Goal: Share content: Share content

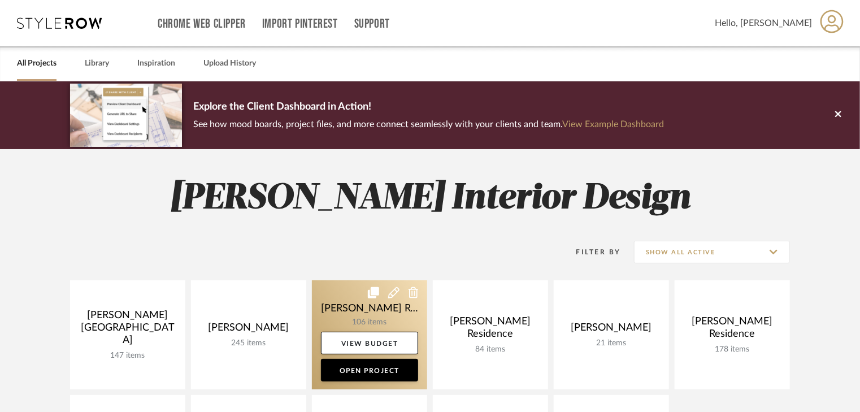
click at [372, 303] on link at bounding box center [369, 334] width 115 height 109
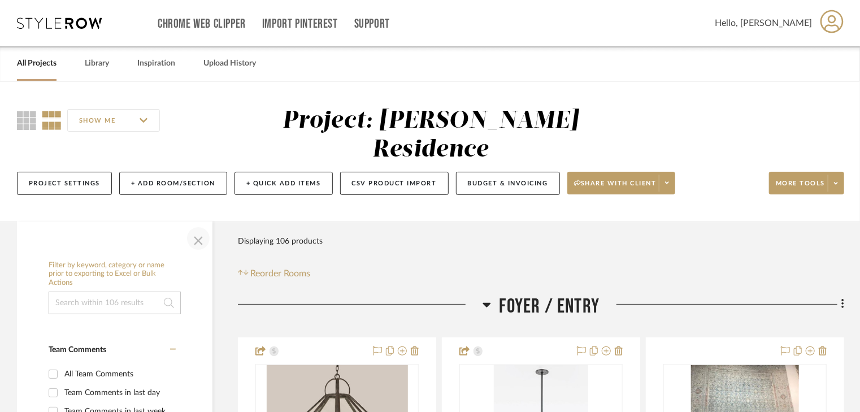
click at [197, 225] on span "button" at bounding box center [198, 238] width 27 height 27
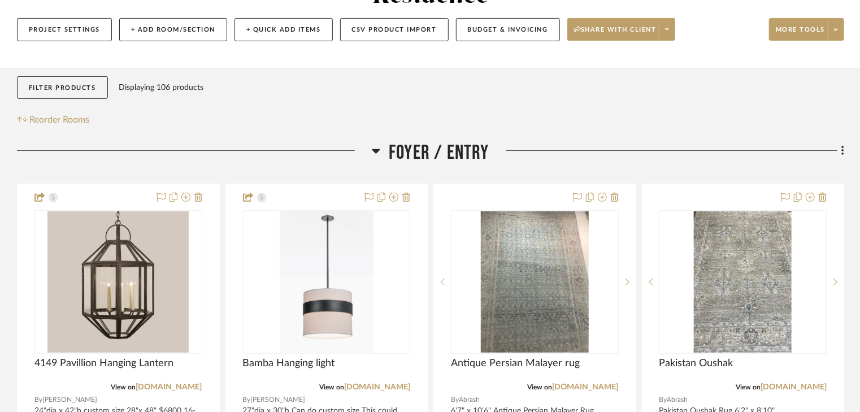
scroll to position [181, 0]
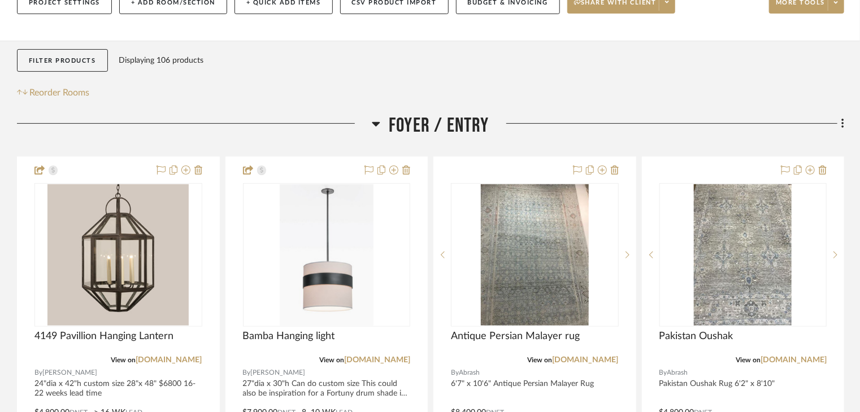
click at [376, 122] on icon at bounding box center [376, 124] width 8 height 5
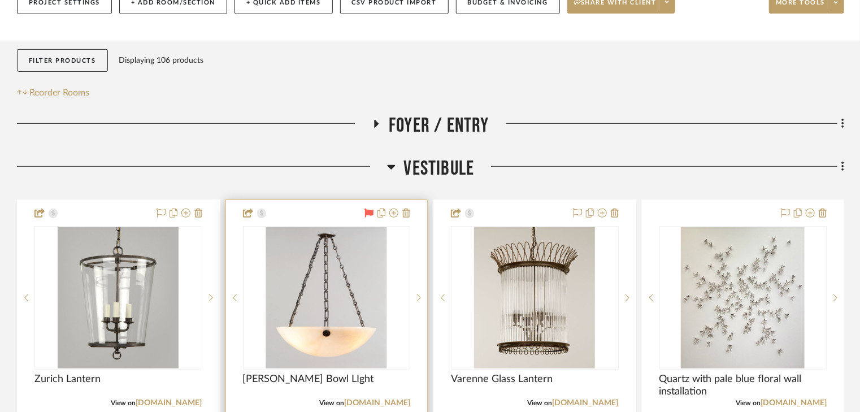
scroll to position [271, 0]
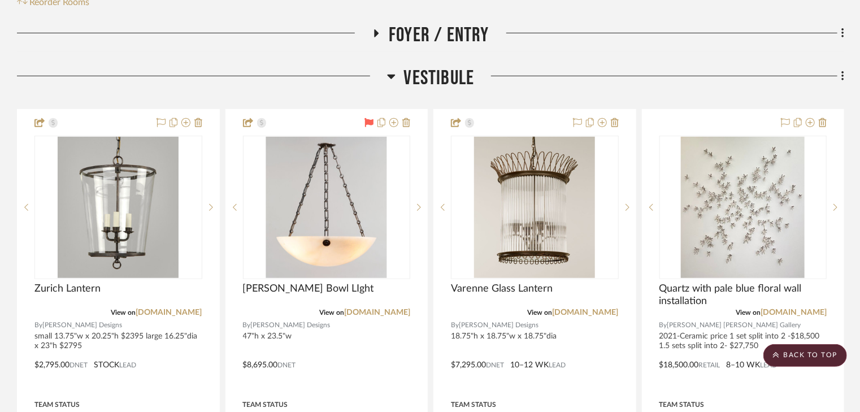
click at [389, 70] on icon at bounding box center [391, 77] width 8 height 14
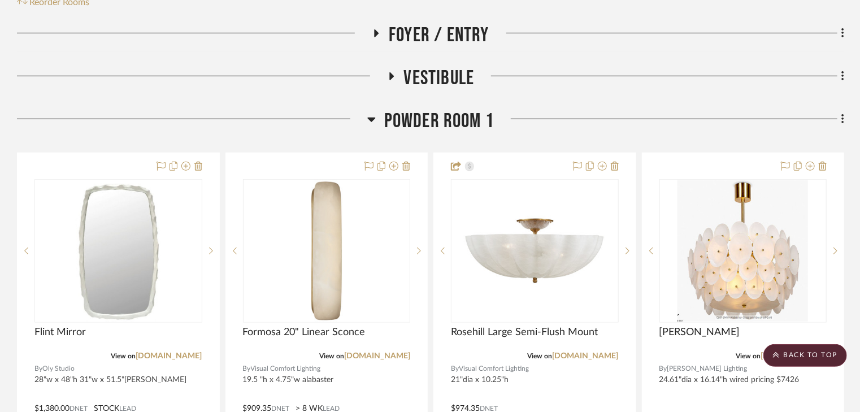
click at [373, 118] on icon at bounding box center [371, 120] width 8 height 5
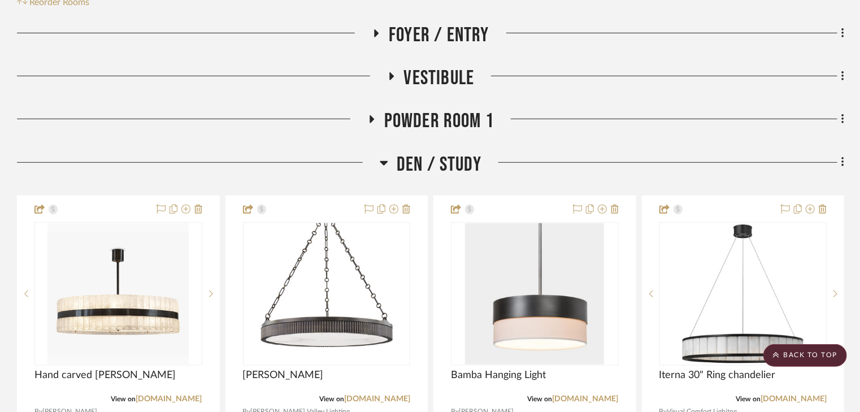
click at [386, 161] on icon at bounding box center [384, 163] width 8 height 5
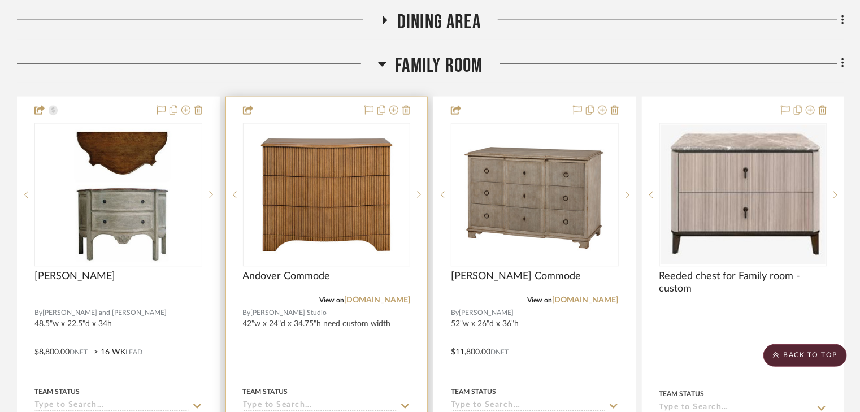
scroll to position [769, 0]
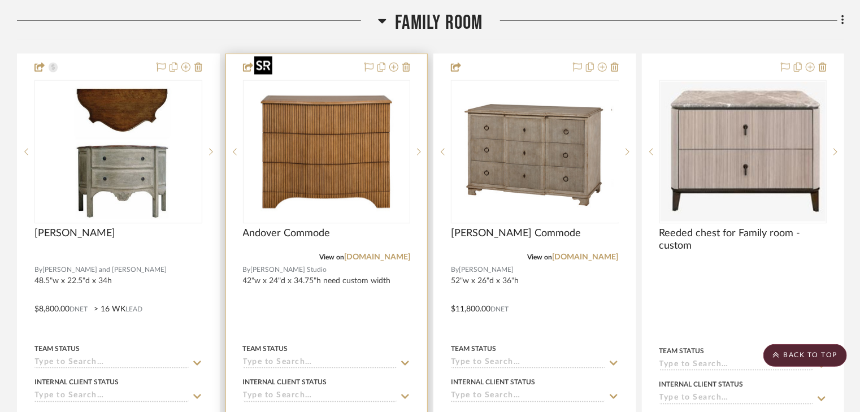
click at [0, 0] on img at bounding box center [0, 0] width 0 height 0
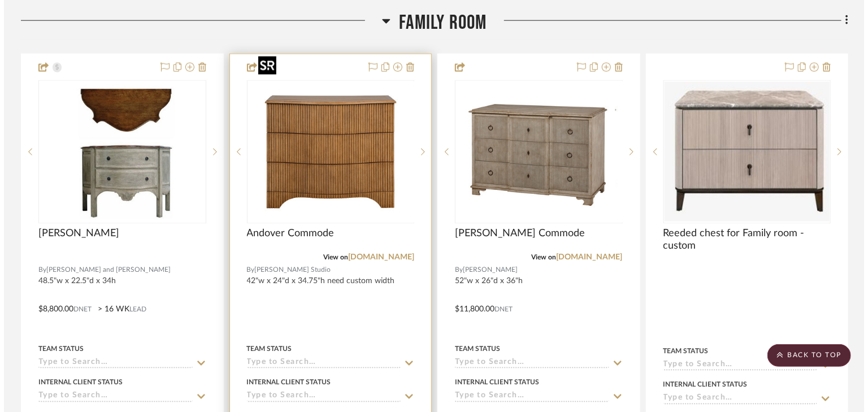
scroll to position [0, 0]
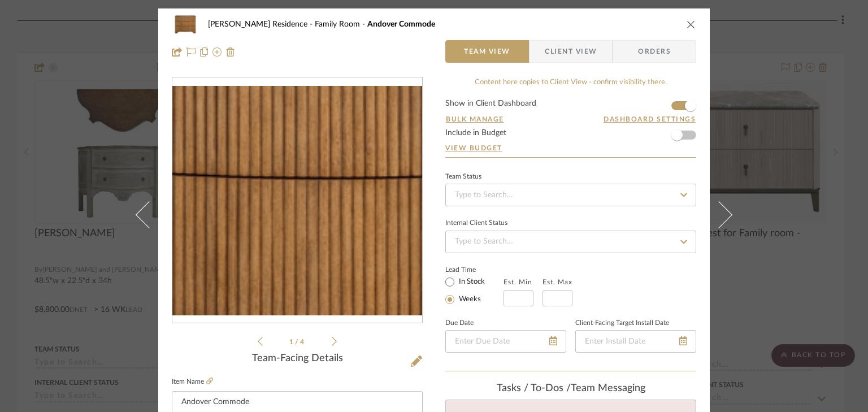
click at [283, 180] on img "0" at bounding box center [297, 201] width 250 height 230
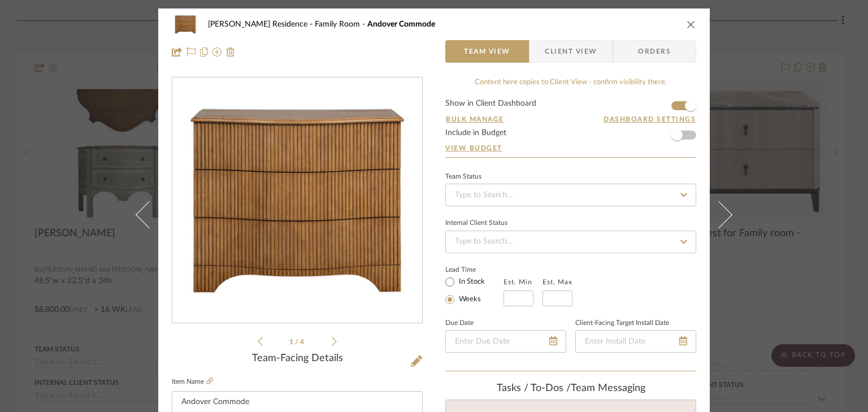
click at [687, 21] on icon "close" at bounding box center [691, 24] width 9 height 9
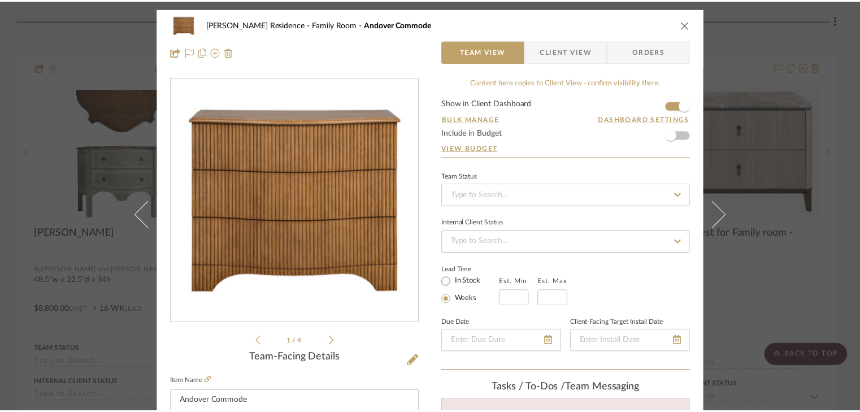
scroll to position [769, 0]
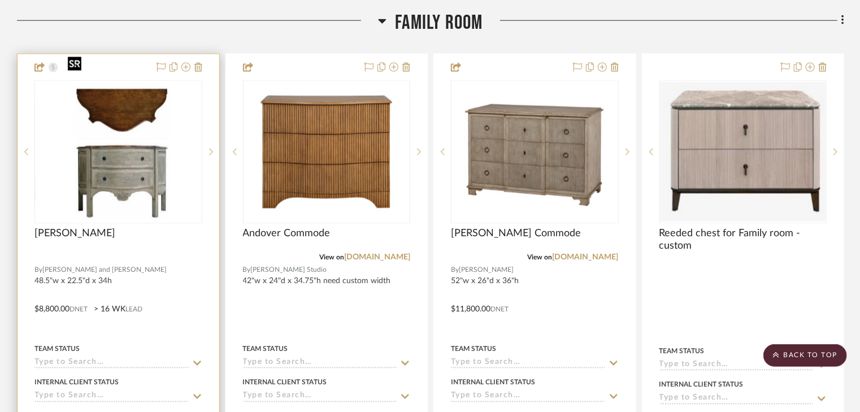
click at [105, 129] on img "0" at bounding box center [118, 151] width 110 height 141
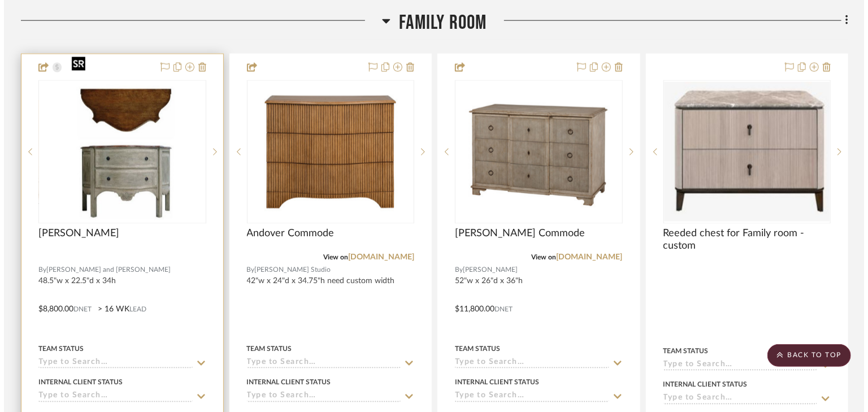
scroll to position [0, 0]
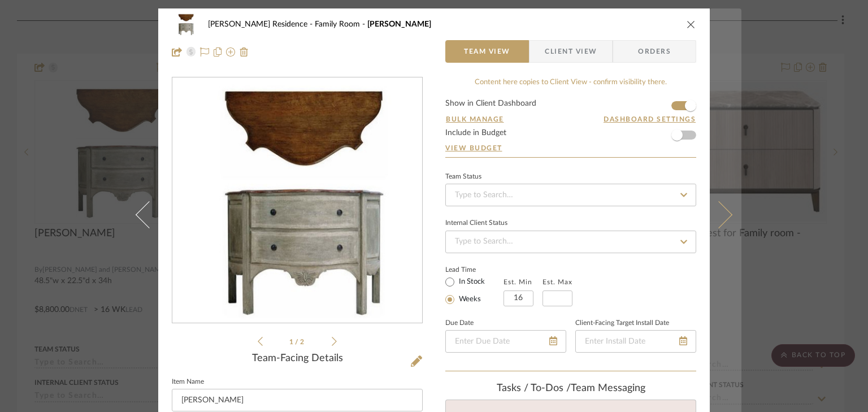
click at [731, 25] on button at bounding box center [726, 214] width 32 height 412
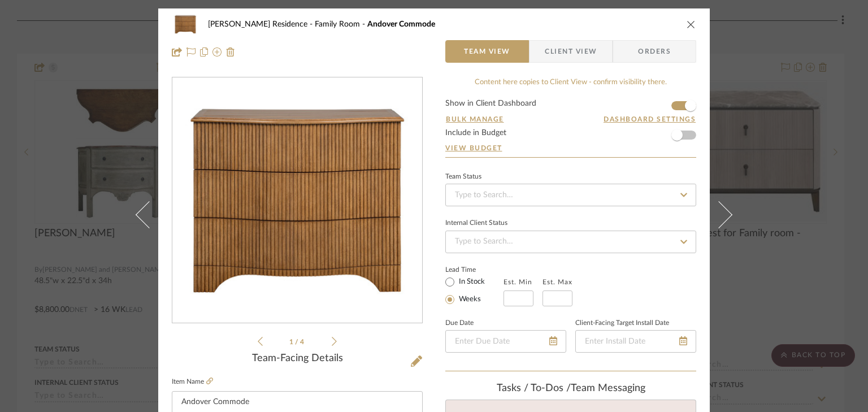
click at [687, 23] on icon "close" at bounding box center [691, 24] width 9 height 9
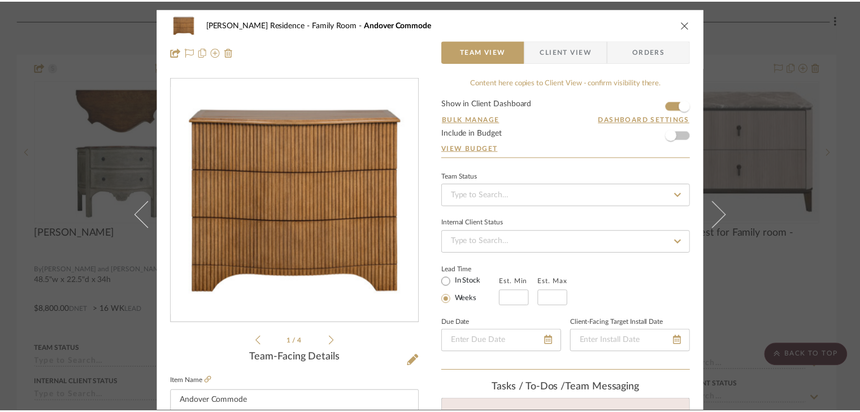
scroll to position [769, 0]
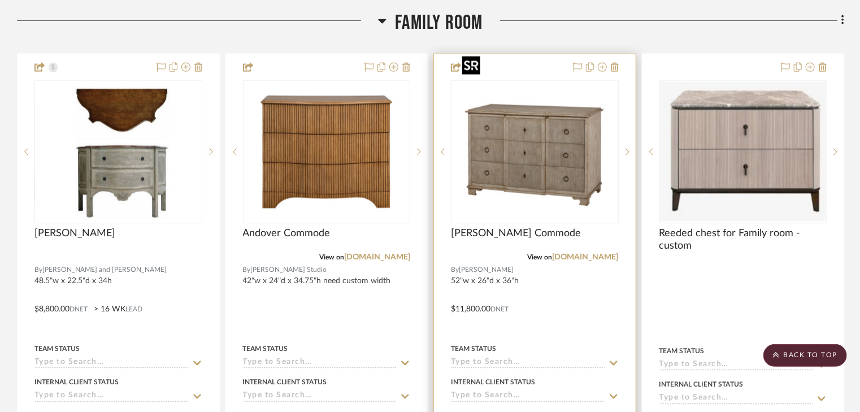
click at [530, 112] on img "0" at bounding box center [535, 151] width 154 height 141
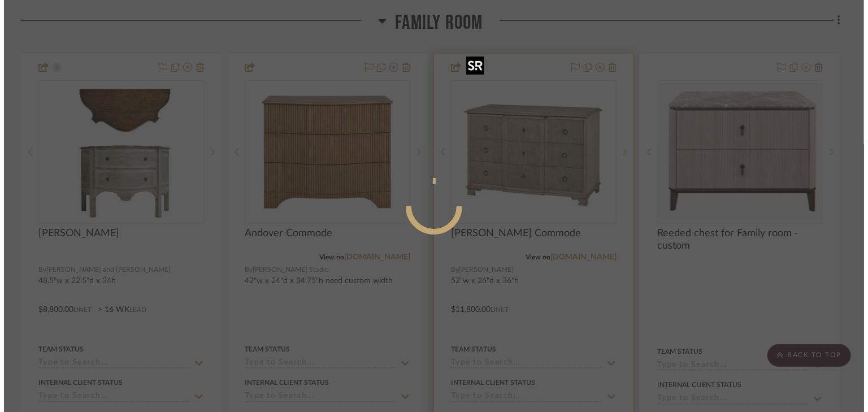
scroll to position [0, 0]
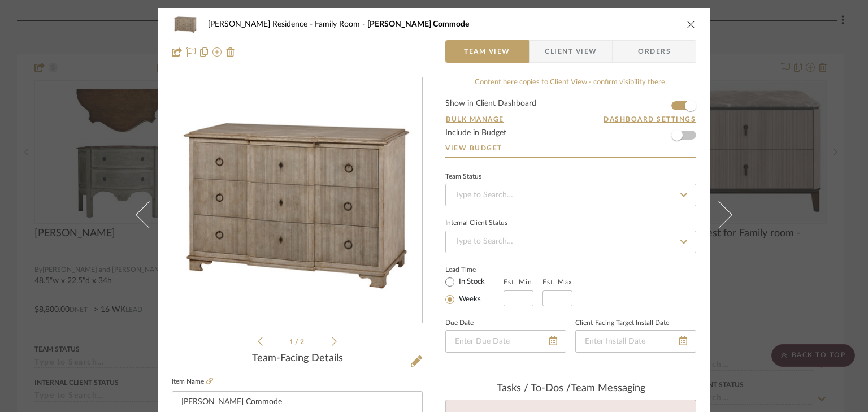
click at [332, 339] on icon at bounding box center [334, 341] width 5 height 10
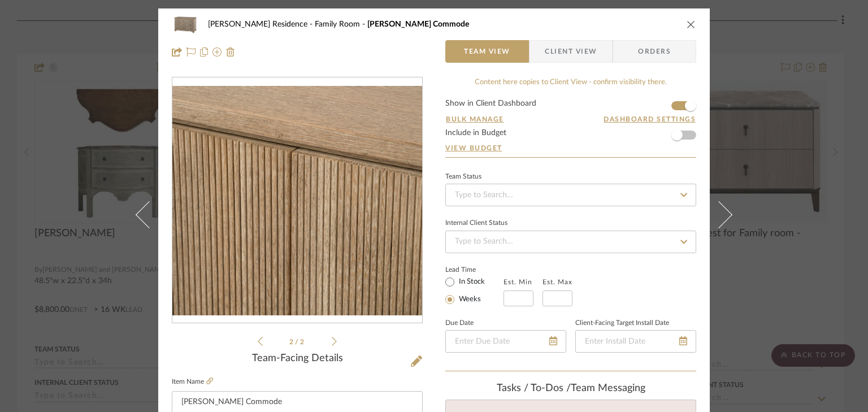
click at [253, 338] on div "2 / 2" at bounding box center [297, 212] width 251 height 271
click at [258, 339] on icon at bounding box center [260, 341] width 5 height 10
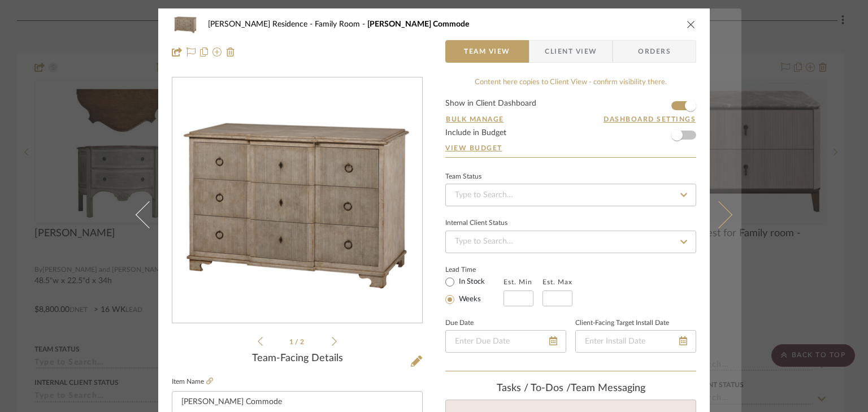
click at [730, 26] on button at bounding box center [726, 214] width 32 height 412
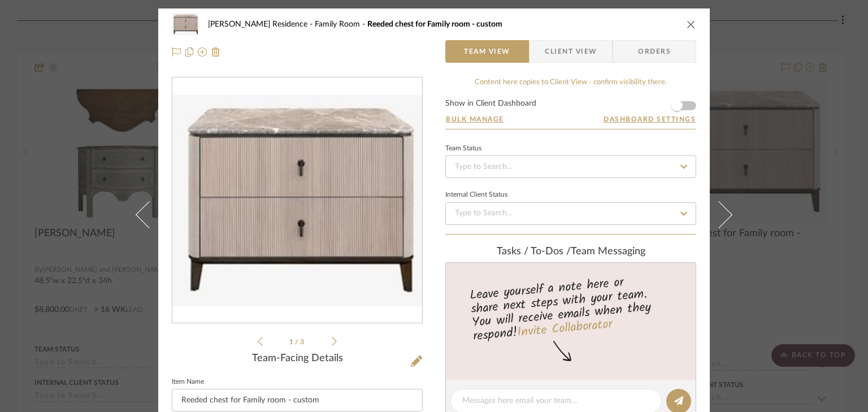
click at [687, 22] on icon "close" at bounding box center [691, 24] width 9 height 9
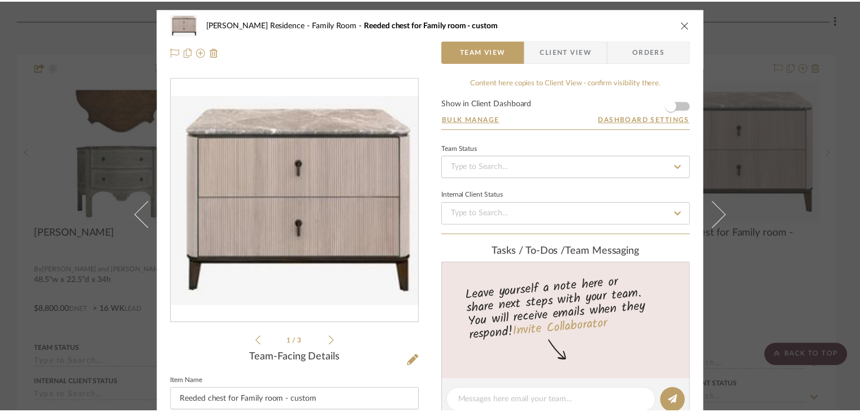
scroll to position [769, 0]
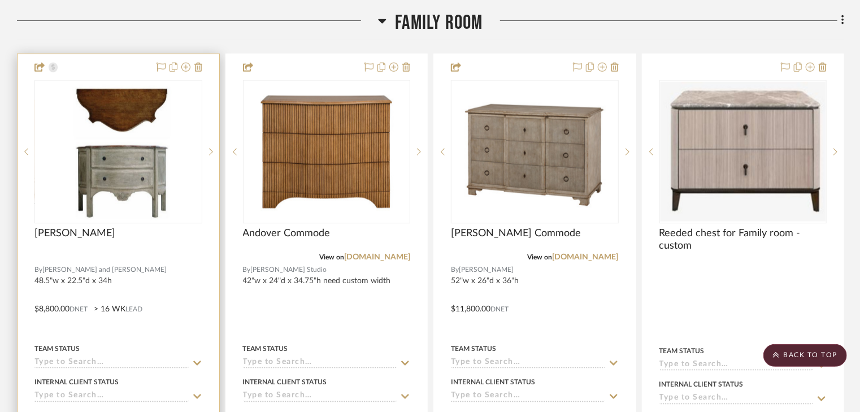
click at [141, 158] on img "0" at bounding box center [118, 151] width 110 height 141
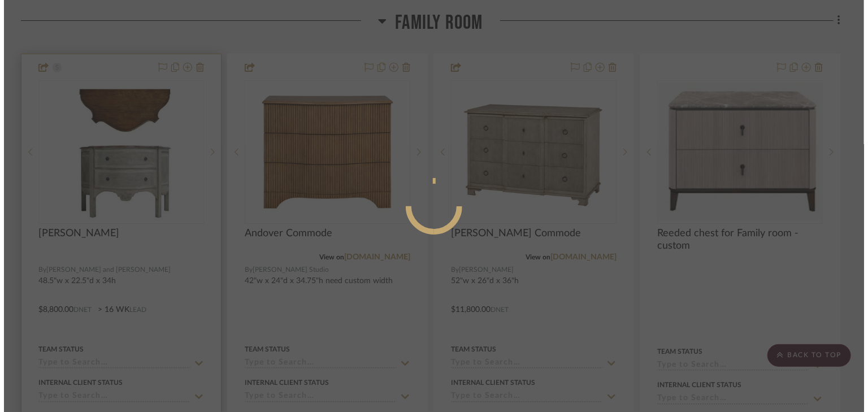
scroll to position [0, 0]
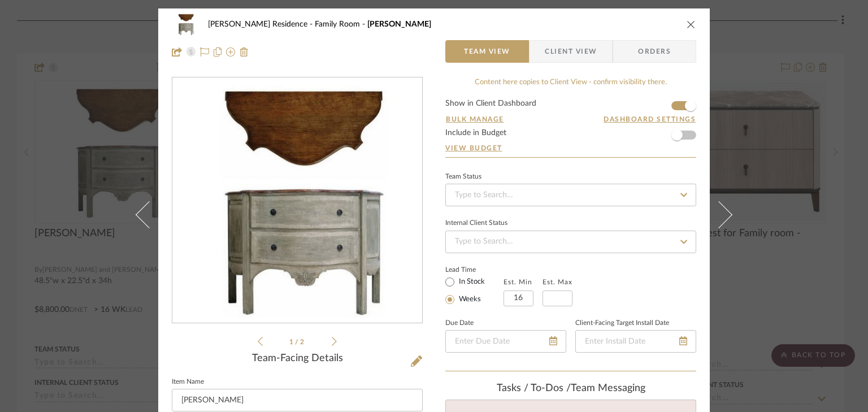
click at [332, 341] on icon at bounding box center [334, 341] width 5 height 10
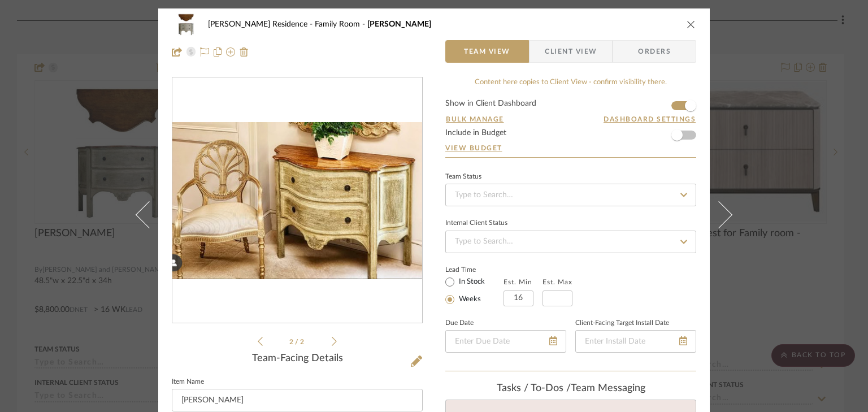
click at [687, 23] on icon "close" at bounding box center [691, 24] width 9 height 9
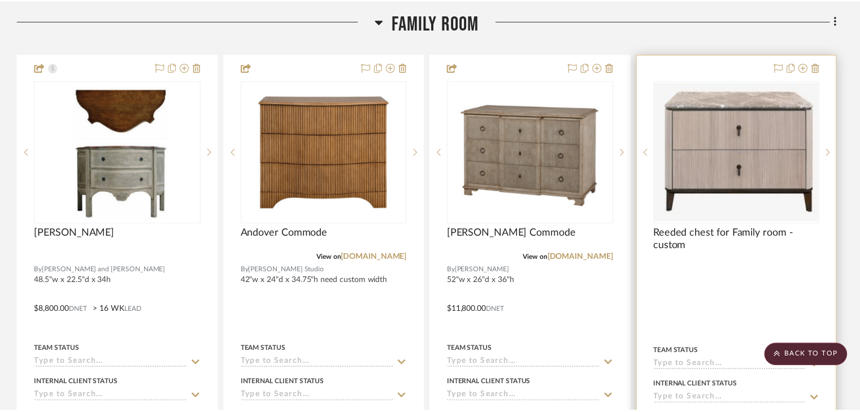
scroll to position [769, 0]
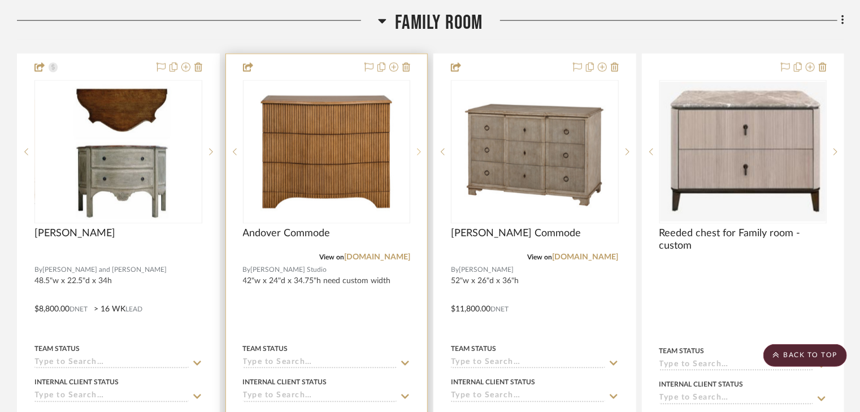
click at [418, 148] on icon at bounding box center [419, 152] width 4 height 8
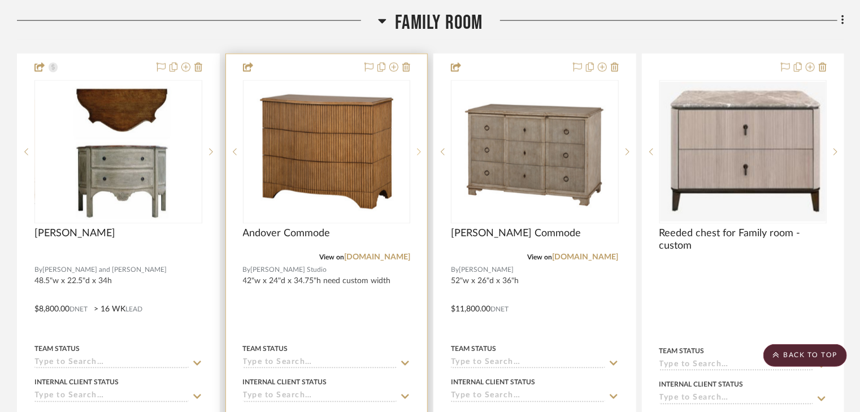
click at [418, 148] on icon at bounding box center [419, 152] width 4 height 8
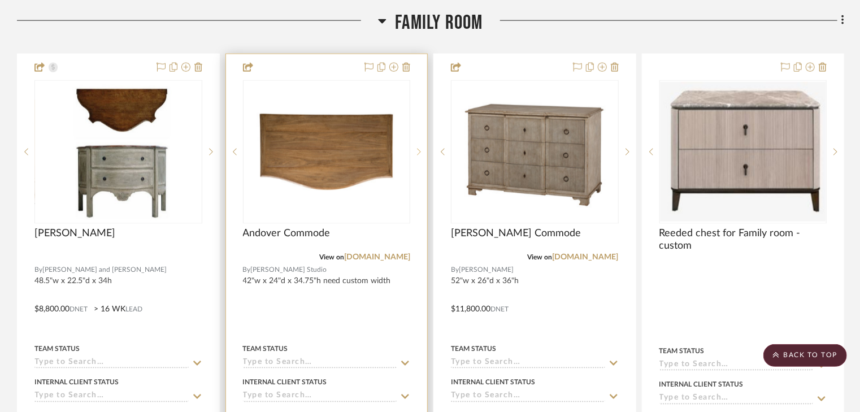
click at [418, 148] on icon at bounding box center [419, 152] width 4 height 8
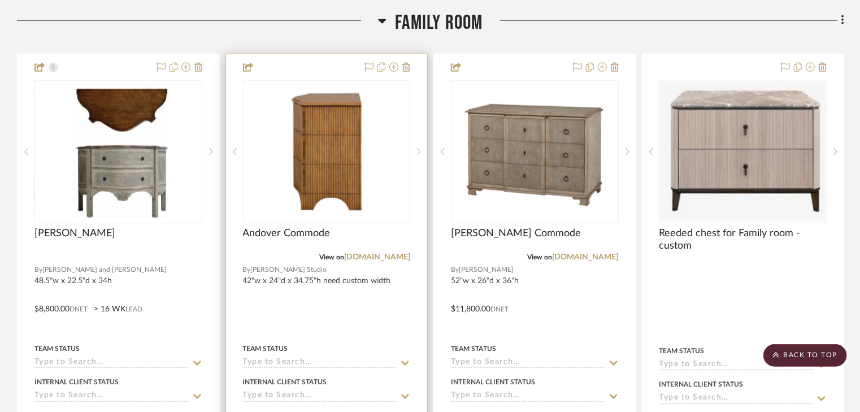
click at [418, 148] on icon at bounding box center [419, 152] width 4 height 8
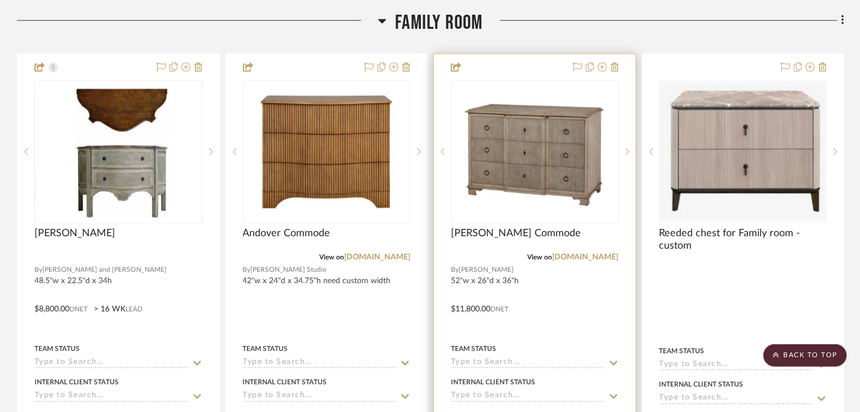
click at [539, 132] on img "0" at bounding box center [535, 151] width 154 height 141
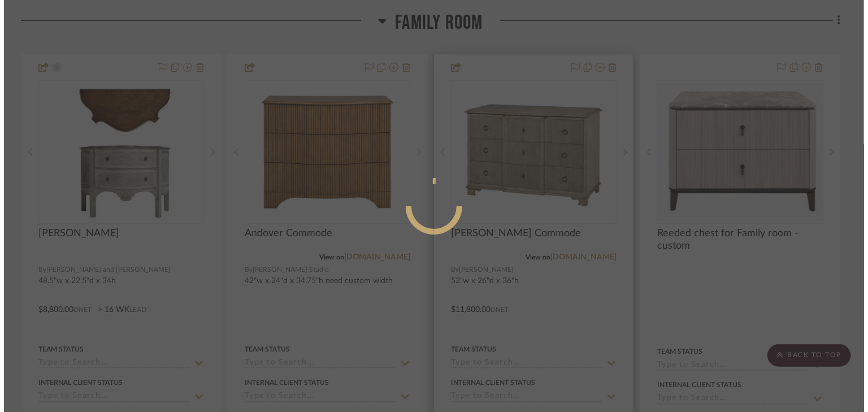
scroll to position [0, 0]
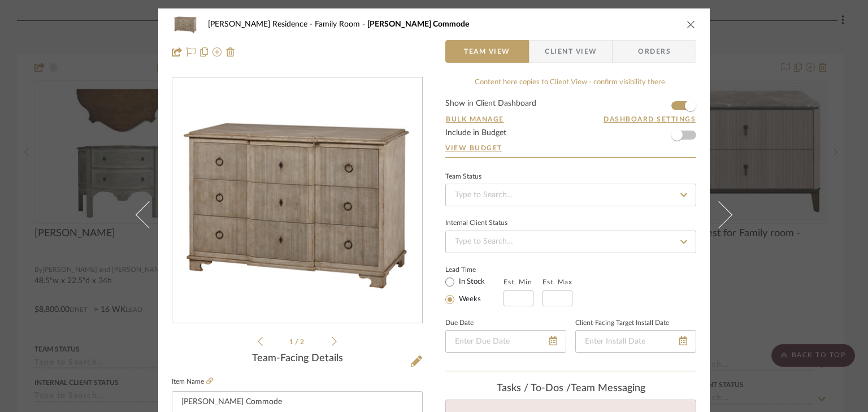
click at [332, 341] on icon at bounding box center [334, 341] width 5 height 10
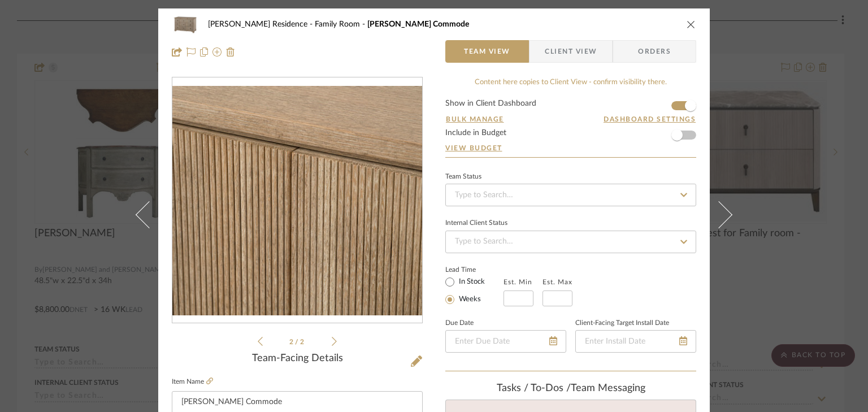
click at [688, 25] on icon "close" at bounding box center [691, 24] width 9 height 9
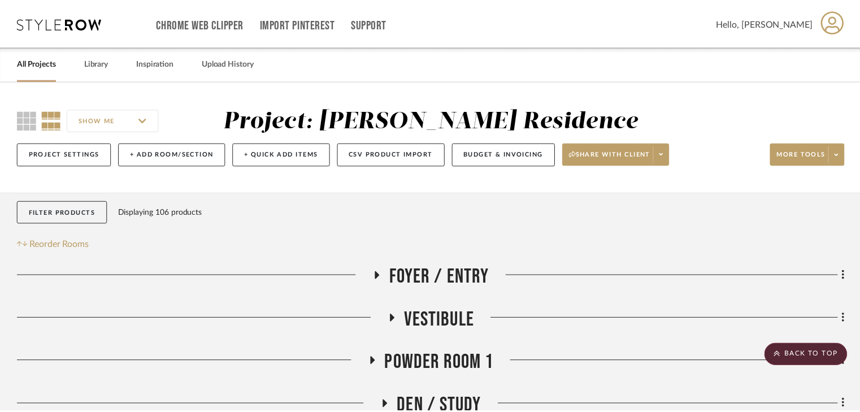
scroll to position [769, 0]
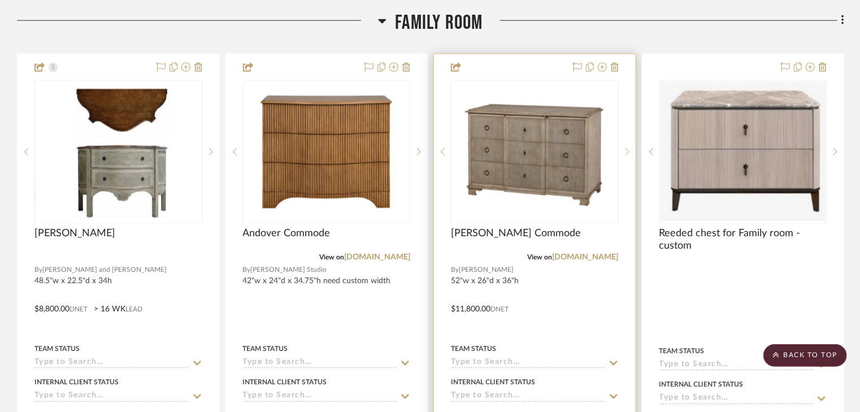
click at [627, 148] on icon at bounding box center [628, 152] width 4 height 8
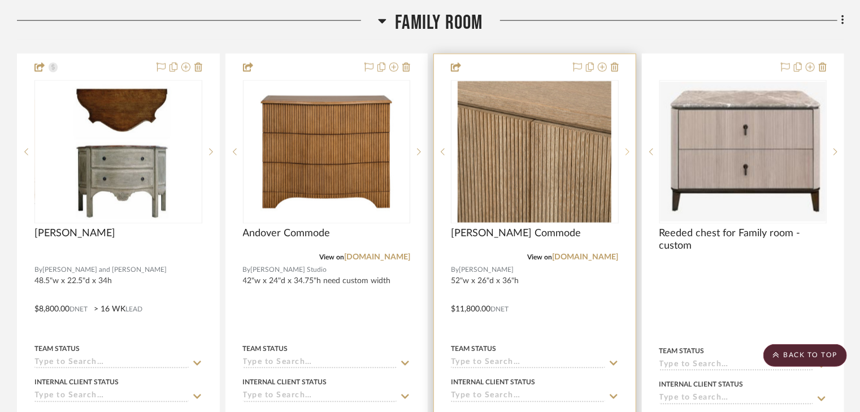
click at [627, 148] on icon at bounding box center [628, 152] width 4 height 8
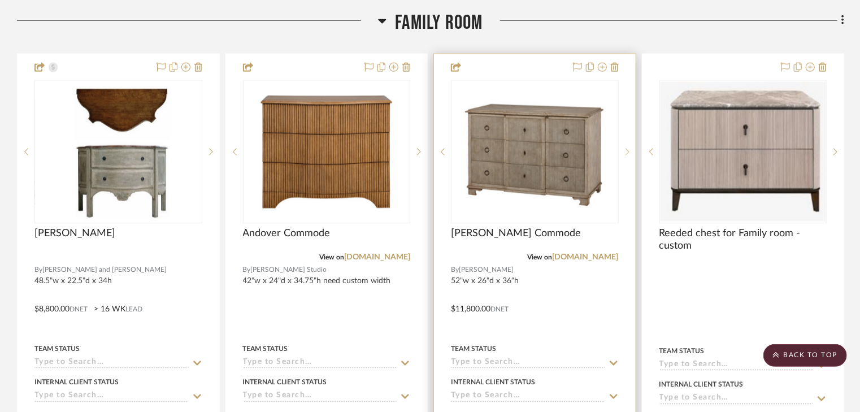
click at [627, 148] on icon at bounding box center [628, 152] width 4 height 8
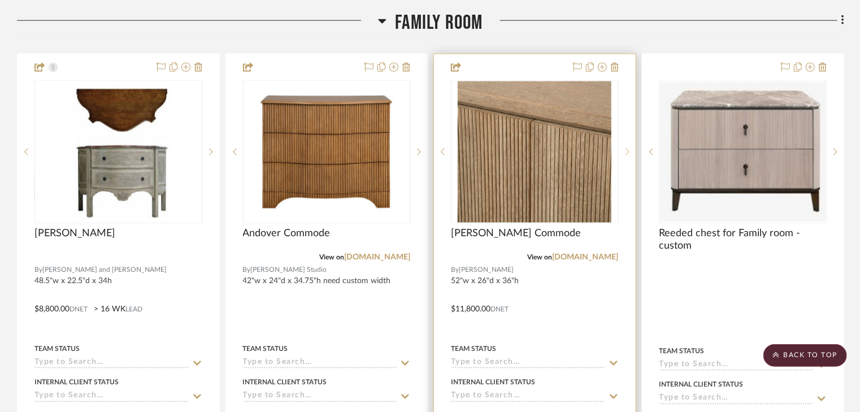
click at [627, 148] on icon at bounding box center [628, 152] width 4 height 8
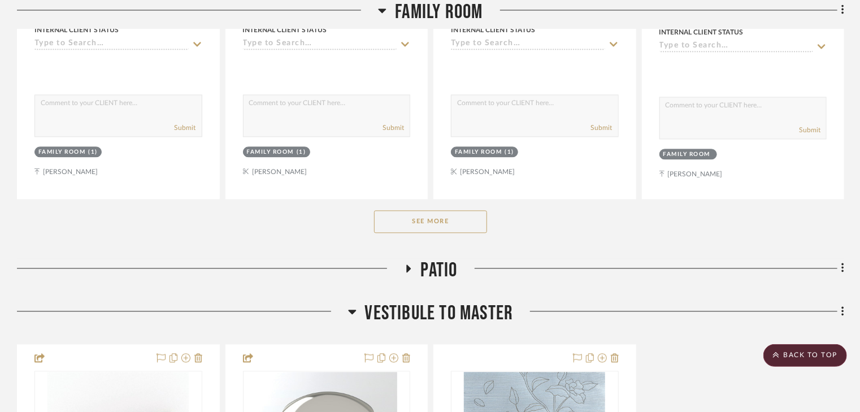
scroll to position [1130, 0]
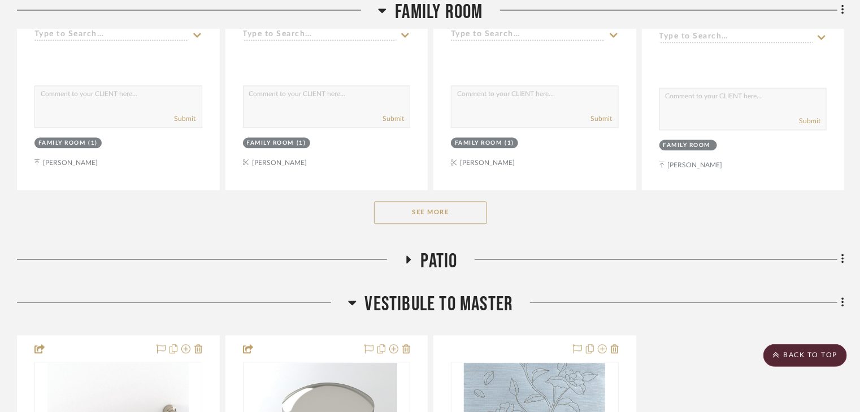
click at [465, 201] on button "See More" at bounding box center [430, 212] width 113 height 23
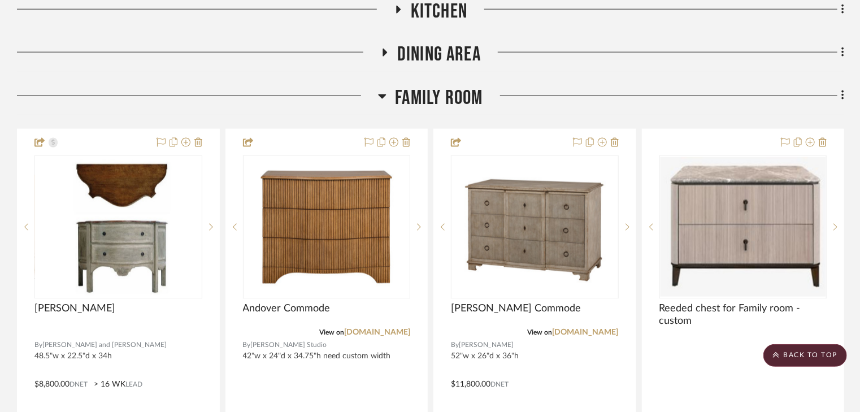
scroll to position [678, 0]
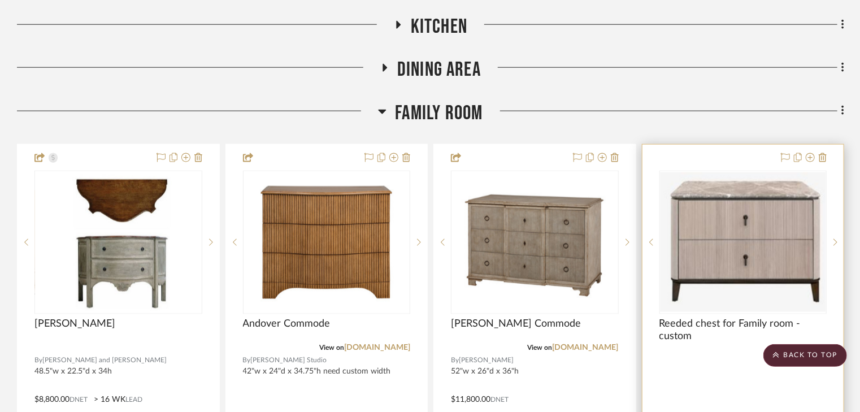
click at [751, 238] on img "0" at bounding box center [744, 242] width 166 height 140
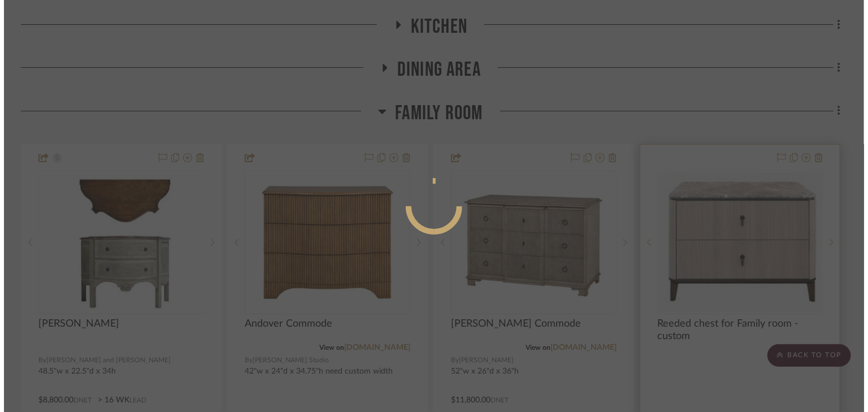
scroll to position [0, 0]
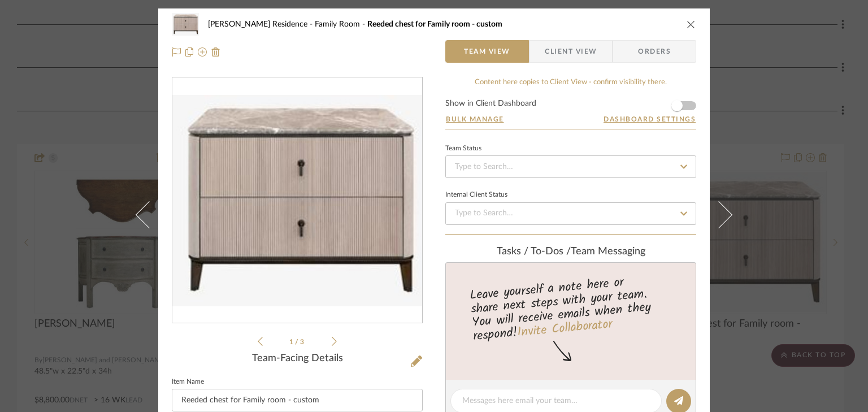
click at [332, 344] on icon at bounding box center [334, 341] width 5 height 10
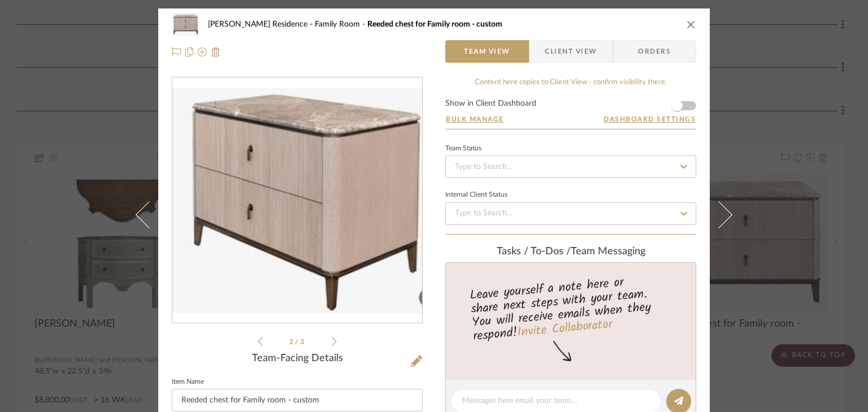
click at [332, 340] on icon at bounding box center [334, 341] width 5 height 10
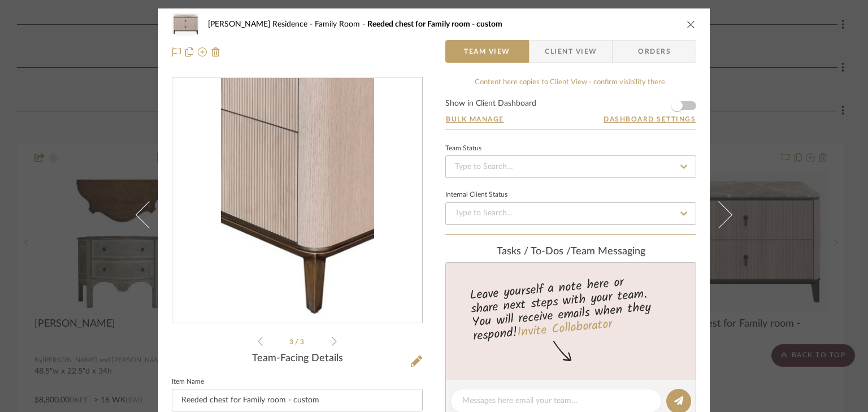
click at [258, 343] on icon at bounding box center [260, 341] width 5 height 9
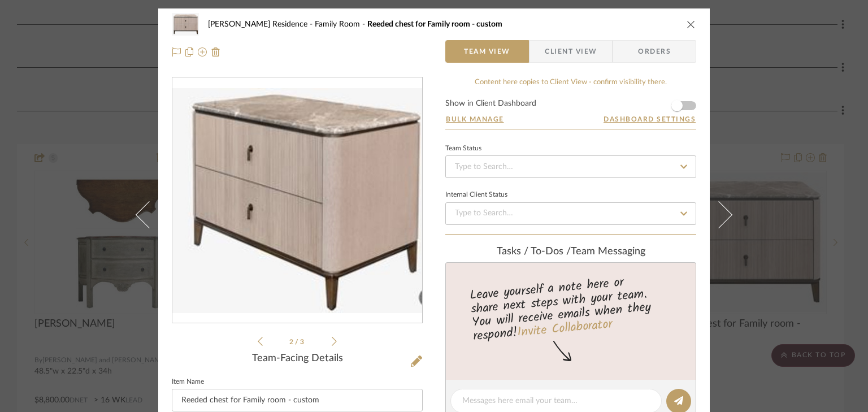
click at [258, 340] on icon at bounding box center [260, 341] width 5 height 9
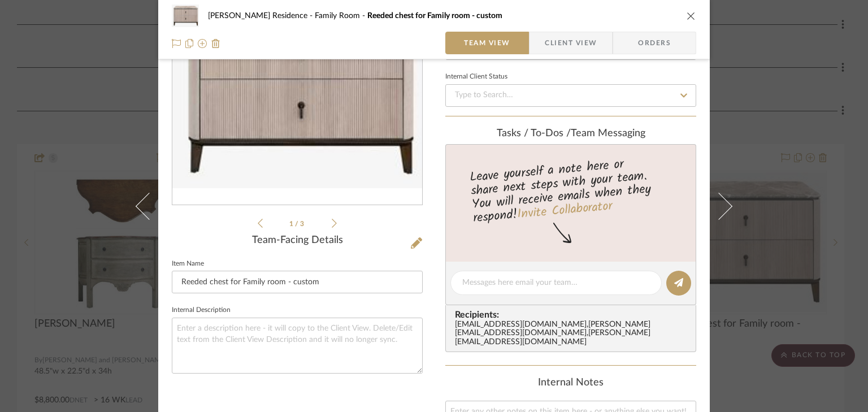
scroll to position [136, 0]
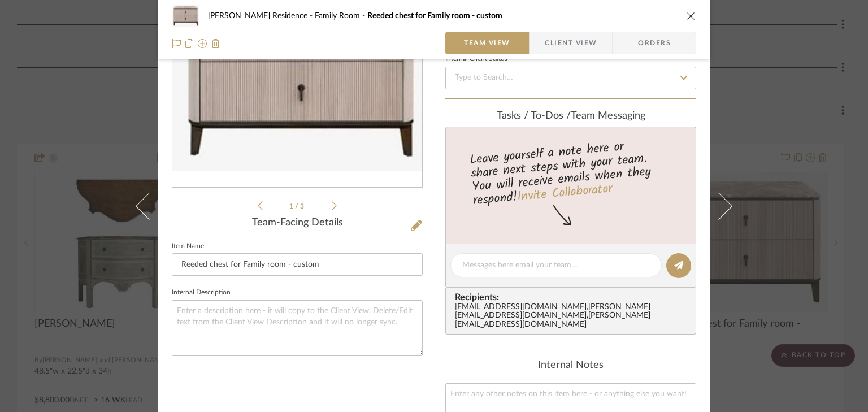
click at [688, 15] on icon "close" at bounding box center [691, 15] width 9 height 9
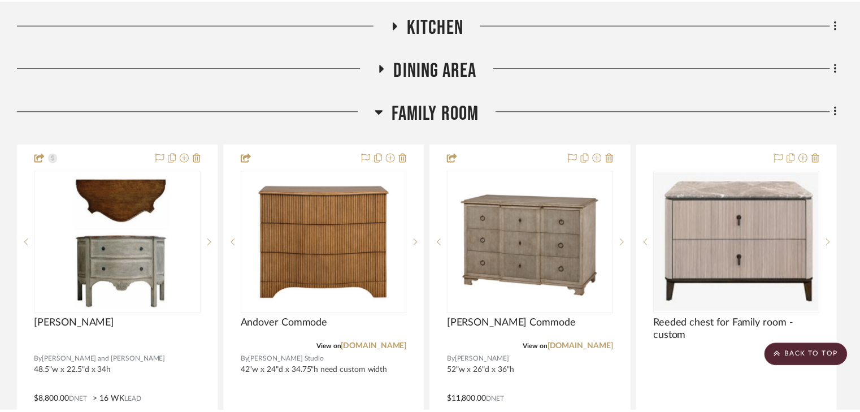
scroll to position [678, 0]
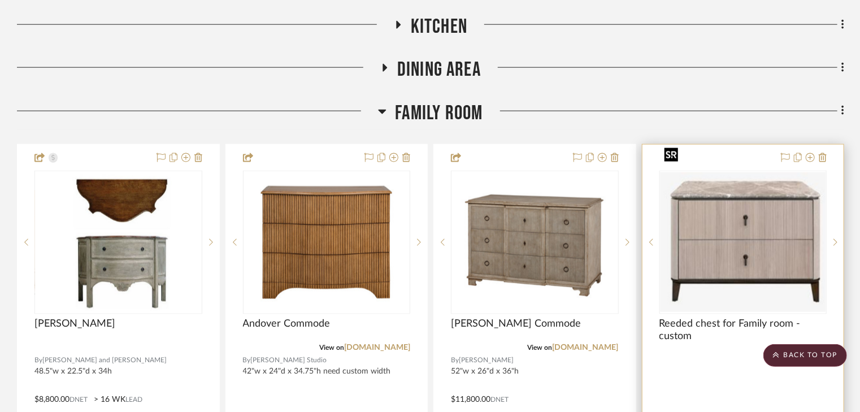
click at [725, 210] on img "0" at bounding box center [744, 242] width 166 height 140
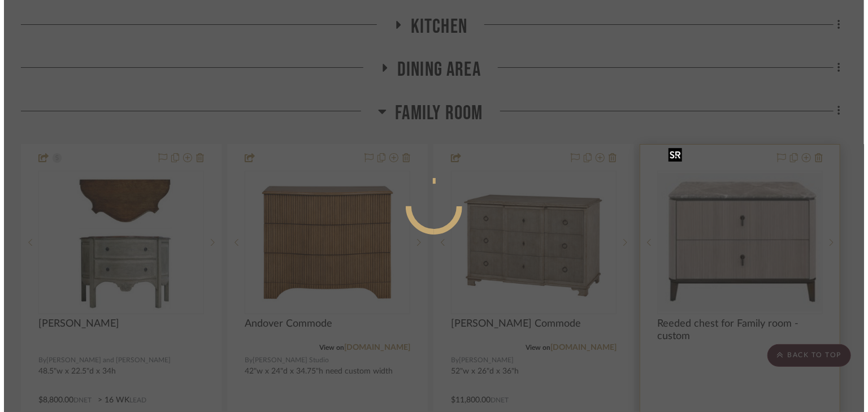
scroll to position [0, 0]
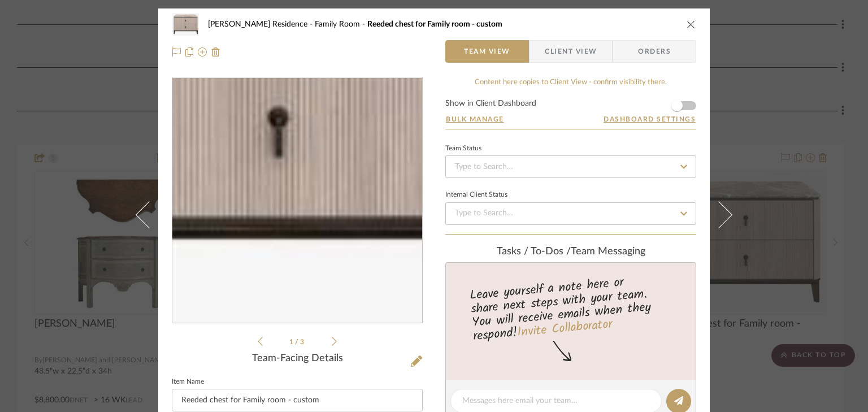
click at [304, 250] on img "0" at bounding box center [297, 200] width 250 height 211
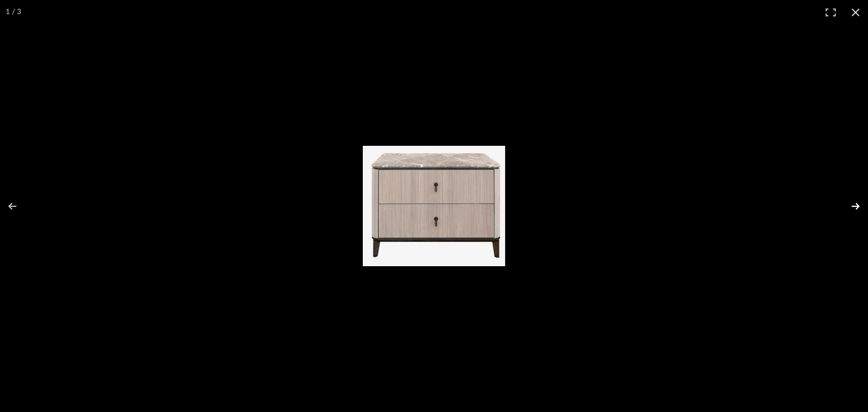
click at [853, 204] on button at bounding box center [849, 206] width 40 height 57
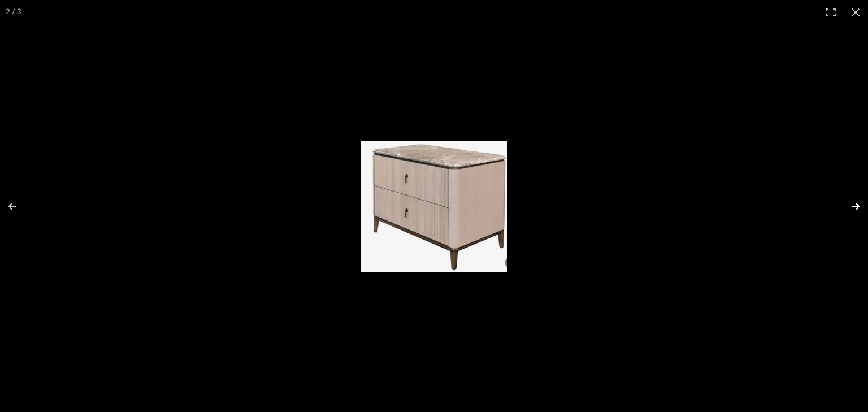
click at [851, 204] on button at bounding box center [849, 206] width 40 height 57
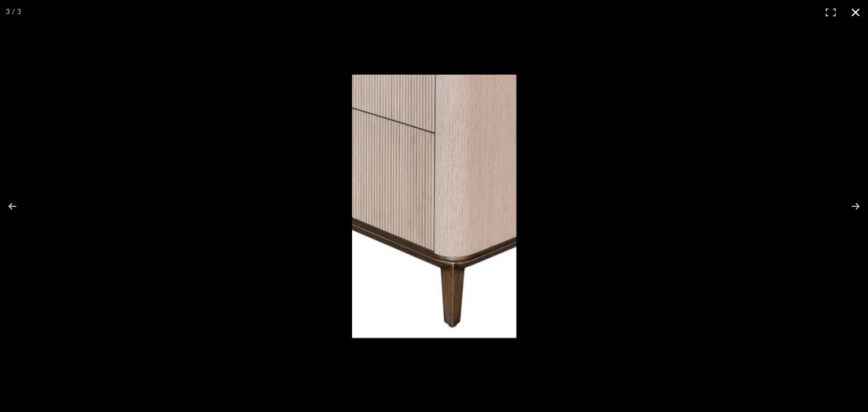
click at [855, 10] on button at bounding box center [855, 12] width 25 height 25
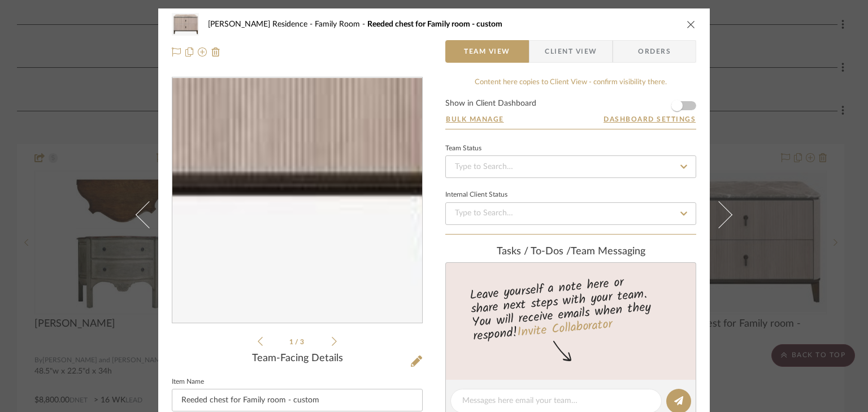
click at [353, 275] on img "0" at bounding box center [297, 200] width 250 height 211
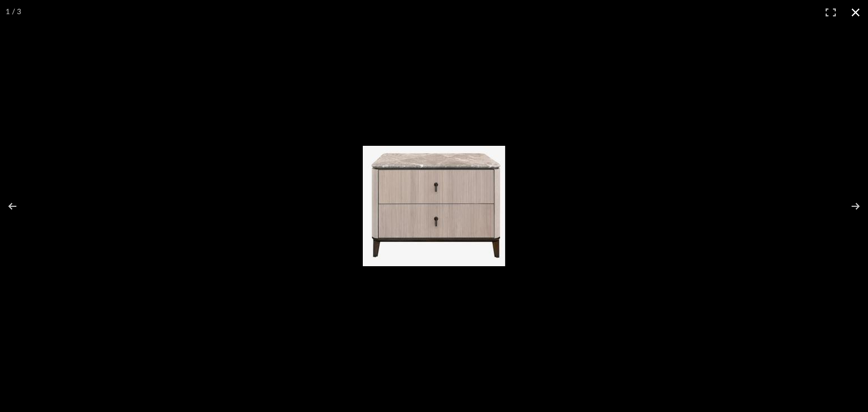
click at [857, 12] on button at bounding box center [855, 12] width 25 height 25
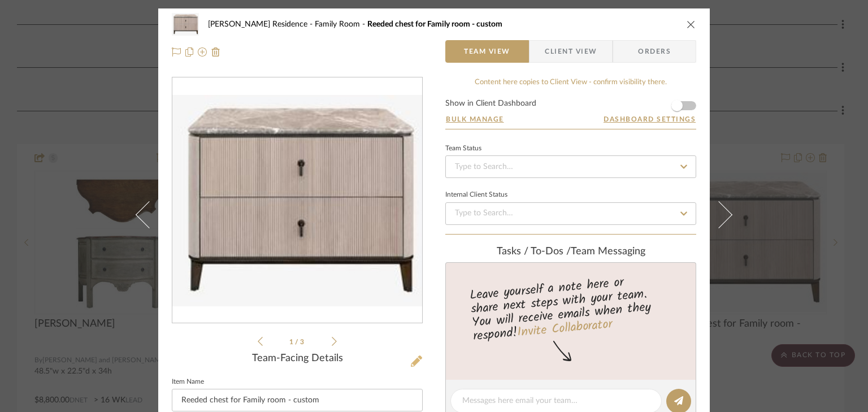
click at [413, 359] on icon at bounding box center [416, 361] width 11 height 11
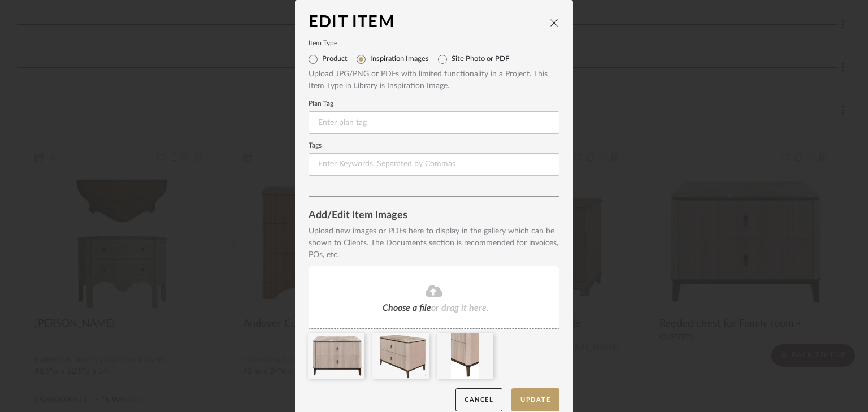
click at [437, 292] on icon at bounding box center [434, 291] width 17 height 12
click at [545, 339] on icon at bounding box center [549, 340] width 8 height 9
click at [443, 301] on div "Choose a file or drag it here." at bounding box center [434, 297] width 251 height 63
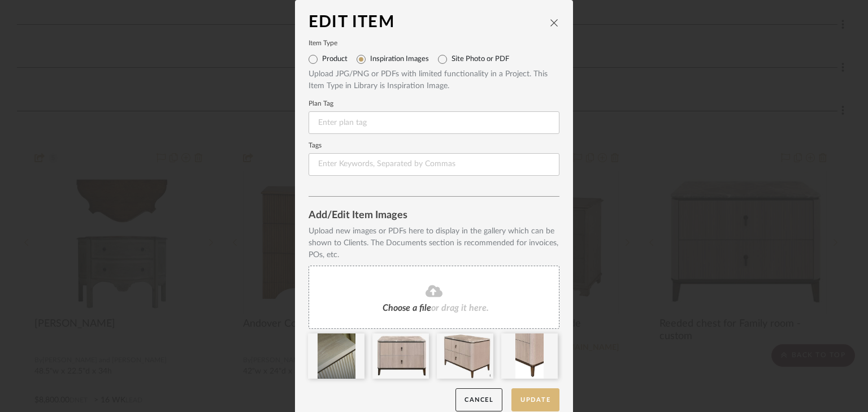
click at [540, 398] on button "Update" at bounding box center [536, 399] width 48 height 23
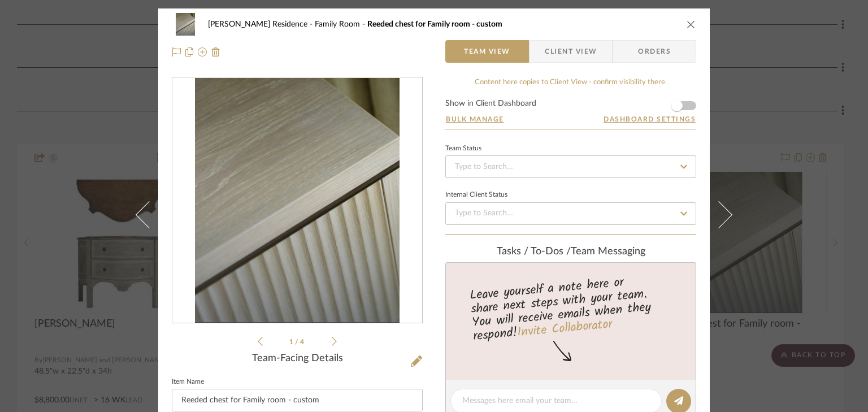
click at [688, 23] on icon "close" at bounding box center [691, 24] width 9 height 9
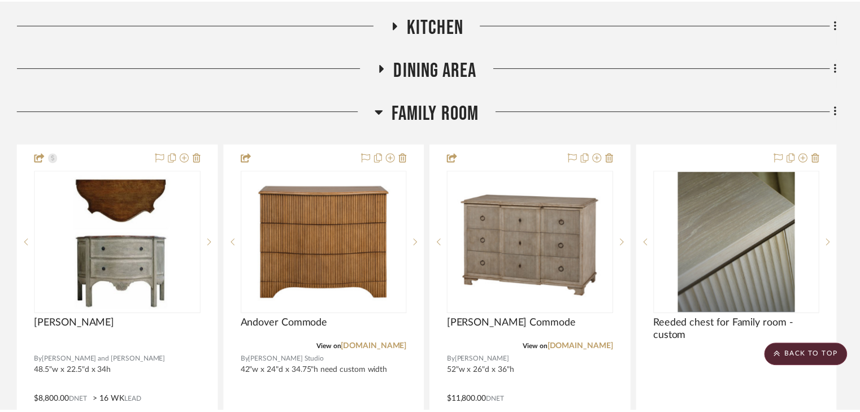
scroll to position [678, 0]
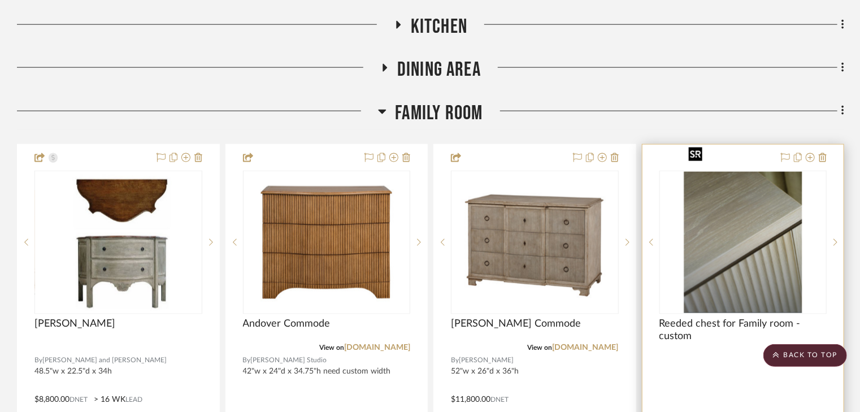
click at [703, 222] on img "0" at bounding box center [743, 242] width 118 height 141
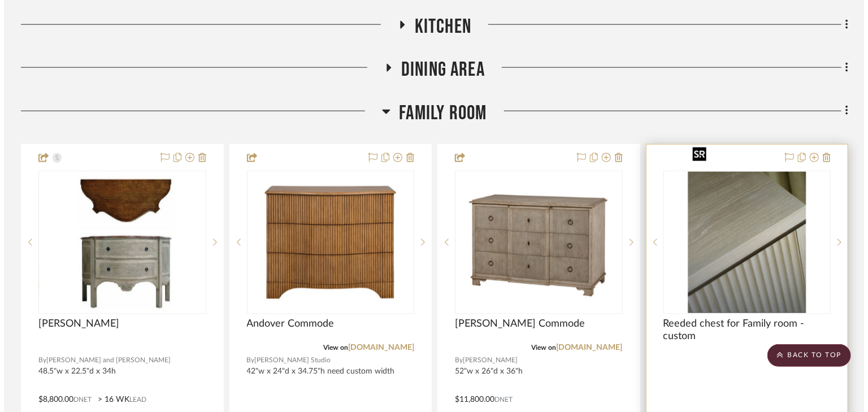
scroll to position [0, 0]
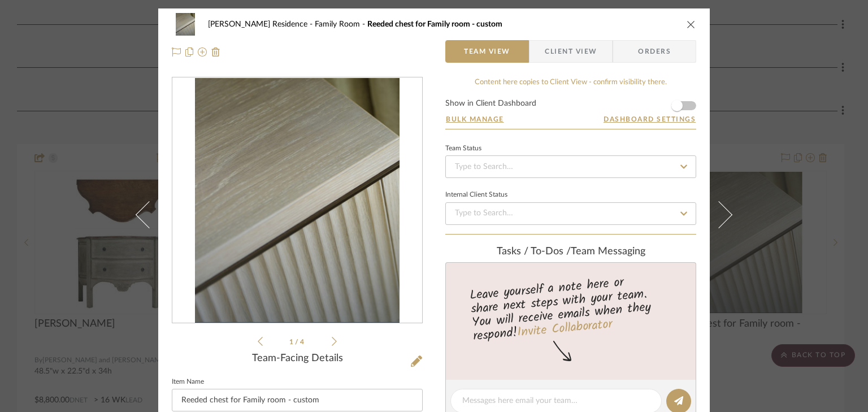
click at [258, 342] on icon at bounding box center [260, 341] width 5 height 10
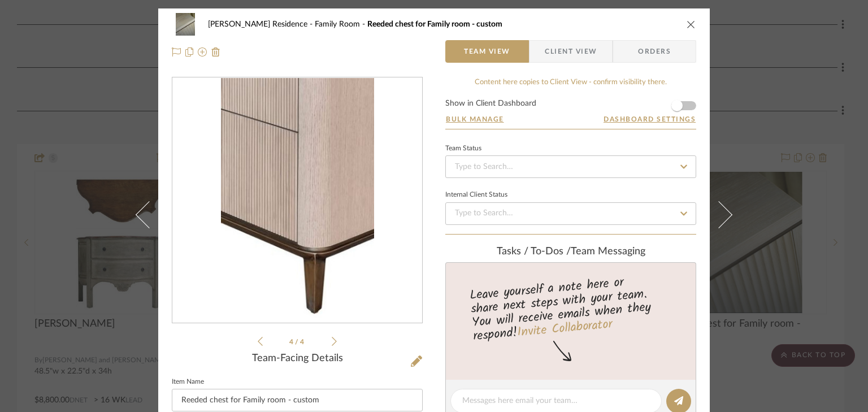
click at [258, 342] on icon at bounding box center [260, 341] width 5 height 10
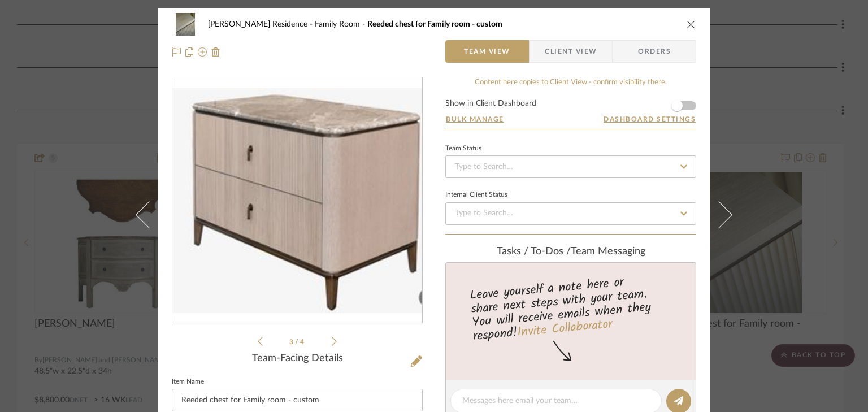
click at [258, 342] on icon at bounding box center [260, 341] width 5 height 10
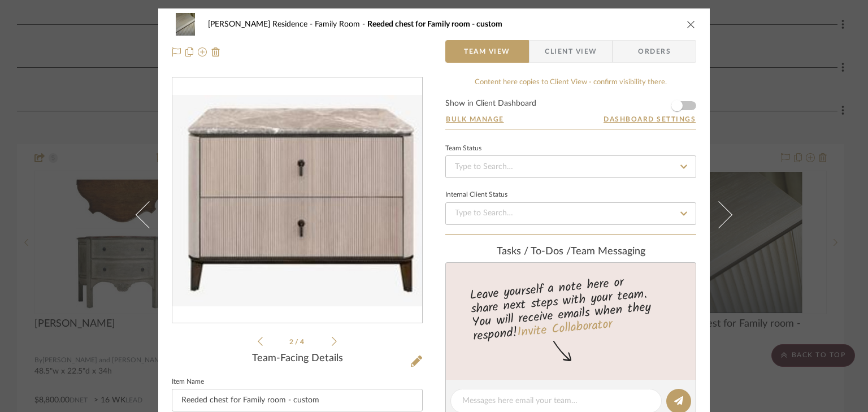
click at [332, 341] on icon at bounding box center [334, 341] width 5 height 10
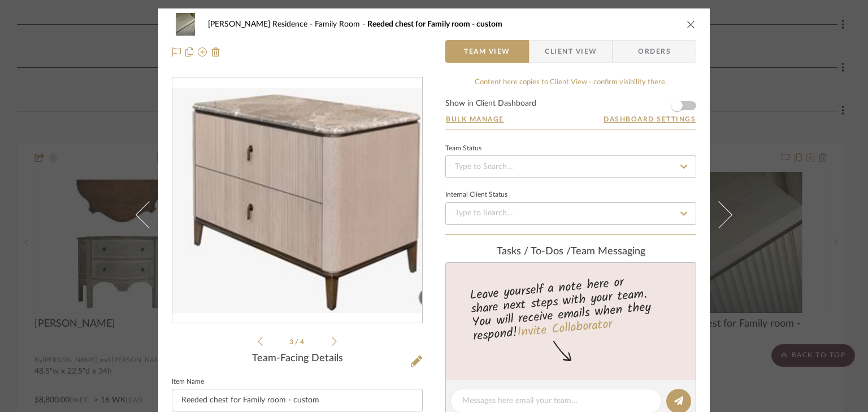
click at [332, 341] on icon at bounding box center [334, 341] width 5 height 10
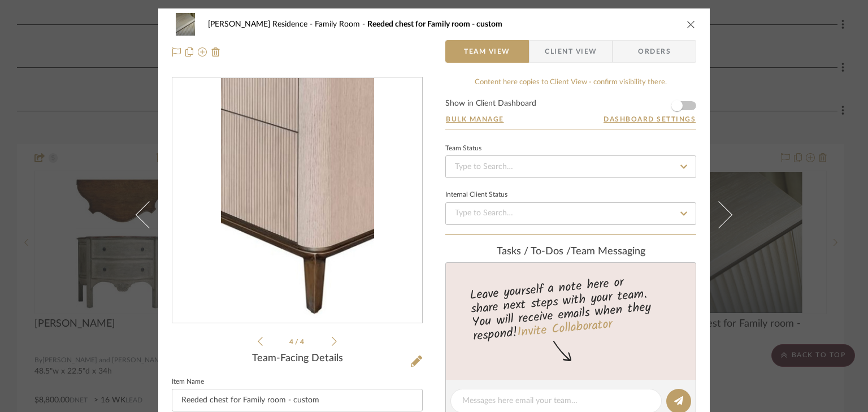
click at [332, 341] on icon at bounding box center [334, 341] width 5 height 10
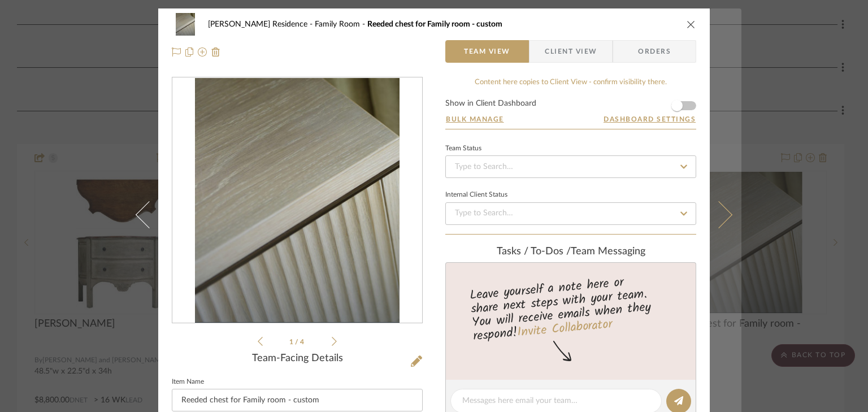
click at [737, 34] on button at bounding box center [726, 214] width 32 height 412
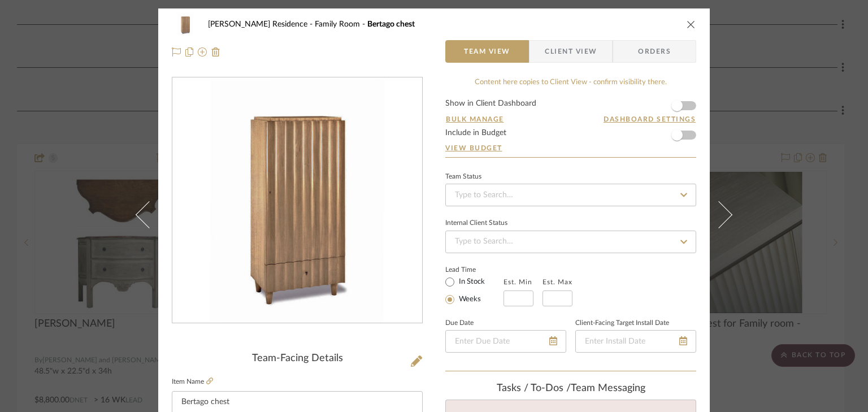
click at [690, 23] on icon "close" at bounding box center [691, 24] width 9 height 9
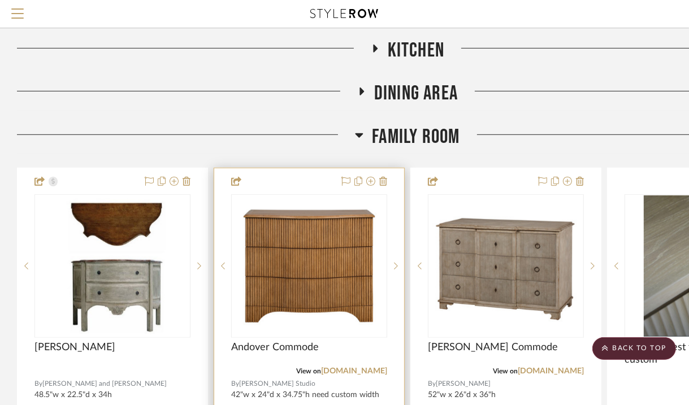
scroll to position [588, 0]
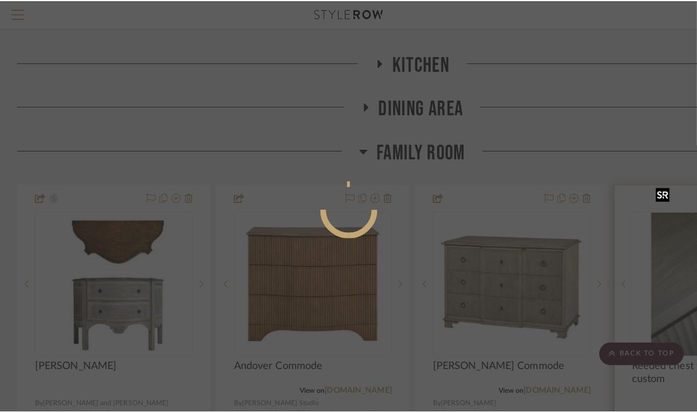
scroll to position [0, 0]
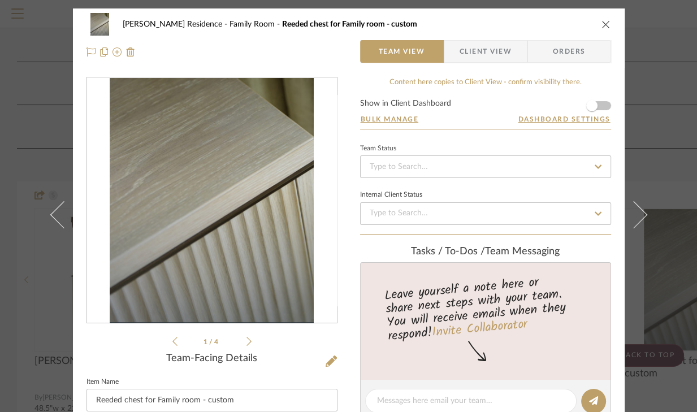
click at [246, 343] on icon at bounding box center [248, 341] width 5 height 9
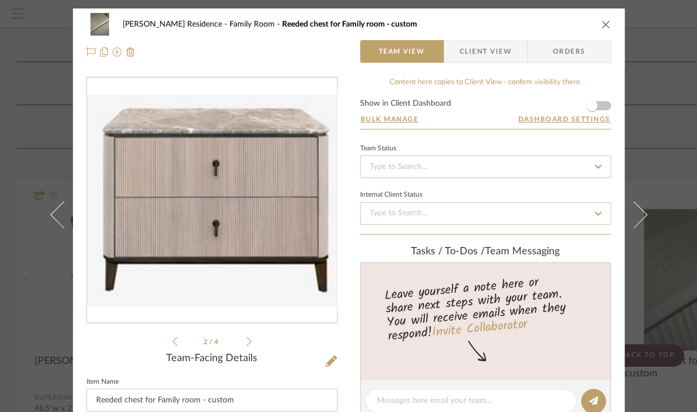
click at [246, 343] on icon at bounding box center [248, 341] width 5 height 9
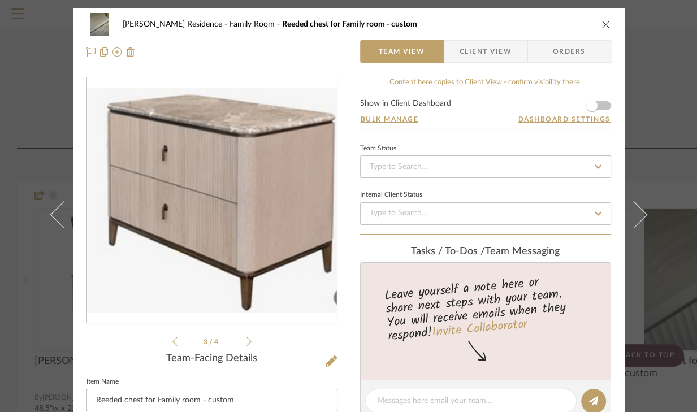
click at [601, 27] on icon "close" at bounding box center [605, 24] width 9 height 9
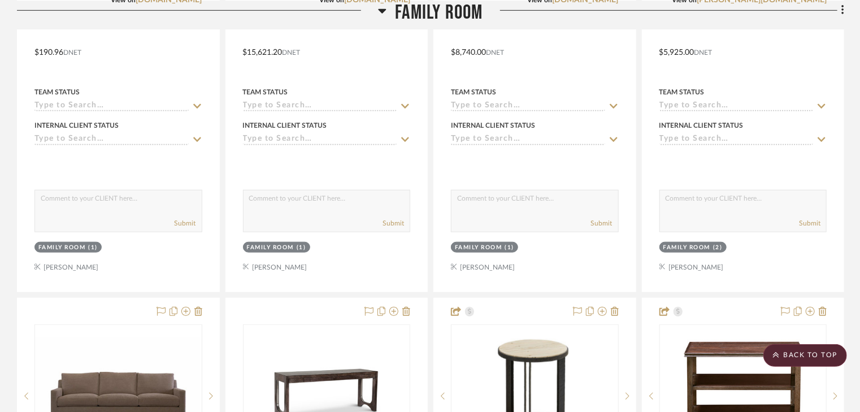
scroll to position [2532, 0]
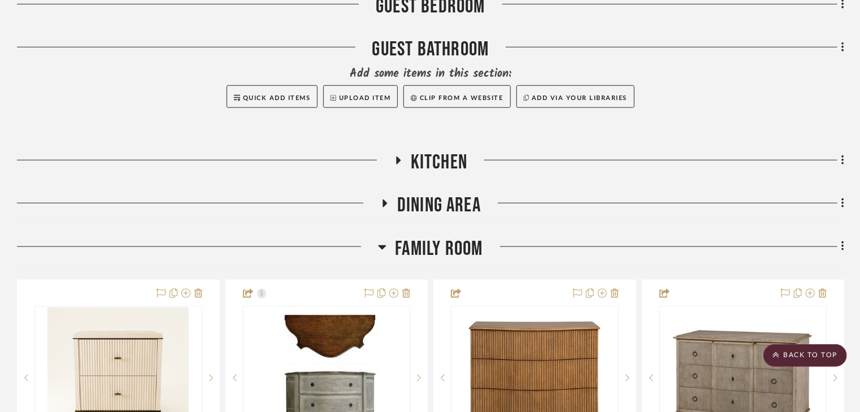
scroll to position [678, 0]
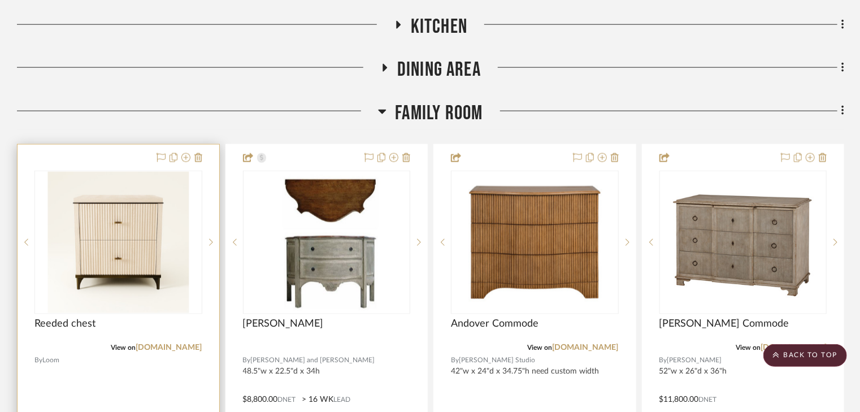
click at [106, 145] on div at bounding box center [119, 392] width 202 height 495
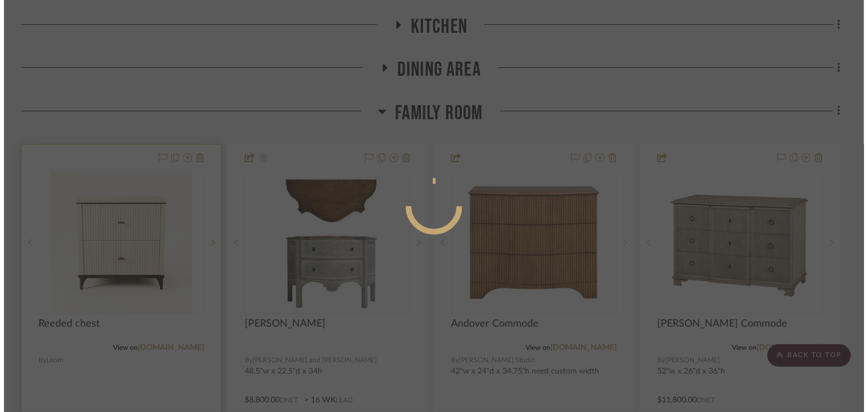
scroll to position [0, 0]
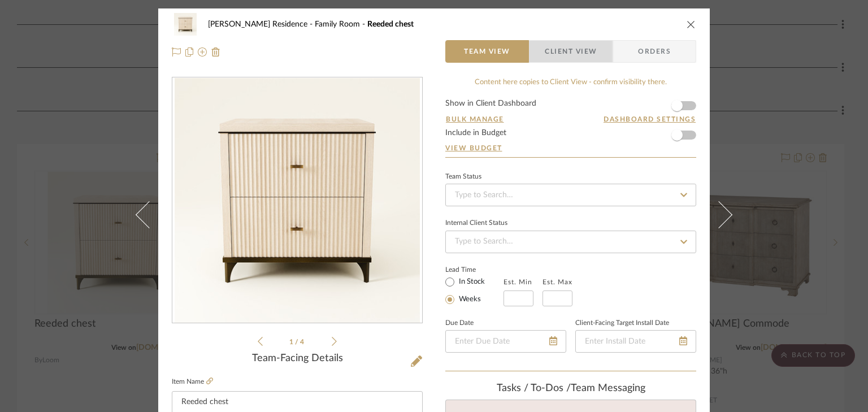
click at [584, 53] on span "Client View" at bounding box center [571, 51] width 52 height 23
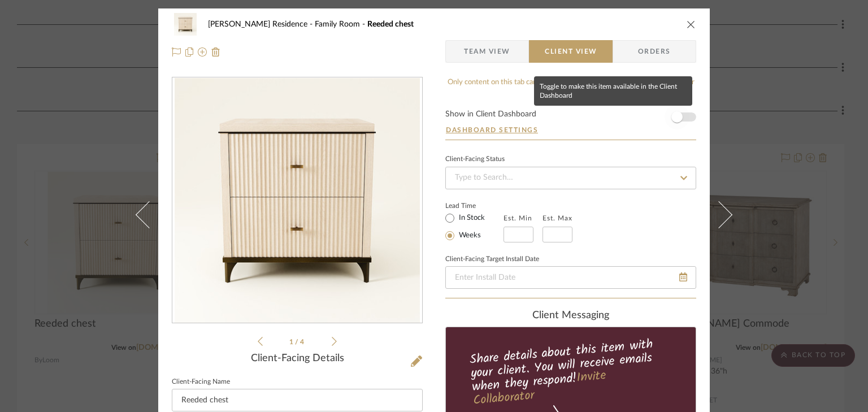
click at [683, 118] on span "button" at bounding box center [677, 117] width 25 height 25
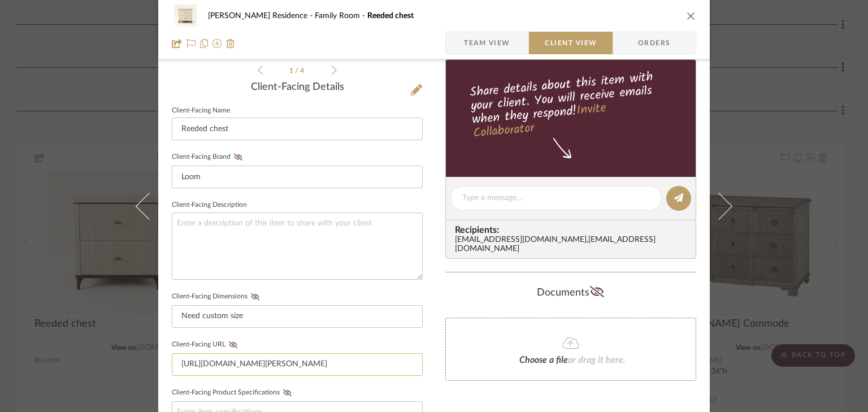
scroll to position [90, 0]
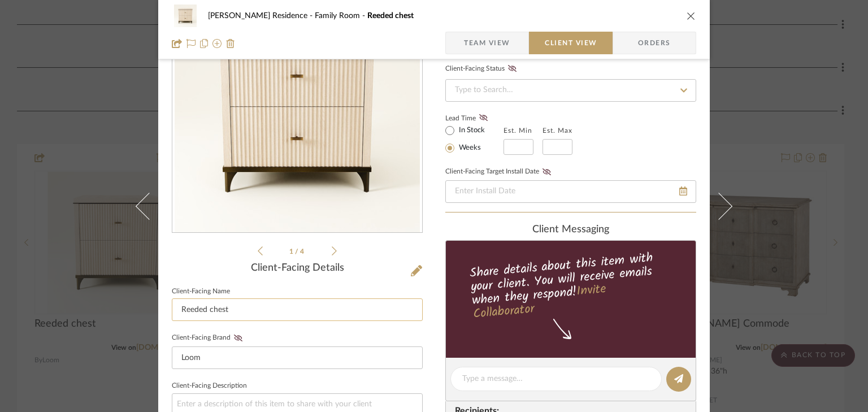
click at [231, 313] on input "Reeded chest" at bounding box center [297, 309] width 251 height 23
type input "Reeded chest - custom"
click at [758, 20] on div "Crain Residence Family Room Reeded chest Team View Client View Orders 1 / 4 Cli…" at bounding box center [434, 206] width 868 height 412
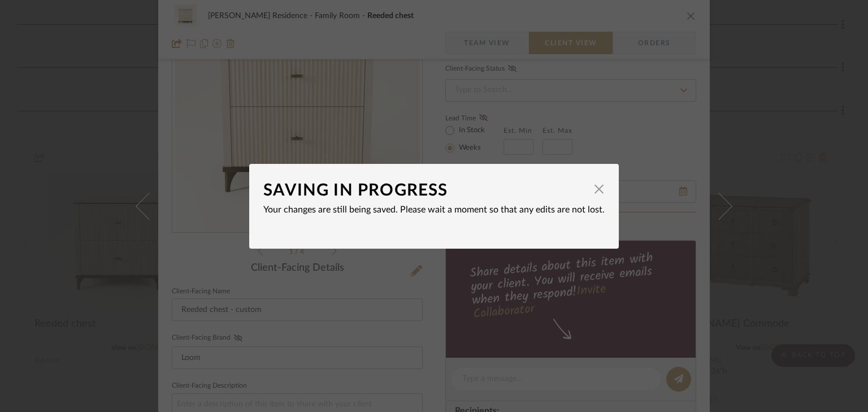
click at [764, 242] on div "SAVING IN PROGRESS × Your changes are still being saved. Please wait a moment s…" at bounding box center [434, 206] width 868 height 412
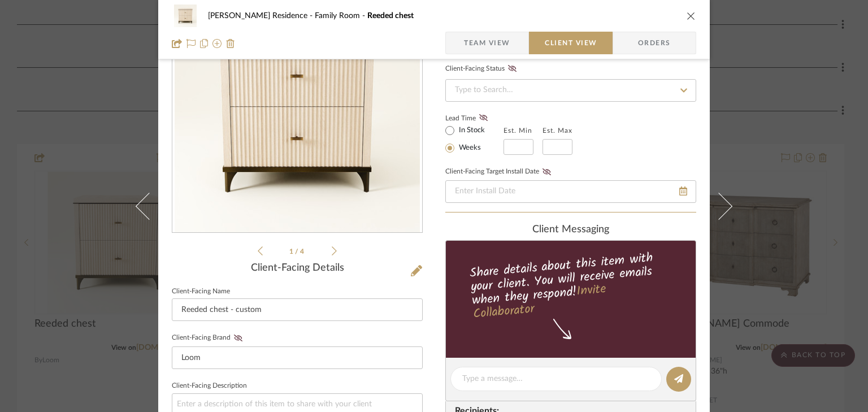
click at [744, 129] on div "Crain Residence Family Room Reeded chest Team View Client View Orders 1 / 4 Cli…" at bounding box center [434, 206] width 868 height 412
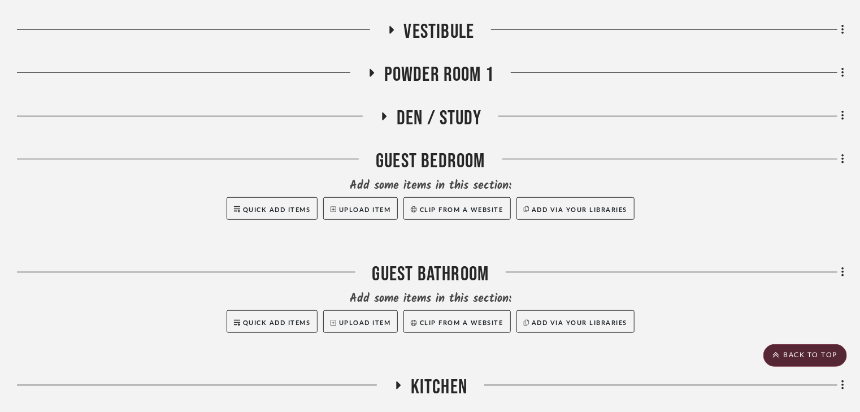
scroll to position [0, 0]
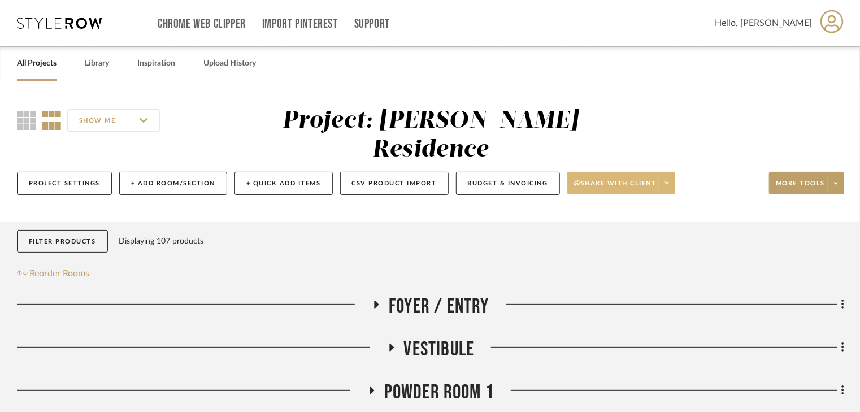
click at [618, 179] on span "Share with client" at bounding box center [615, 187] width 83 height 17
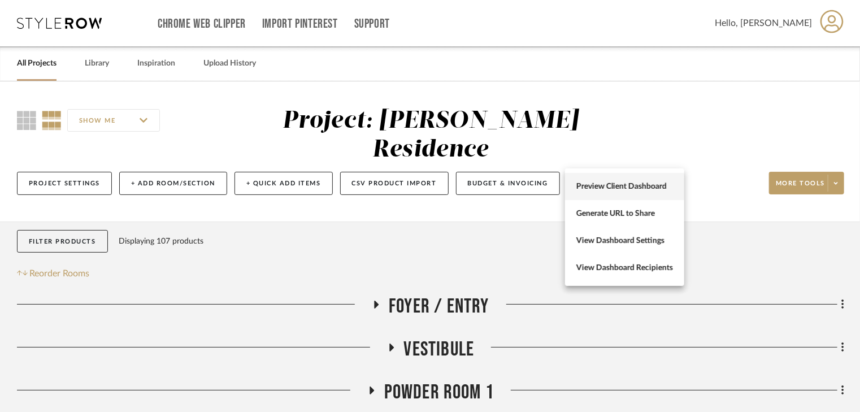
click at [613, 189] on span "Preview Client Dashboard" at bounding box center [625, 187] width 97 height 10
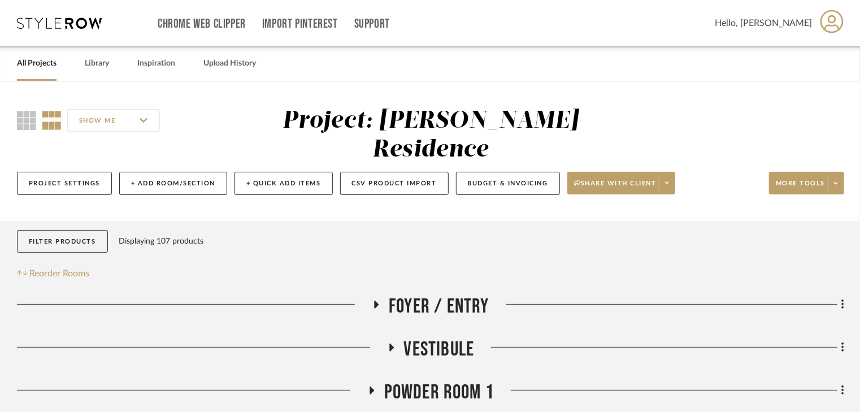
click at [375, 301] on icon at bounding box center [377, 305] width 5 height 8
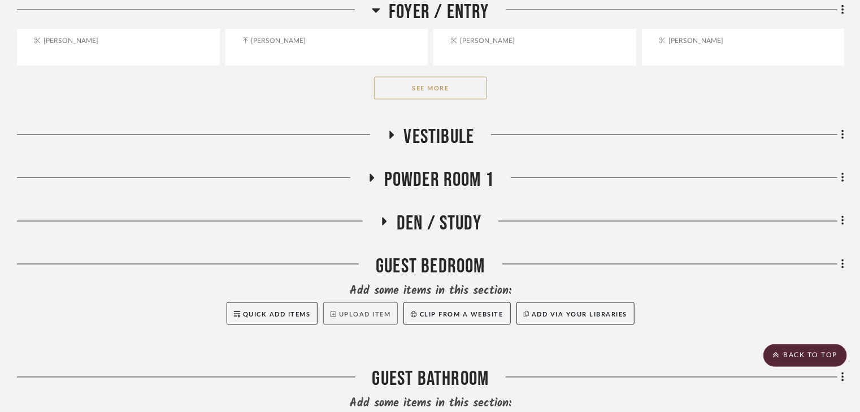
scroll to position [769, 0]
click at [390, 130] on icon at bounding box center [391, 134] width 5 height 8
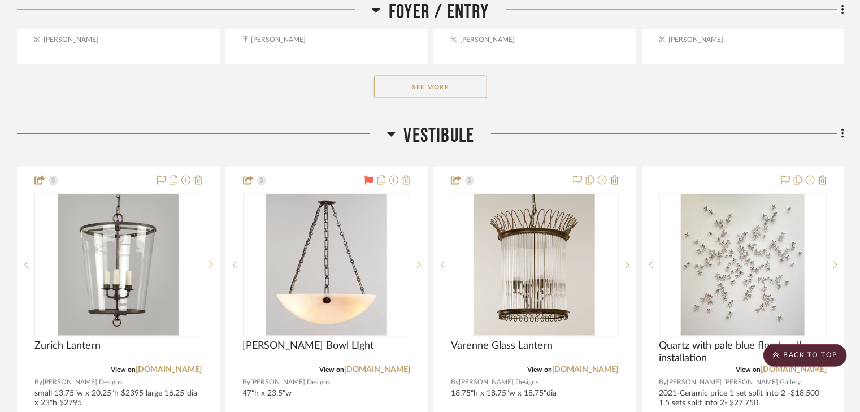
click at [390, 132] on icon at bounding box center [391, 134] width 8 height 5
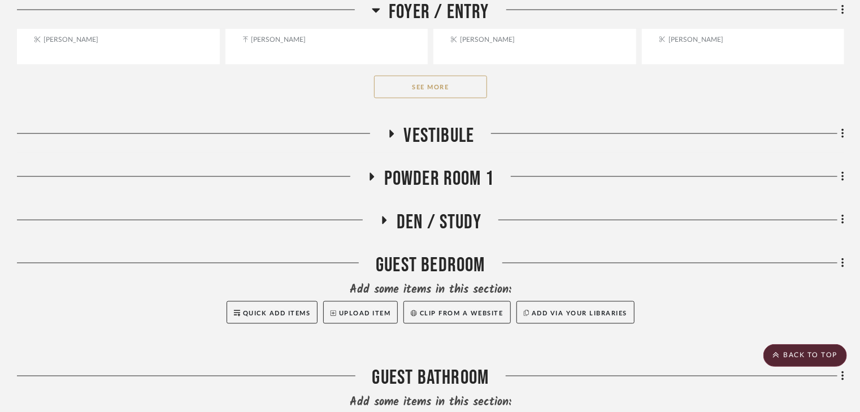
click at [383, 216] on icon at bounding box center [384, 220] width 5 height 8
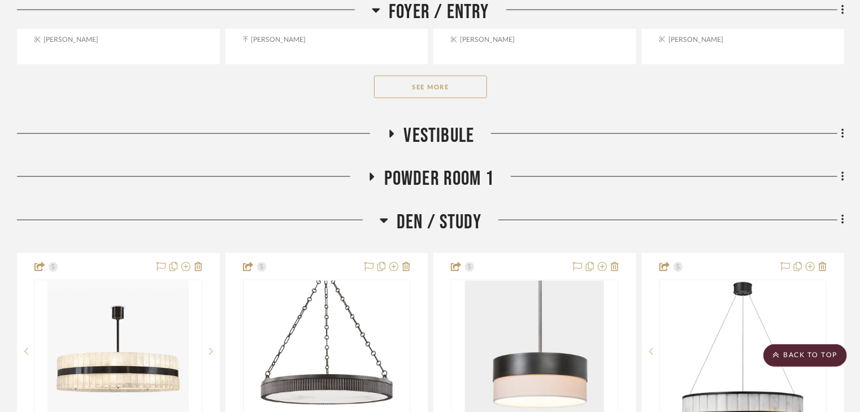
click at [383, 219] on icon at bounding box center [384, 221] width 8 height 5
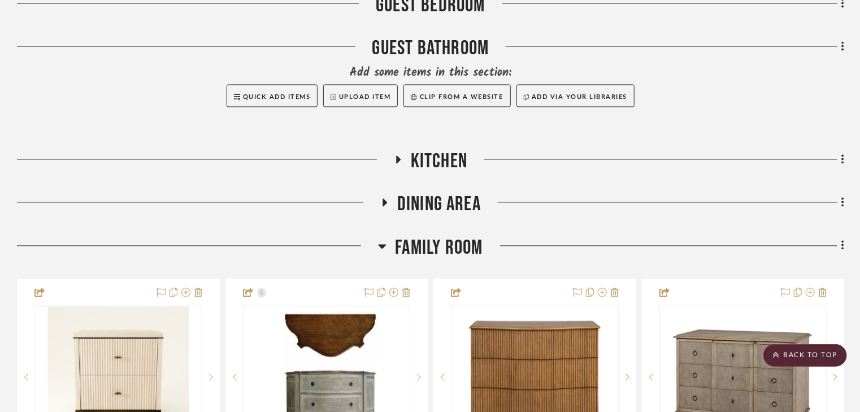
scroll to position [1130, 0]
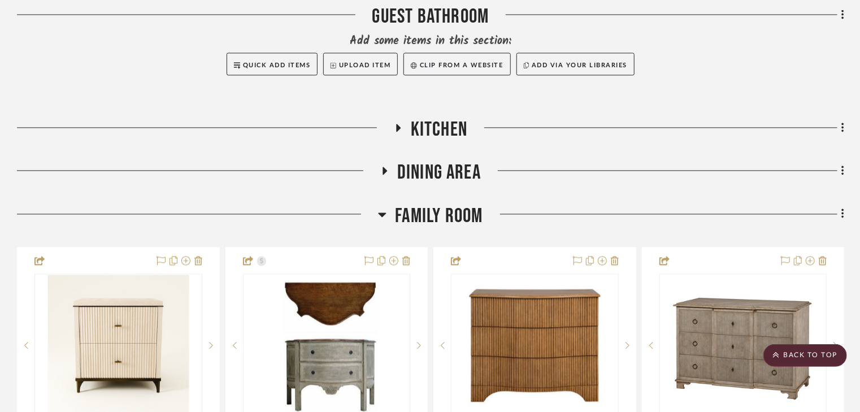
click at [385, 167] on icon at bounding box center [385, 171] width 5 height 8
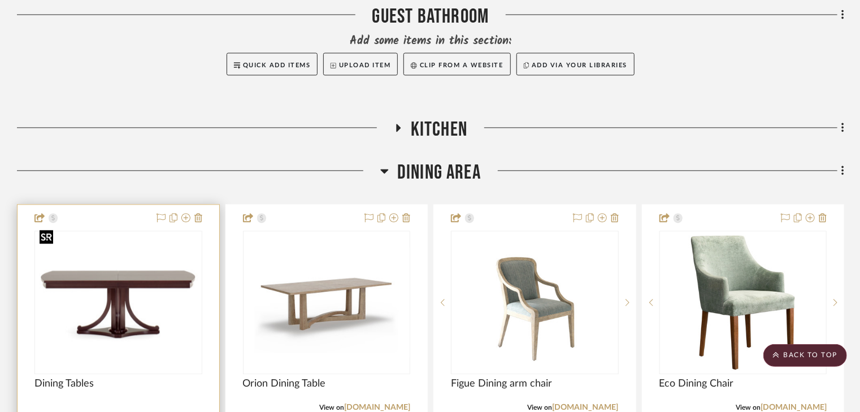
click at [0, 0] on img at bounding box center [0, 0] width 0 height 0
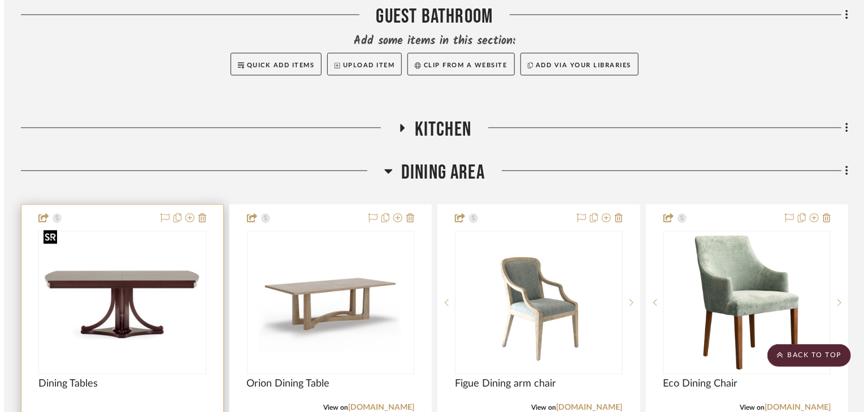
scroll to position [0, 0]
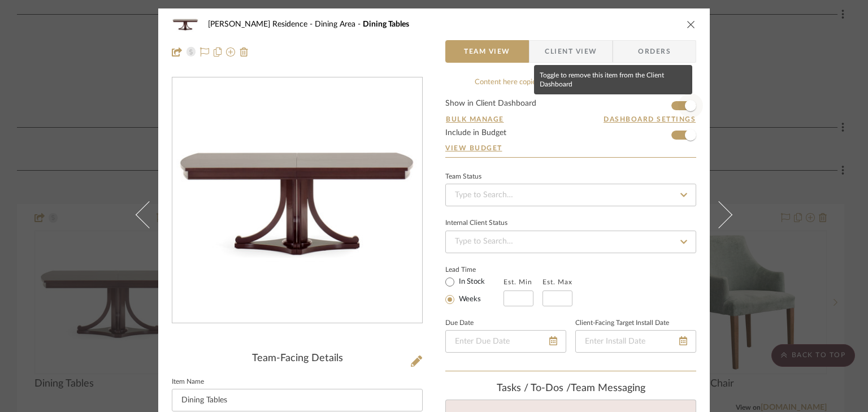
click at [678, 106] on span "button" at bounding box center [690, 105] width 25 height 25
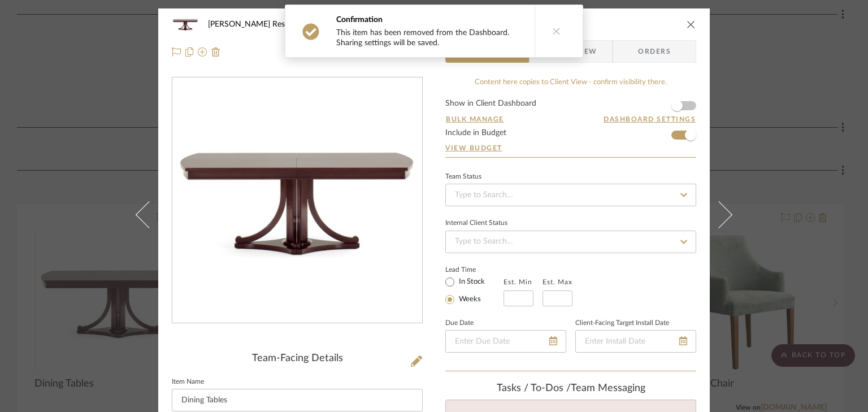
click at [671, 139] on form "Show in Client Dashboard Bulk Manage Dashboard Settings Include in Budget View …" at bounding box center [570, 128] width 251 height 58
click at [672, 135] on form "Show in Client Dashboard Bulk Manage Dashboard Settings Include in Budget View …" at bounding box center [570, 128] width 251 height 58
click at [687, 24] on icon "close" at bounding box center [691, 24] width 9 height 9
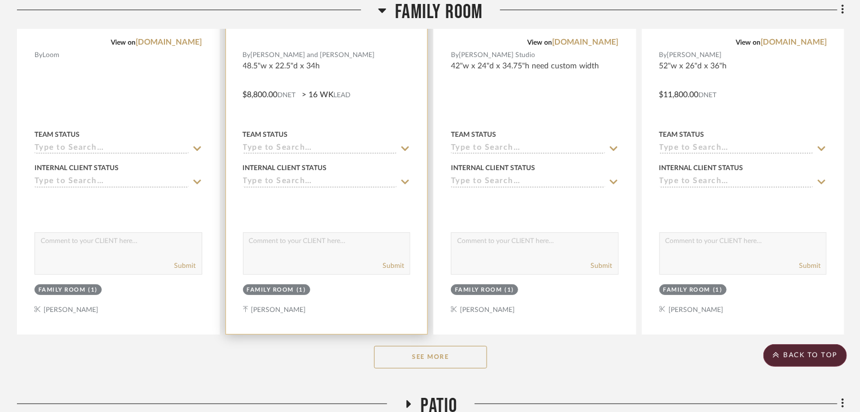
scroll to position [2170, 0]
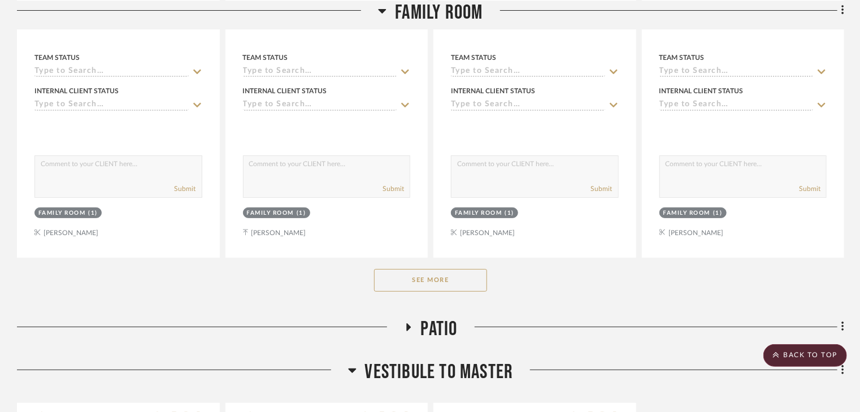
click at [413, 269] on button "See More" at bounding box center [430, 280] width 113 height 23
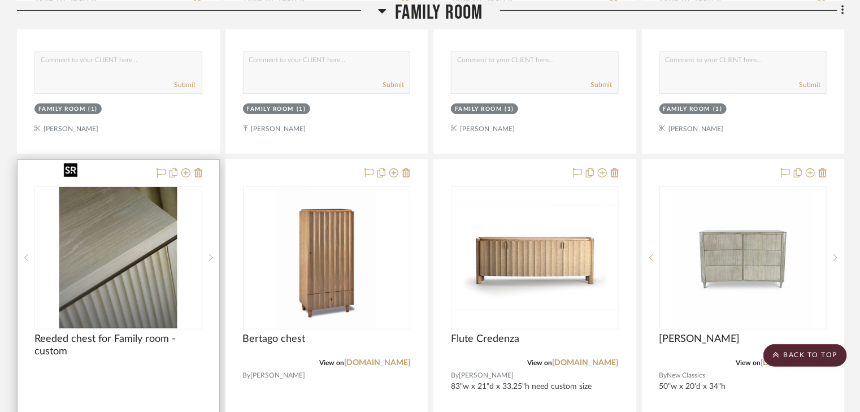
scroll to position [2306, 0]
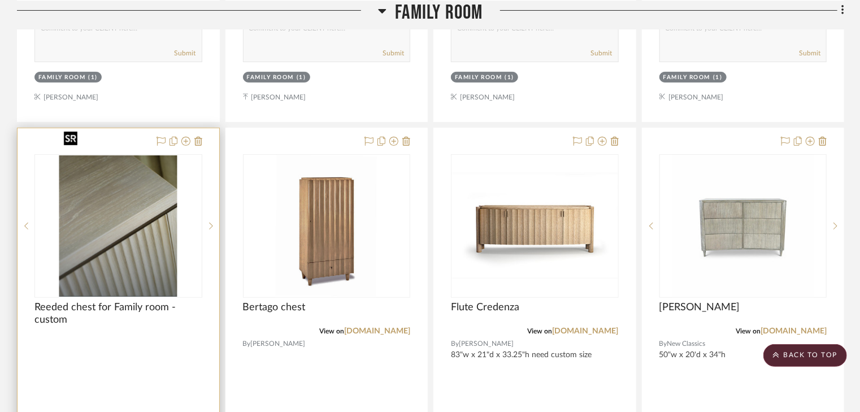
click at [101, 257] on img "0" at bounding box center [118, 225] width 118 height 141
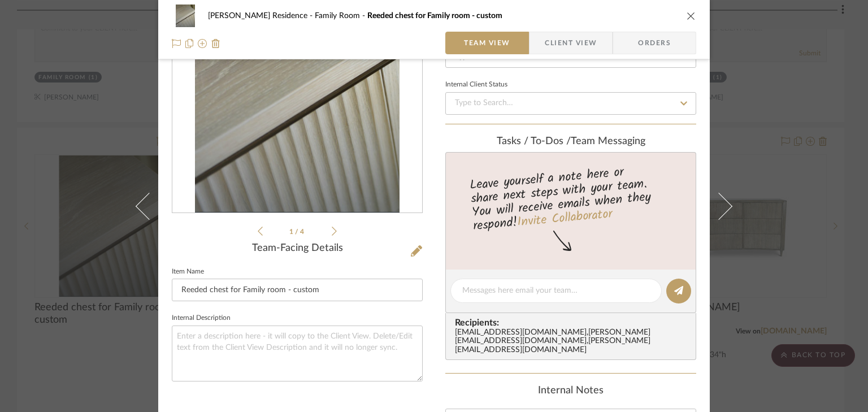
scroll to position [136, 0]
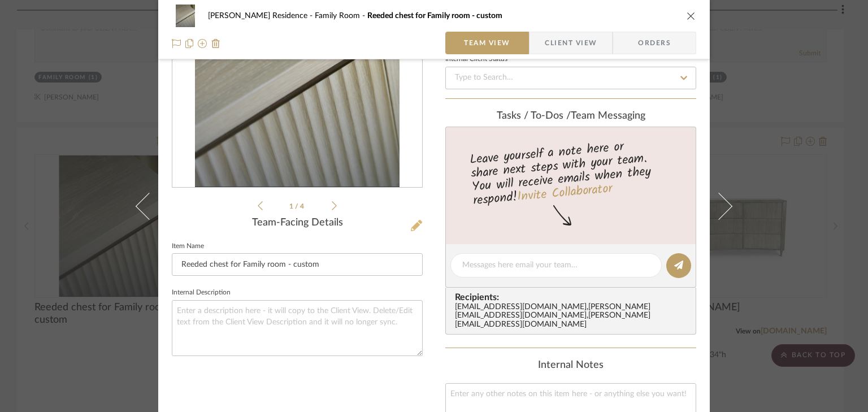
click at [414, 225] on icon at bounding box center [416, 225] width 11 height 11
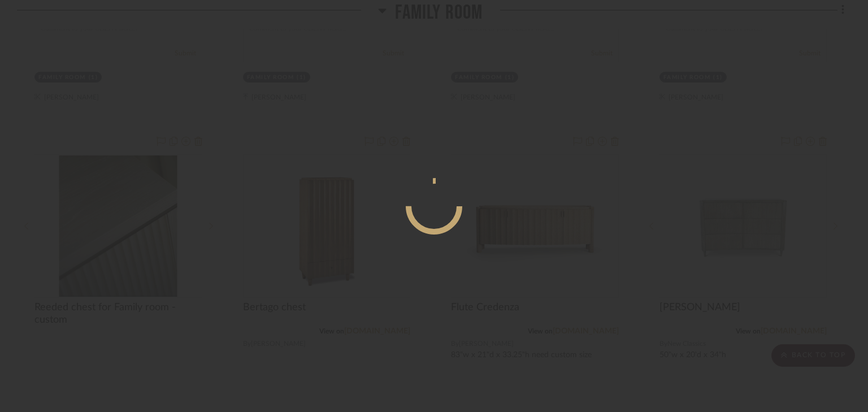
scroll to position [0, 0]
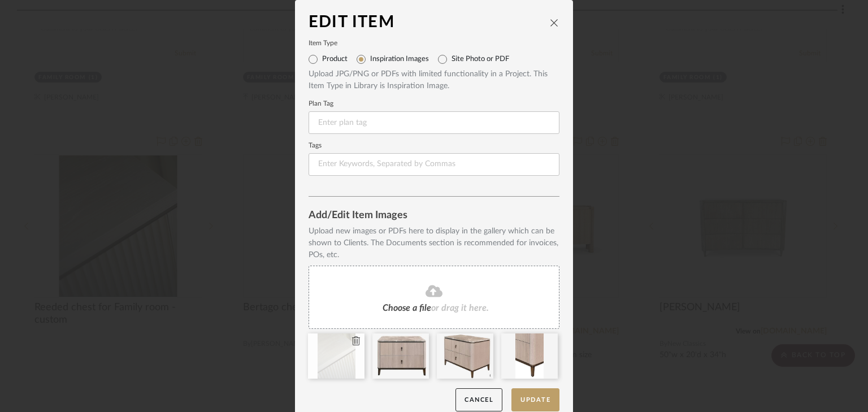
click at [352, 341] on icon at bounding box center [356, 340] width 8 height 9
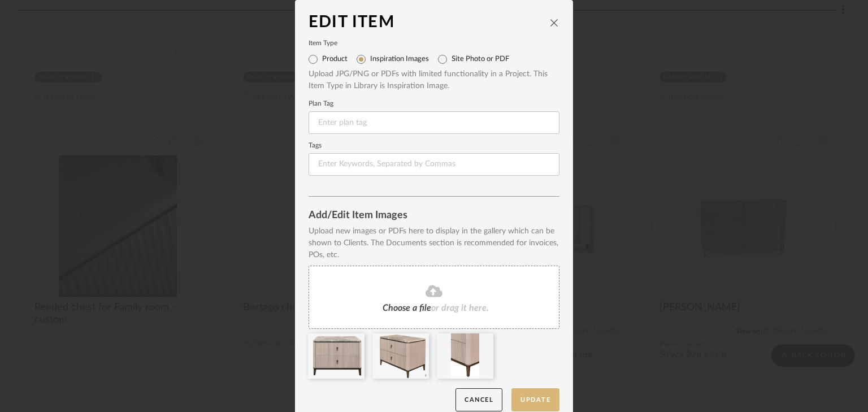
click at [534, 399] on button "Update" at bounding box center [536, 399] width 48 height 23
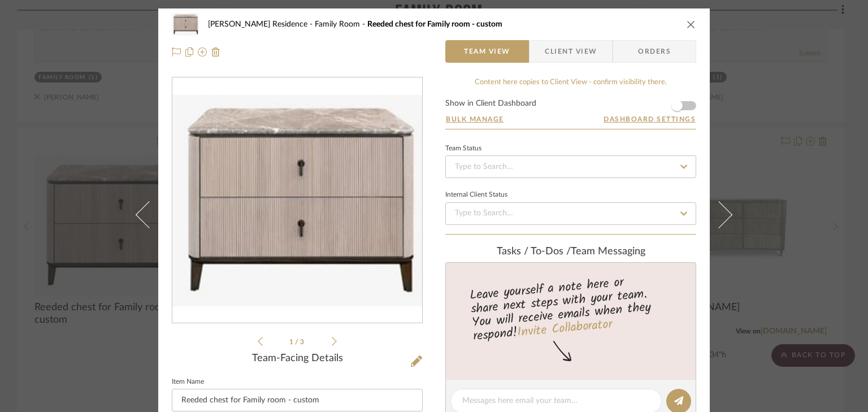
click at [691, 28] on icon "close" at bounding box center [691, 24] width 9 height 9
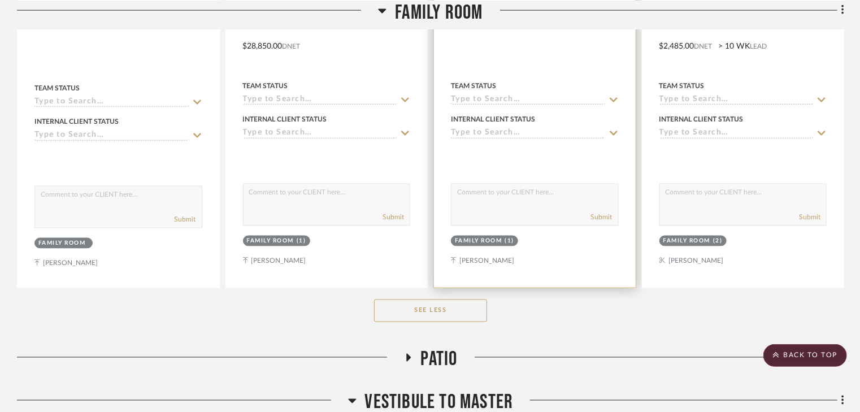
scroll to position [5336, 0]
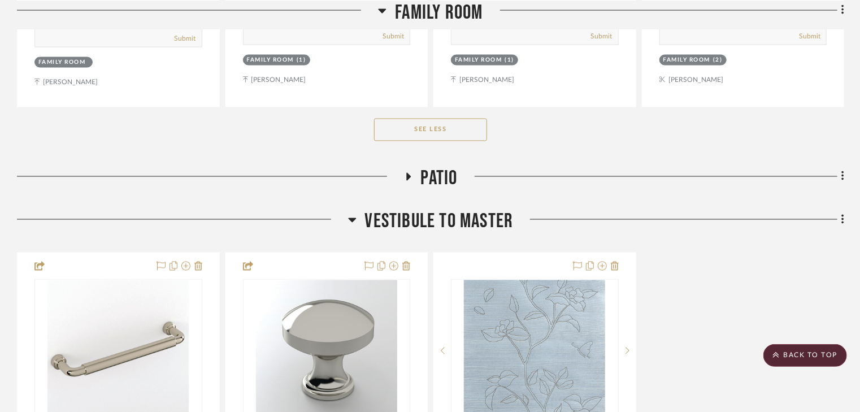
click at [349, 213] on icon at bounding box center [352, 220] width 8 height 14
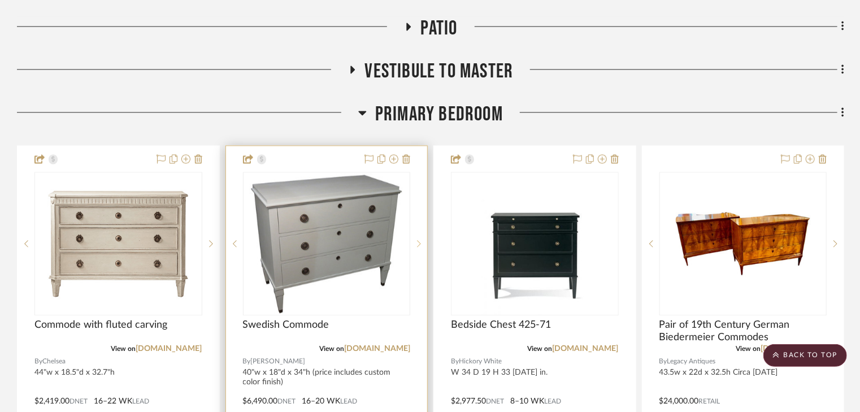
scroll to position [5381, 0]
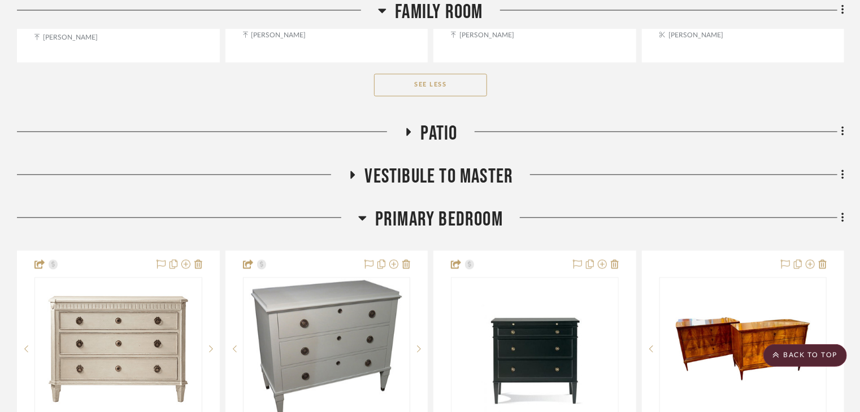
click at [350, 171] on icon at bounding box center [352, 175] width 5 height 8
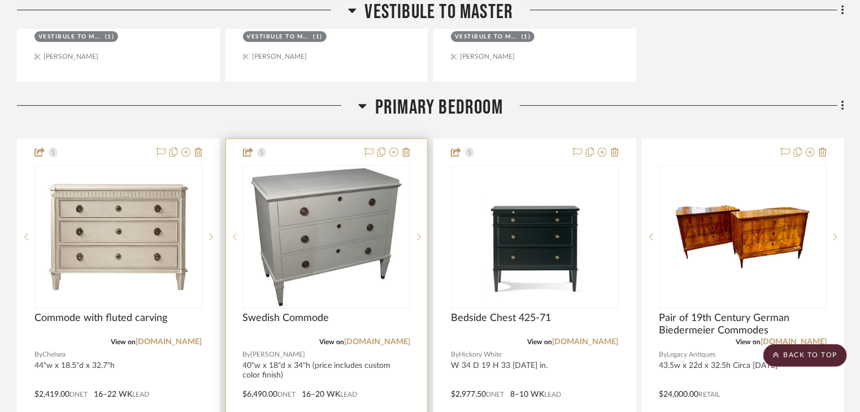
scroll to position [6014, 0]
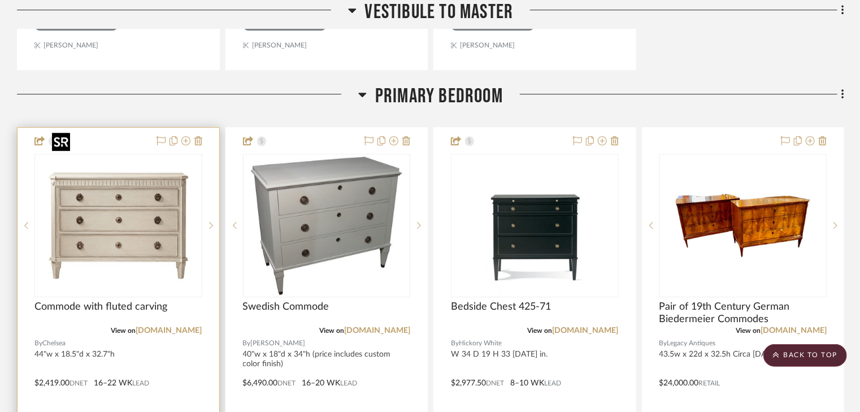
click at [107, 155] on img "0" at bounding box center [117, 225] width 141 height 141
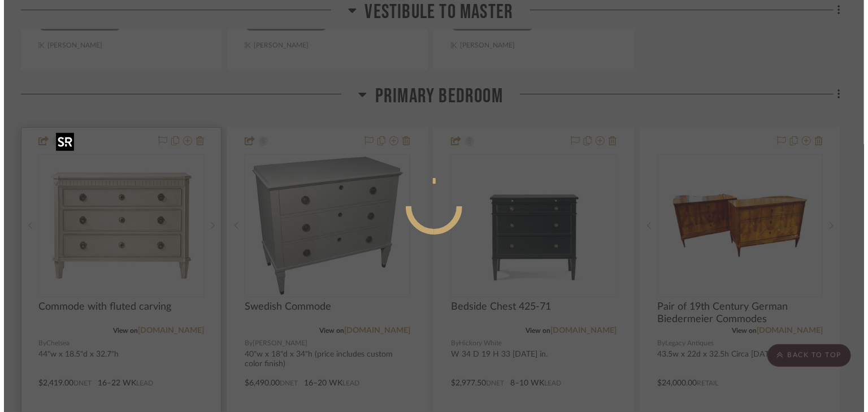
scroll to position [0, 0]
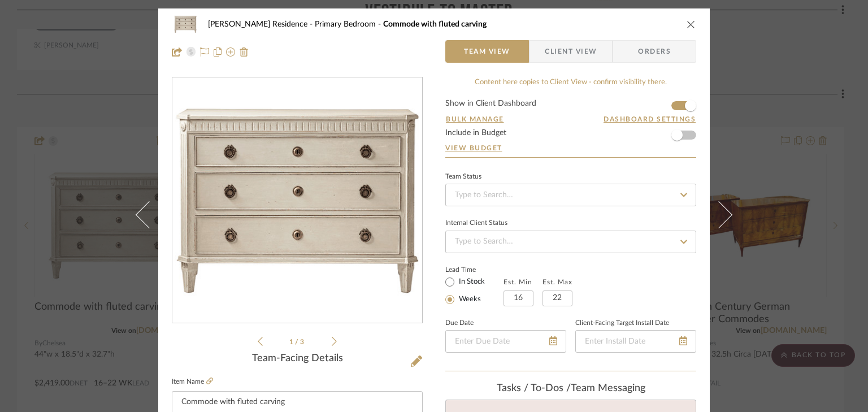
click at [671, 104] on form "Show in Client Dashboard Bulk Manage Dashboard Settings Include in Budget View …" at bounding box center [570, 128] width 251 height 58
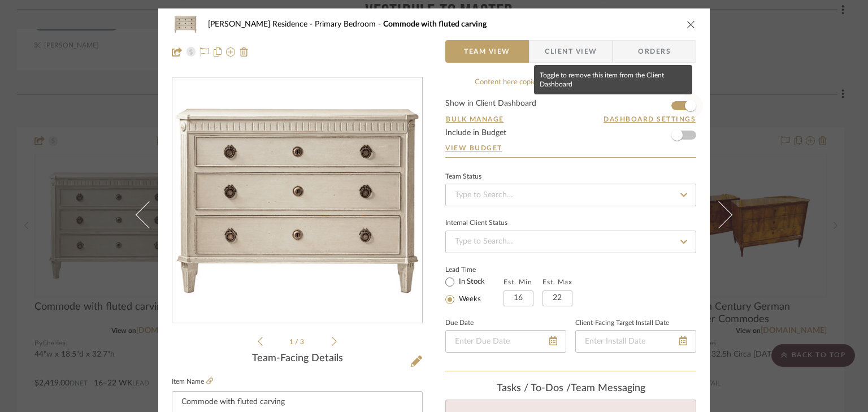
click at [678, 104] on span "button" at bounding box center [690, 105] width 25 height 25
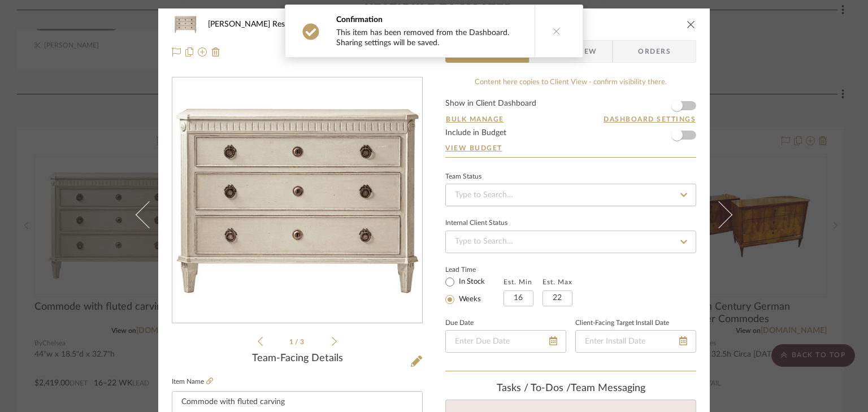
click at [799, 129] on div "Crain Residence Primary Bedroom Commode with fluted carving Team View Client Vi…" at bounding box center [434, 206] width 868 height 412
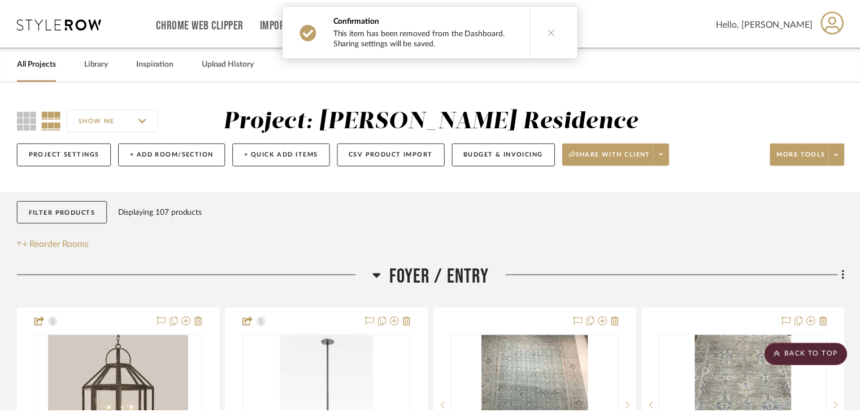
scroll to position [6014, 0]
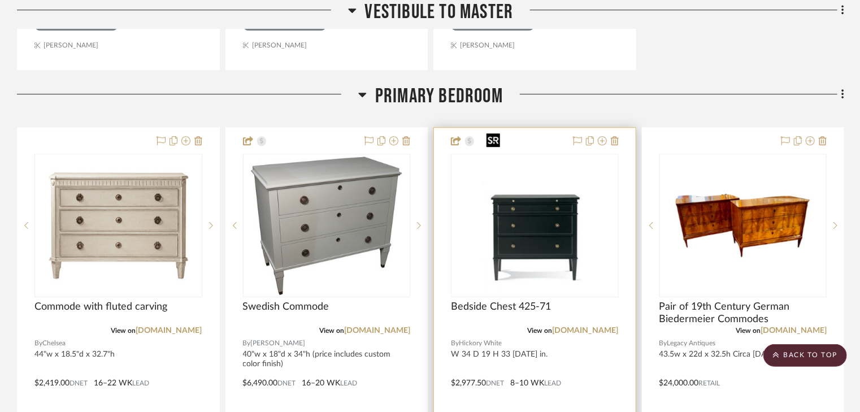
click at [523, 212] on img "0" at bounding box center [535, 225] width 106 height 141
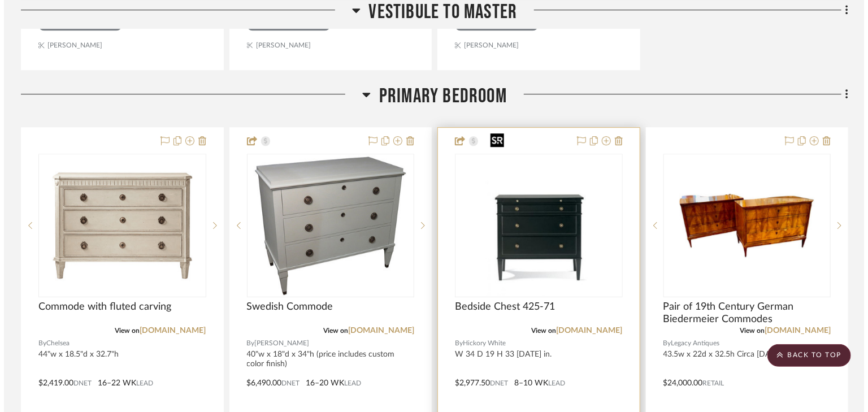
scroll to position [0, 0]
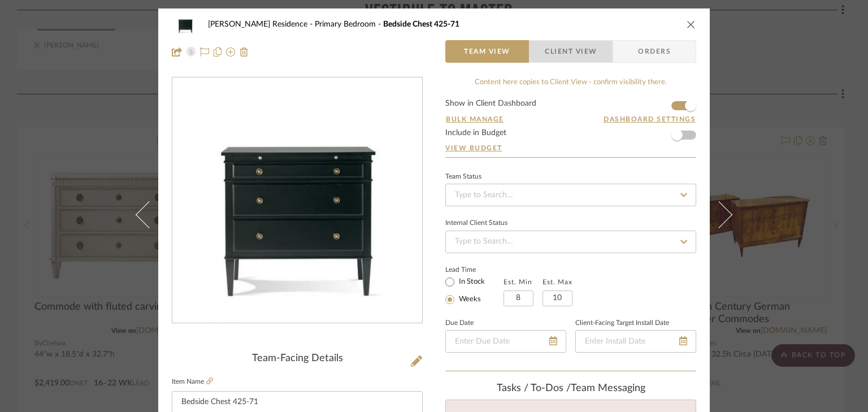
click at [587, 57] on span "Client View" at bounding box center [571, 51] width 52 height 23
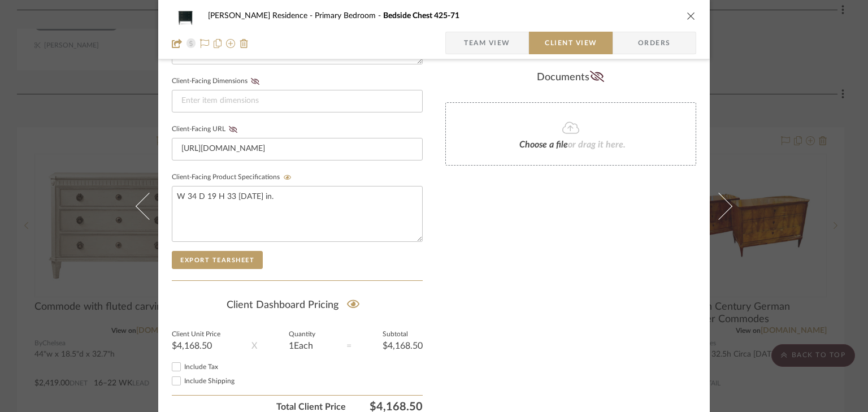
scroll to position [497, 0]
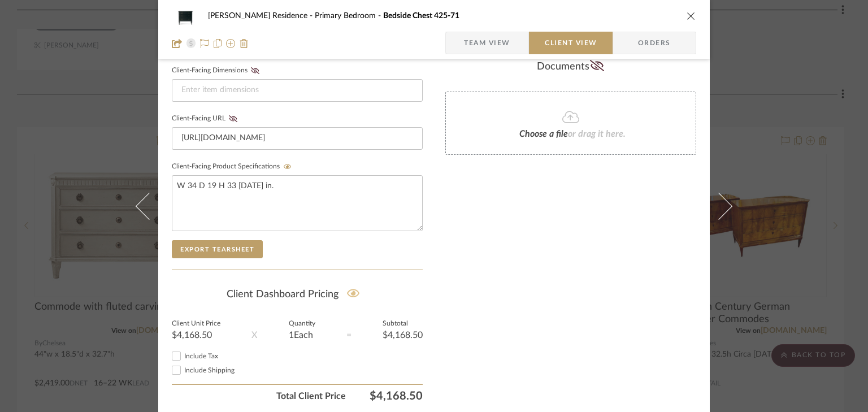
click at [351, 288] on icon at bounding box center [353, 293] width 13 height 11
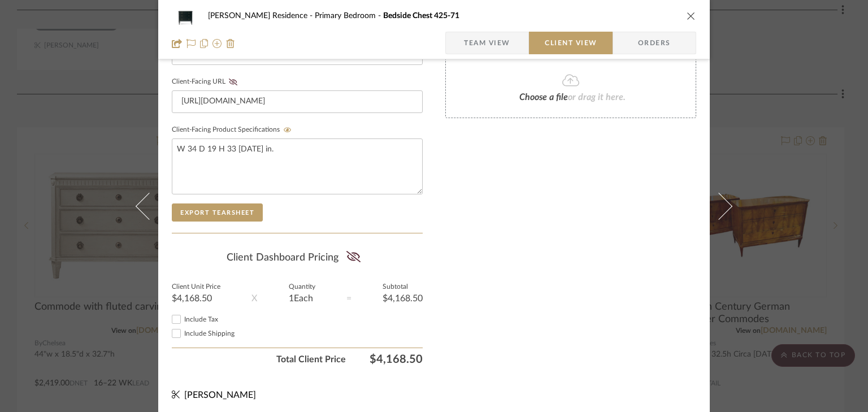
scroll to position [535, 0]
click at [687, 14] on icon "close" at bounding box center [691, 15] width 9 height 9
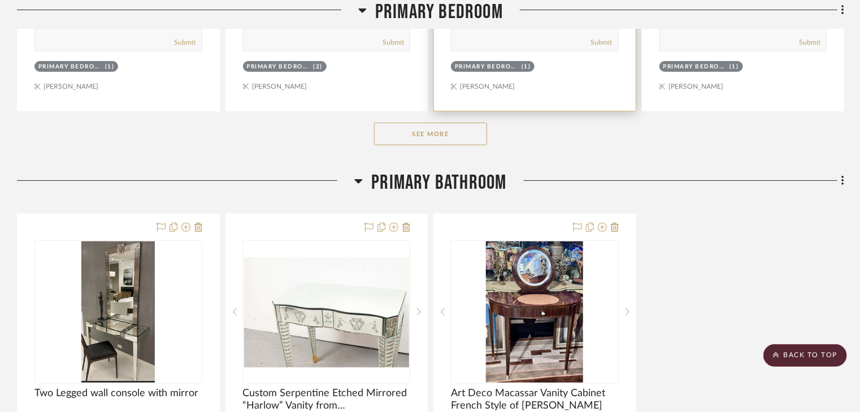
scroll to position [6557, 0]
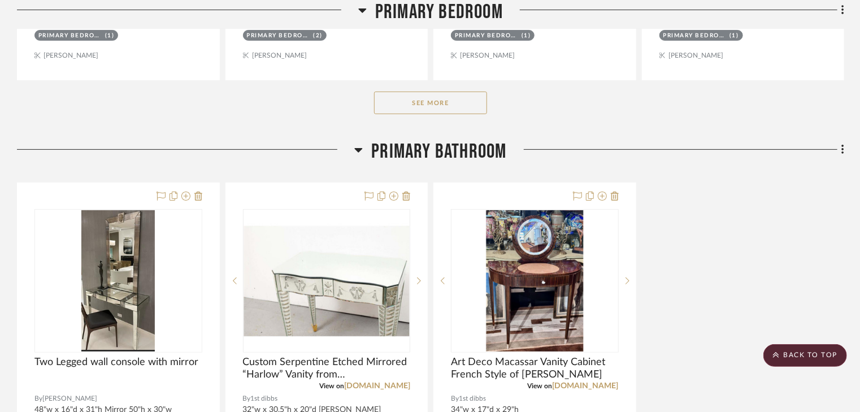
click at [380, 92] on button "See More" at bounding box center [430, 103] width 113 height 23
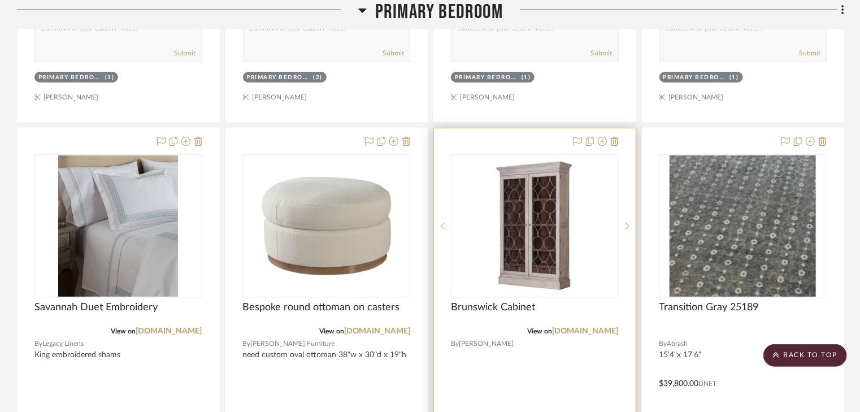
scroll to position [6511, 0]
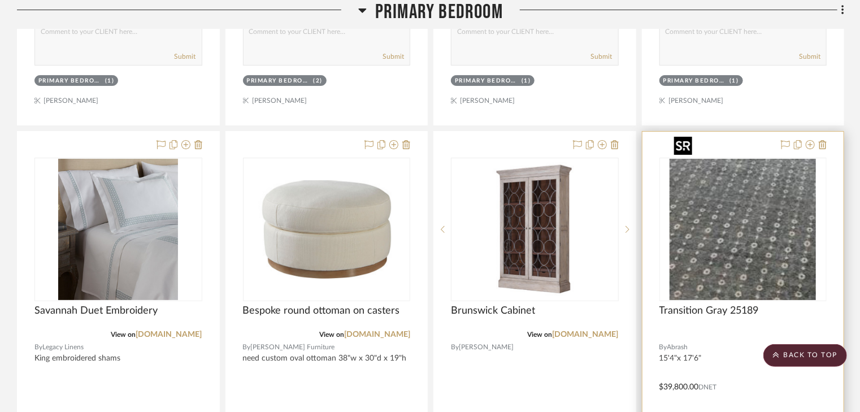
click at [757, 208] on img "0" at bounding box center [743, 229] width 146 height 141
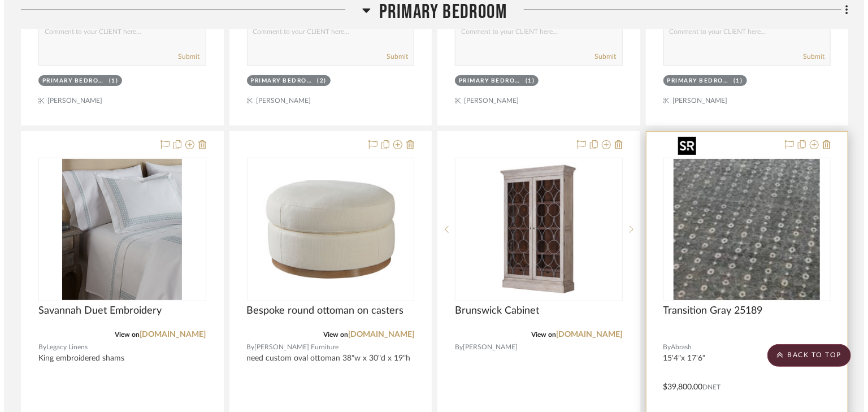
scroll to position [0, 0]
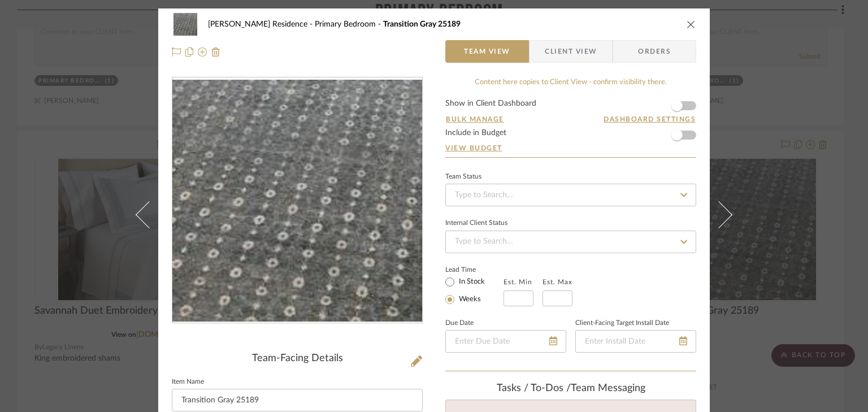
click at [689, 23] on icon "close" at bounding box center [691, 24] width 9 height 9
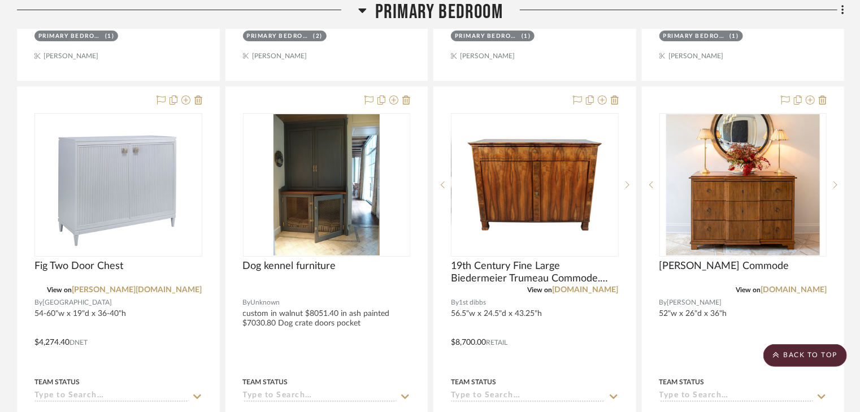
scroll to position [8546, 0]
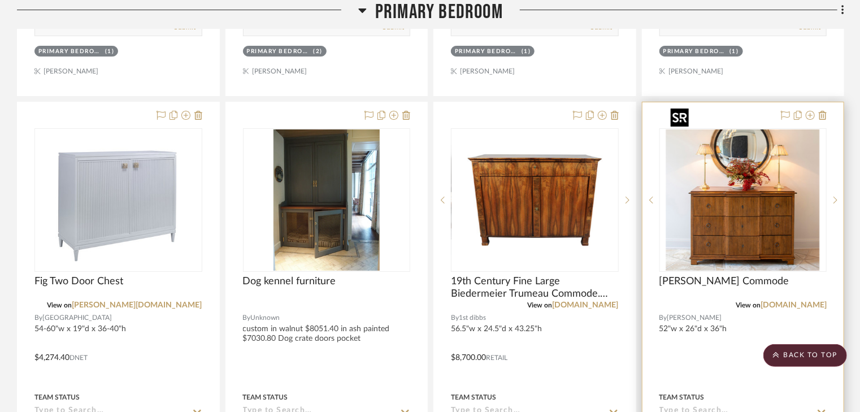
click at [757, 190] on img "0" at bounding box center [743, 199] width 154 height 141
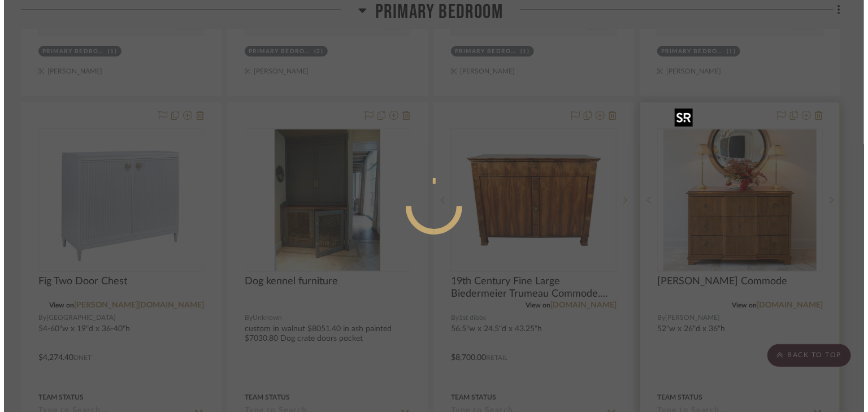
scroll to position [0, 0]
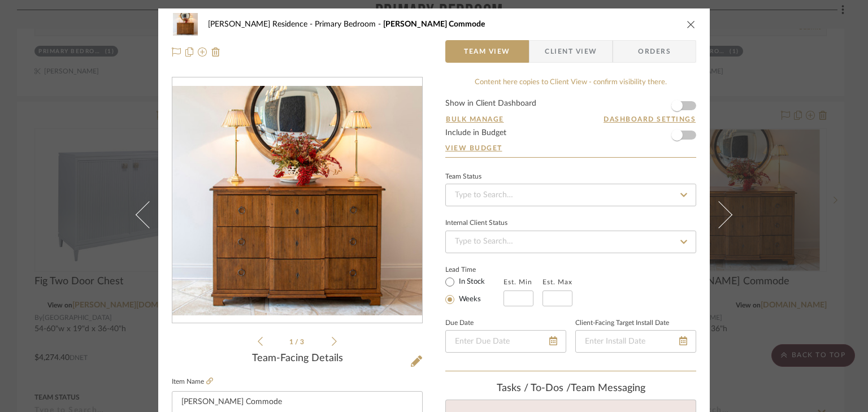
click at [332, 341] on icon at bounding box center [334, 341] width 5 height 10
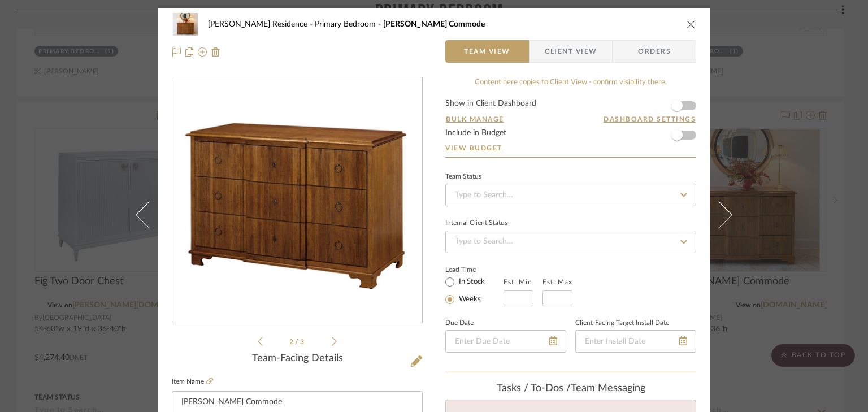
click at [332, 341] on icon at bounding box center [334, 341] width 5 height 10
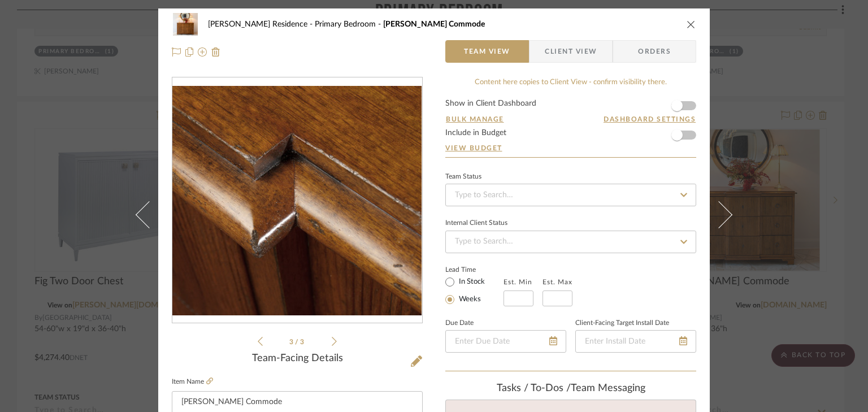
click at [252, 340] on div "3 / 3" at bounding box center [297, 212] width 251 height 271
click at [258, 341] on icon at bounding box center [260, 341] width 5 height 10
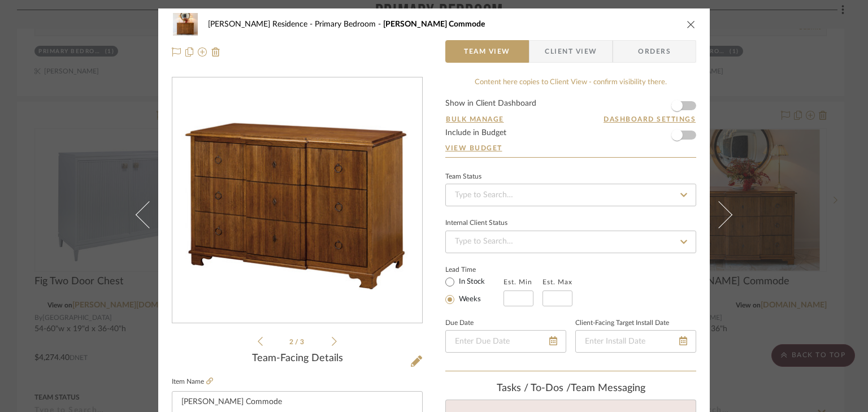
click at [258, 341] on icon at bounding box center [260, 341] width 5 height 10
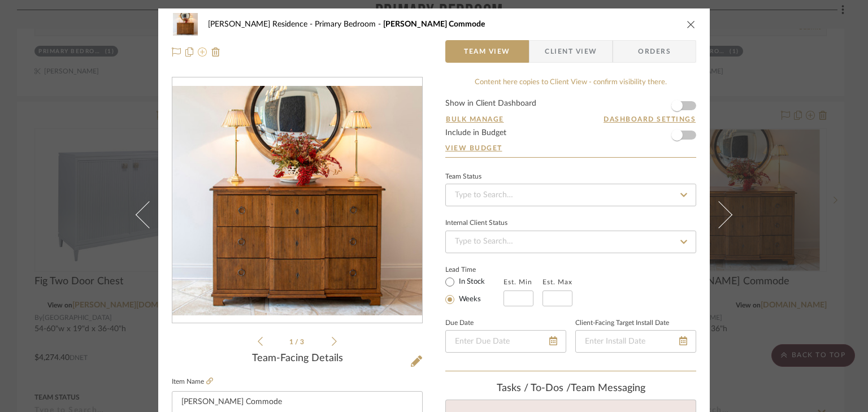
click at [198, 50] on icon at bounding box center [202, 51] width 9 height 9
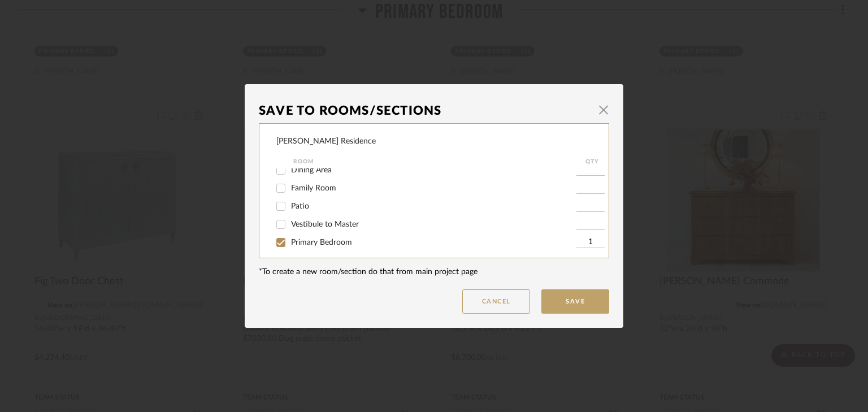
scroll to position [136, 0]
click at [278, 187] on input "Family Room" at bounding box center [281, 186] width 18 height 18
checkbox input "true"
type input "1"
click at [276, 241] on input "Primary Bedroom" at bounding box center [281, 241] width 18 height 18
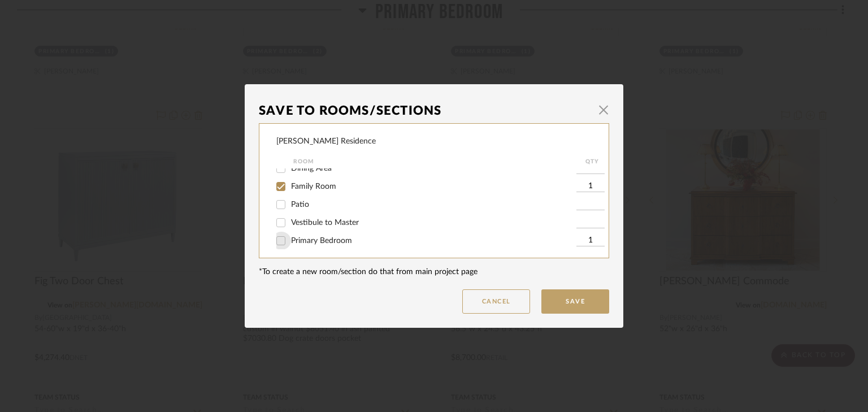
checkbox input "false"
click at [554, 303] on button "Save" at bounding box center [575, 301] width 68 height 24
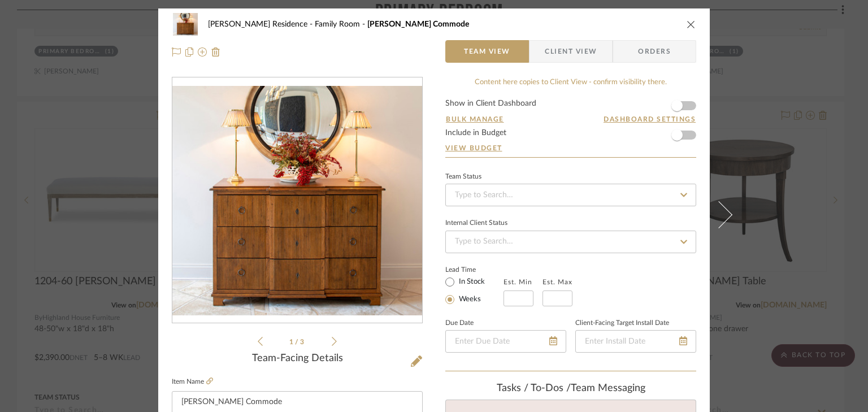
click at [687, 24] on icon "close" at bounding box center [691, 24] width 9 height 9
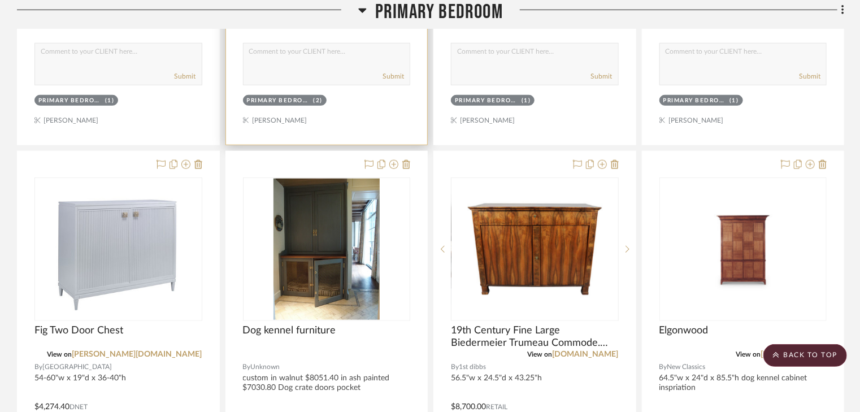
scroll to position [8953, 0]
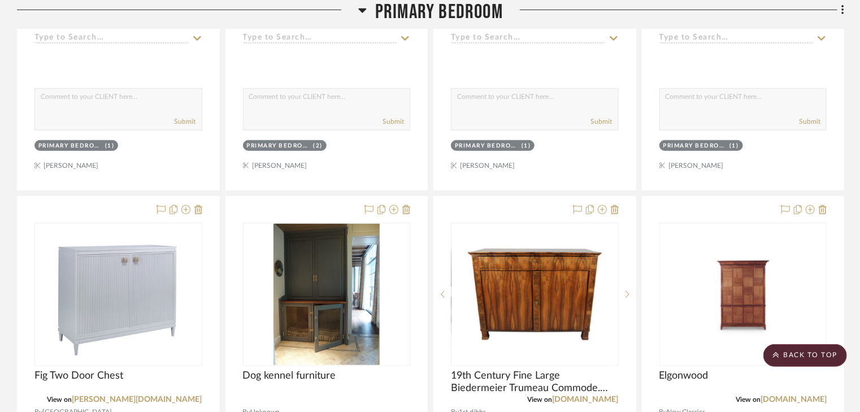
click at [361, 10] on icon at bounding box center [363, 10] width 8 height 5
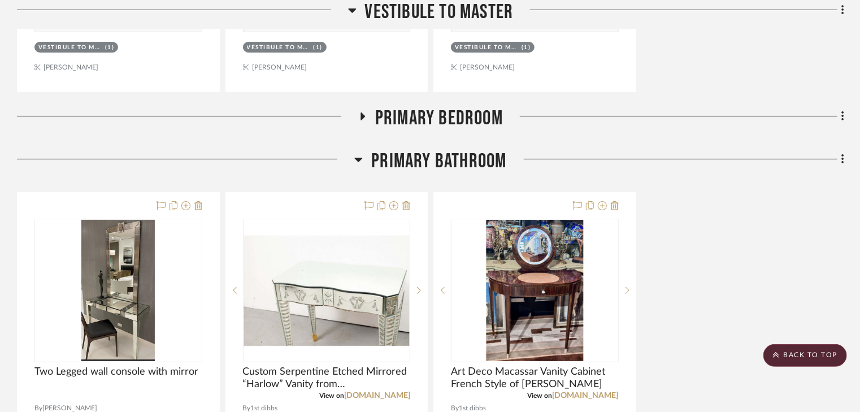
scroll to position [6403, 0]
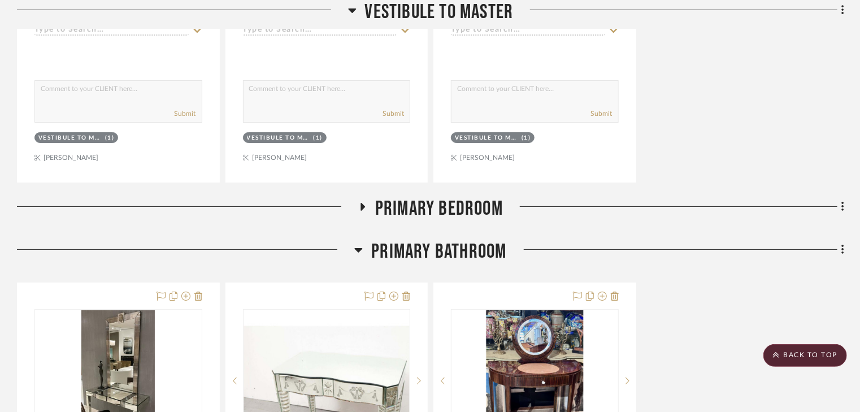
click at [359, 248] on icon at bounding box center [359, 250] width 8 height 5
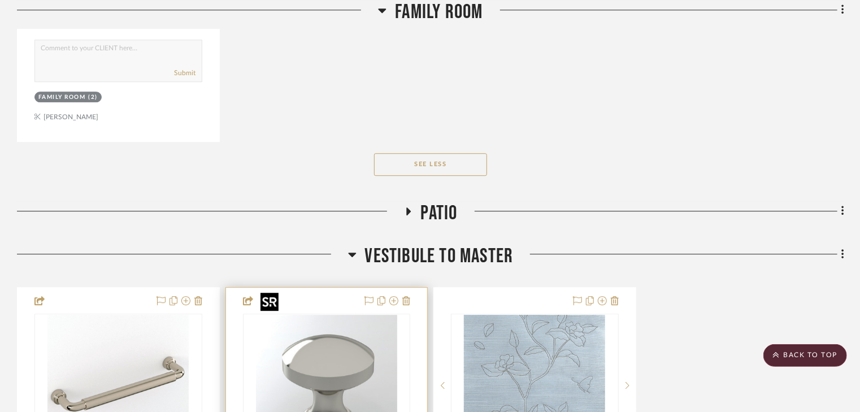
scroll to position [5725, 0]
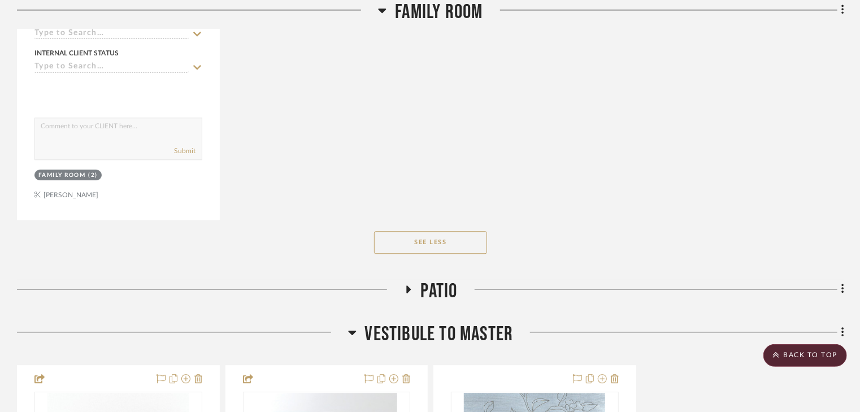
click at [353, 331] on icon at bounding box center [352, 333] width 8 height 5
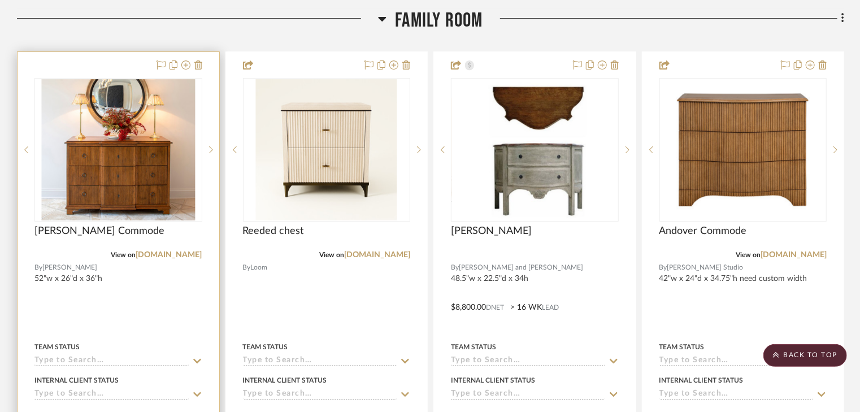
scroll to position [1745, 0]
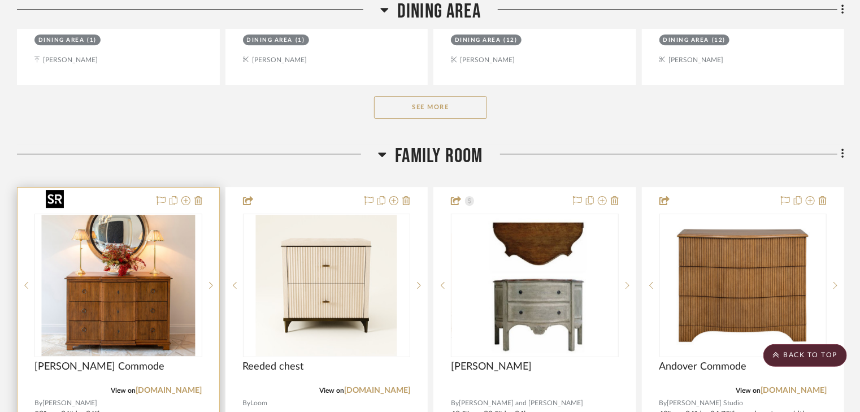
click at [101, 241] on img "0" at bounding box center [118, 285] width 154 height 141
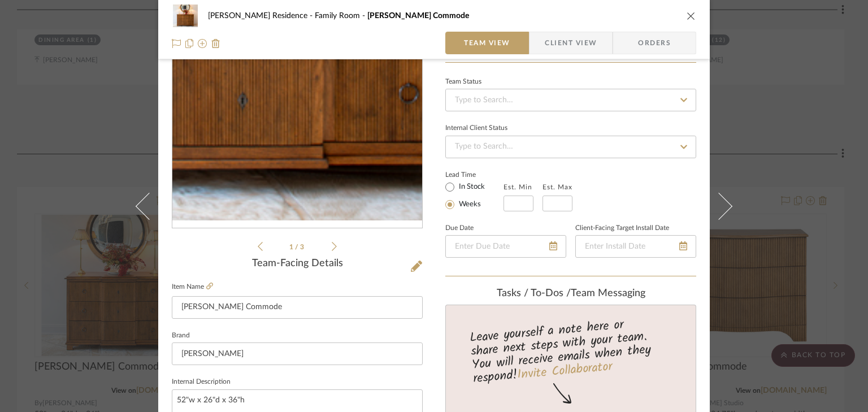
scroll to position [136, 0]
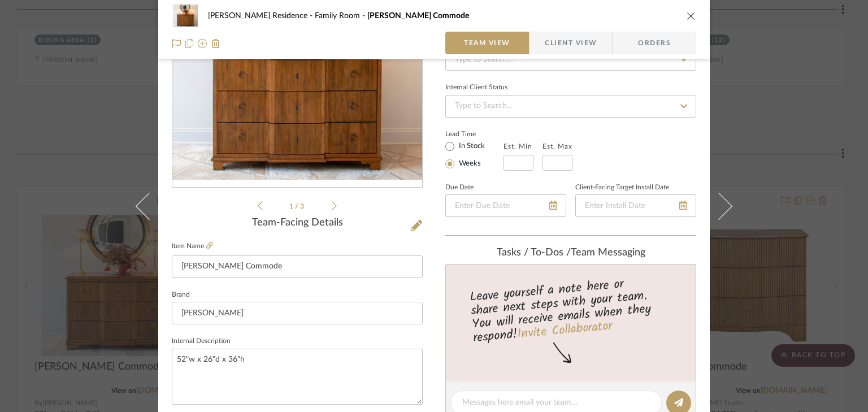
click at [312, 163] on img "0" at bounding box center [297, 65] width 250 height 230
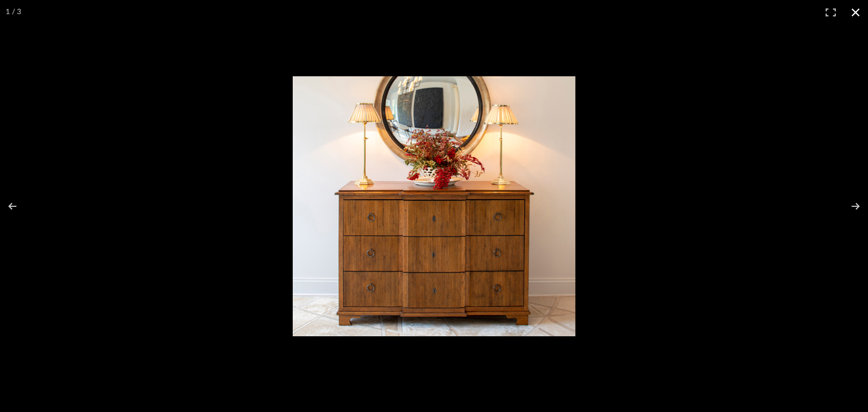
click at [857, 9] on button at bounding box center [855, 12] width 25 height 25
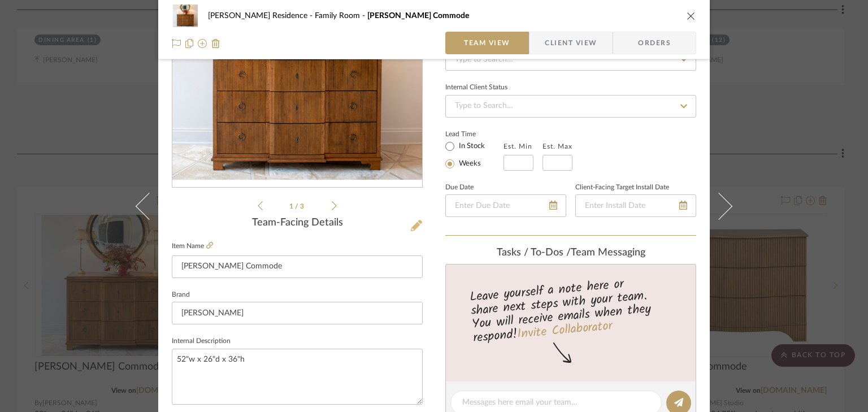
click at [414, 224] on icon at bounding box center [416, 225] width 11 height 11
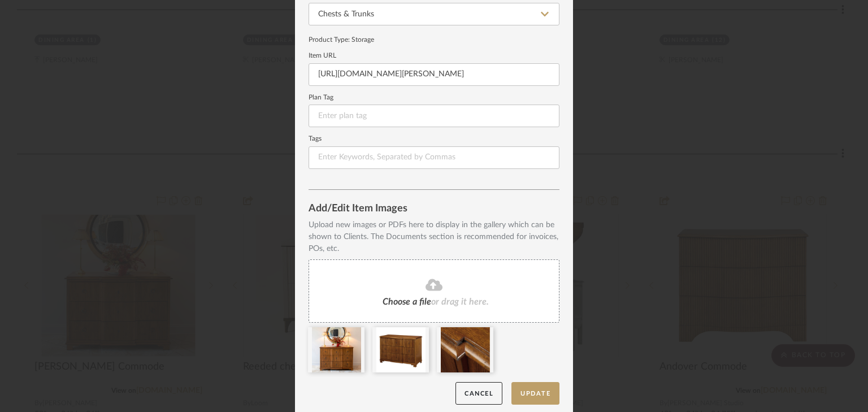
scroll to position [127, 0]
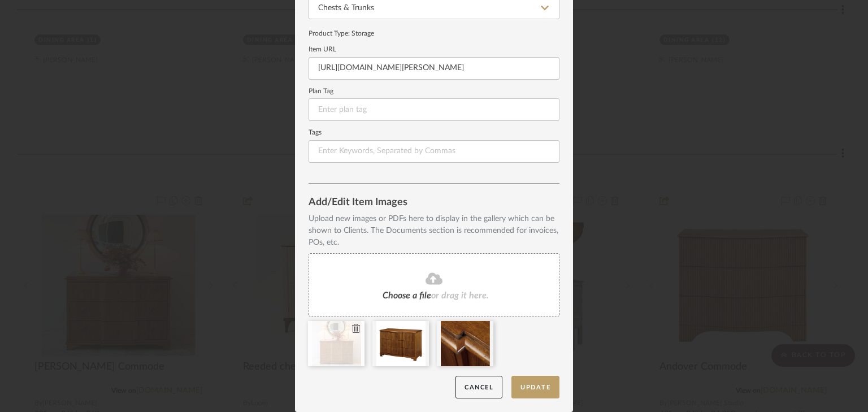
click at [336, 355] on div at bounding box center [336, 343] width 57 height 45
click at [326, 346] on div at bounding box center [336, 343] width 57 height 45
click at [341, 350] on div at bounding box center [336, 343] width 57 height 45
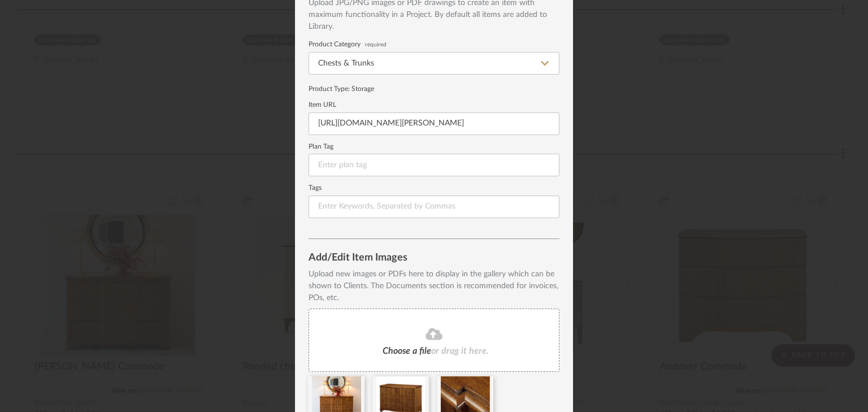
scroll to position [0, 0]
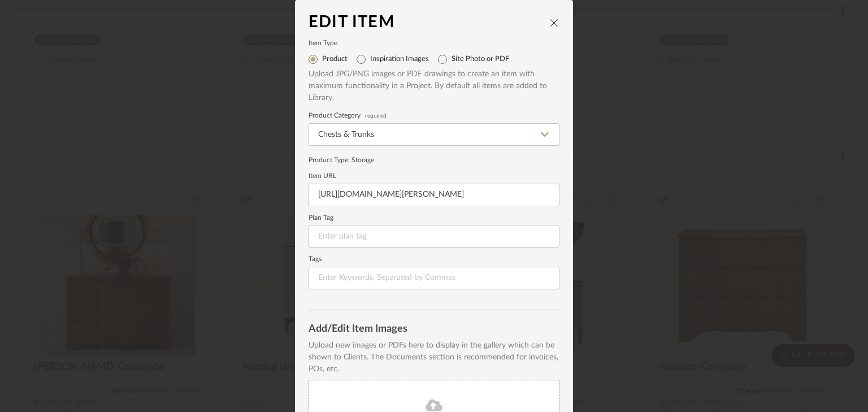
click at [552, 24] on icon "close" at bounding box center [554, 22] width 9 height 9
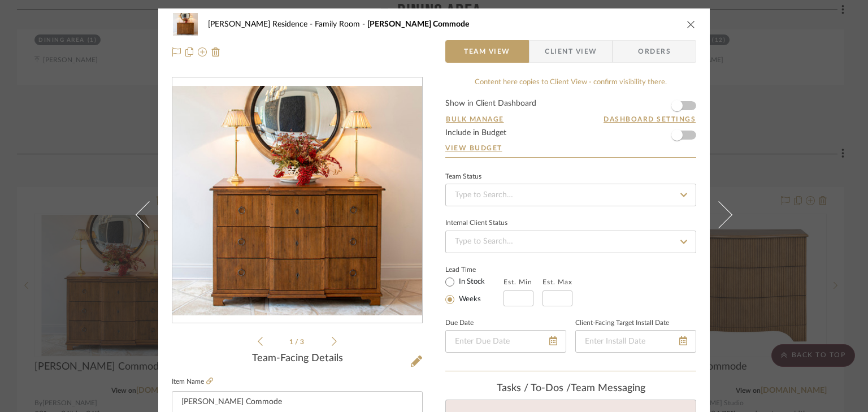
click at [687, 25] on icon "close" at bounding box center [691, 24] width 9 height 9
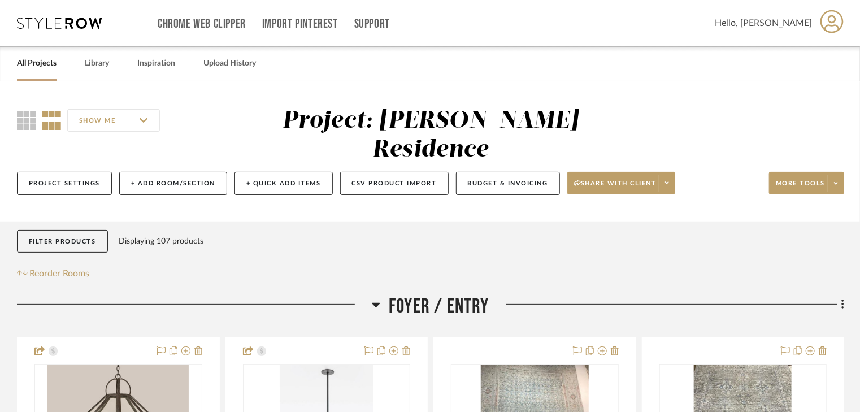
click at [32, 63] on link "All Projects" at bounding box center [37, 63] width 40 height 15
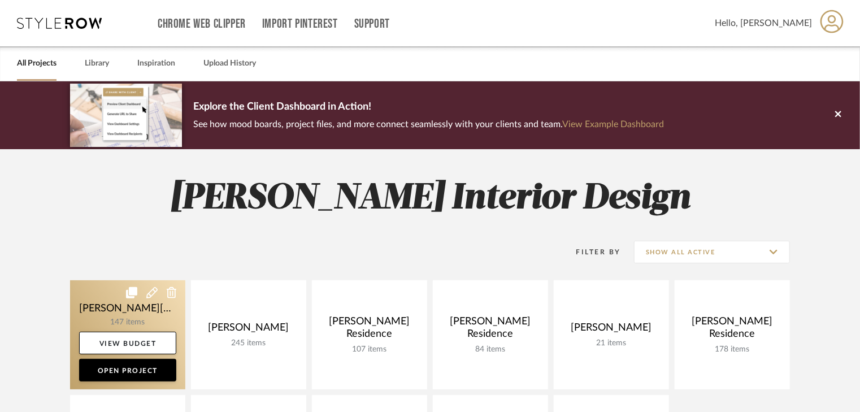
click at [125, 319] on link at bounding box center [127, 334] width 115 height 109
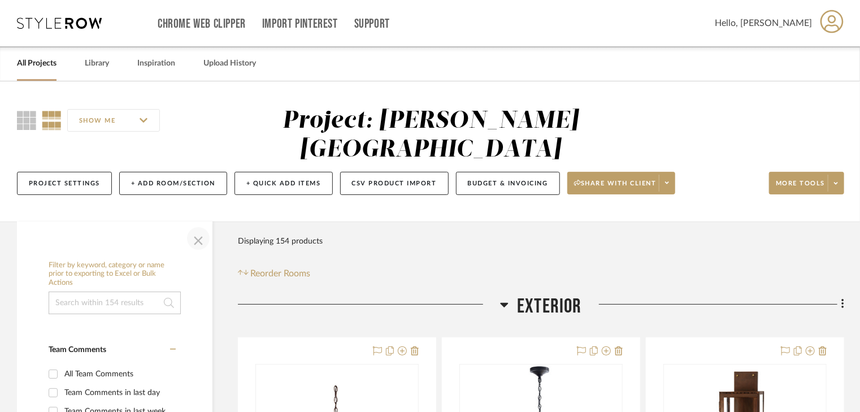
click at [199, 225] on span "button" at bounding box center [198, 238] width 27 height 27
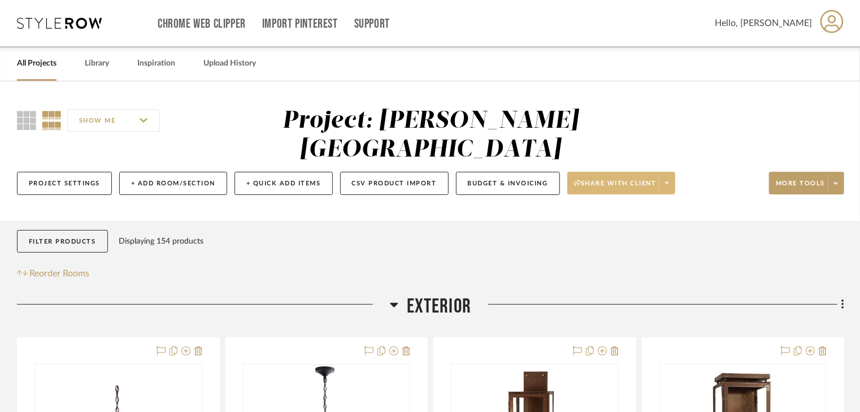
click at [610, 179] on span "Share with client" at bounding box center [615, 187] width 83 height 17
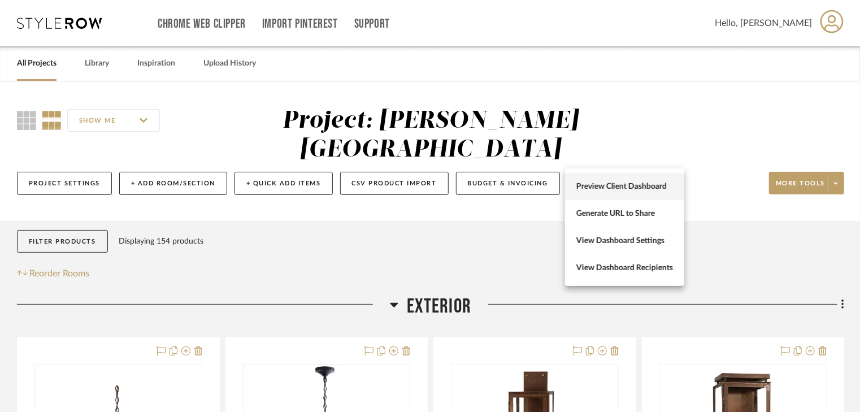
click at [612, 183] on span "Preview Client Dashboard" at bounding box center [625, 187] width 97 height 10
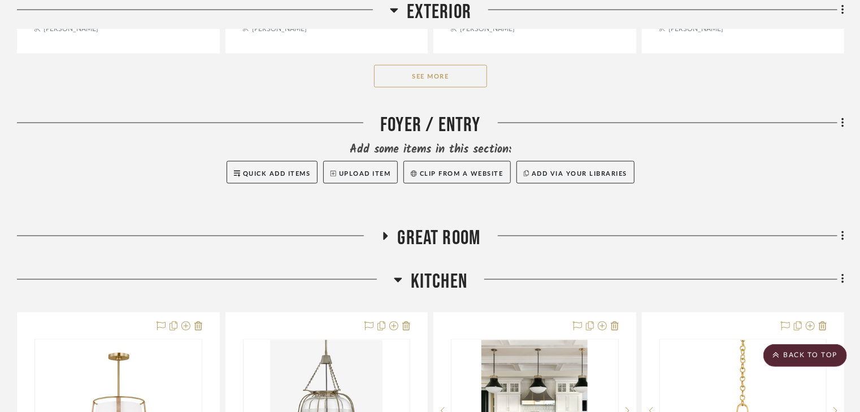
scroll to position [723, 0]
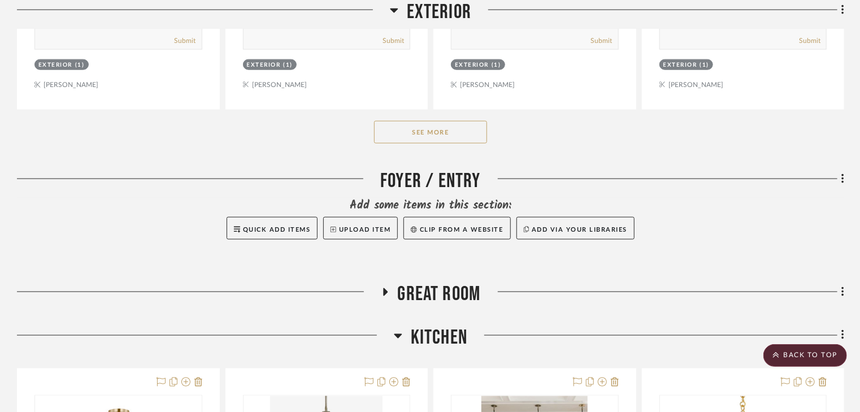
click at [422, 121] on button "See More" at bounding box center [430, 132] width 113 height 23
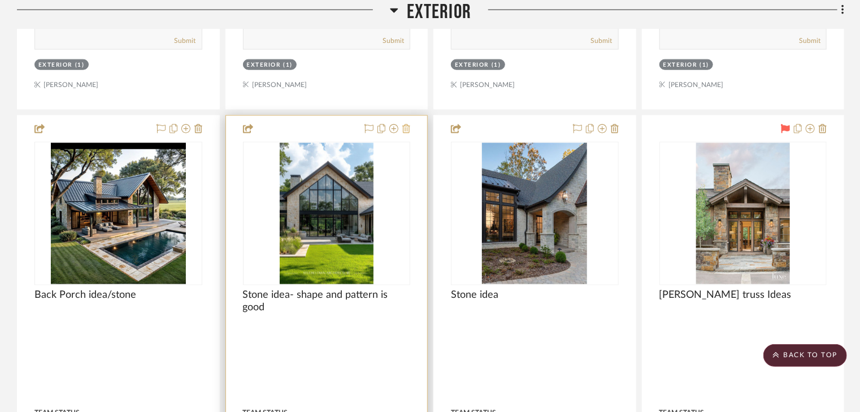
click at [407, 124] on icon at bounding box center [406, 128] width 8 height 9
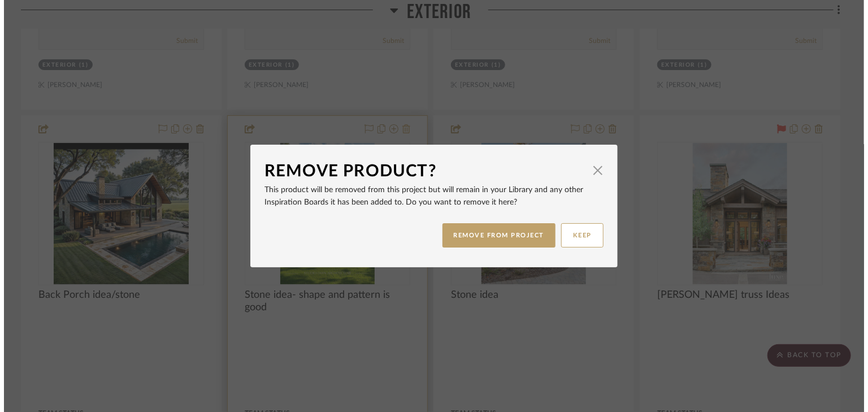
scroll to position [0, 0]
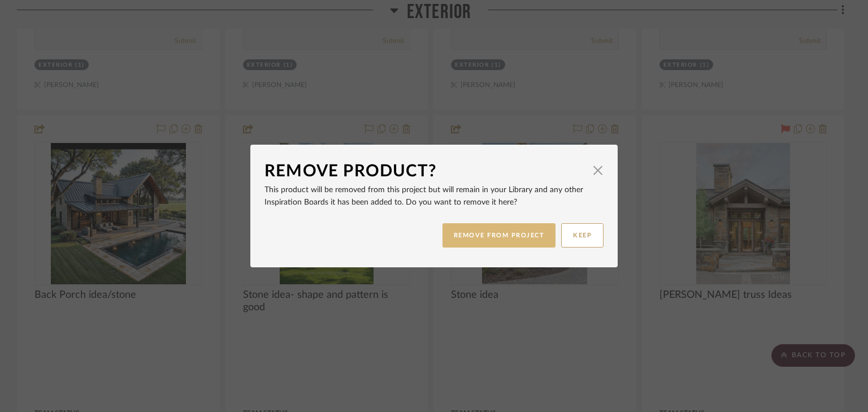
click at [482, 240] on button "REMOVE FROM PROJECT" at bounding box center [500, 235] width 114 height 24
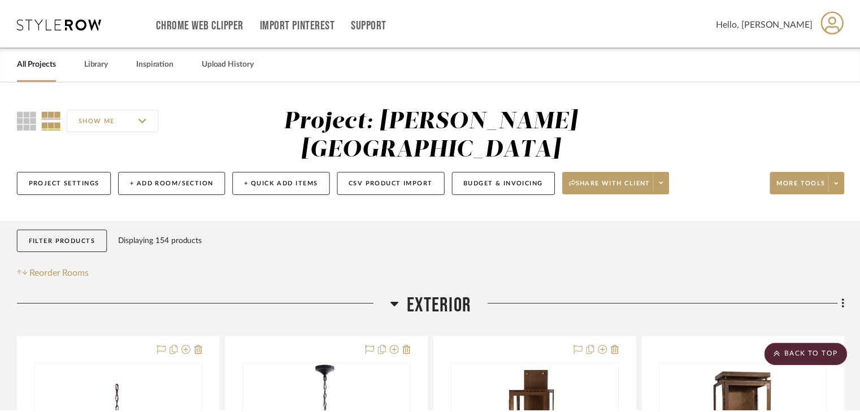
scroll to position [723, 0]
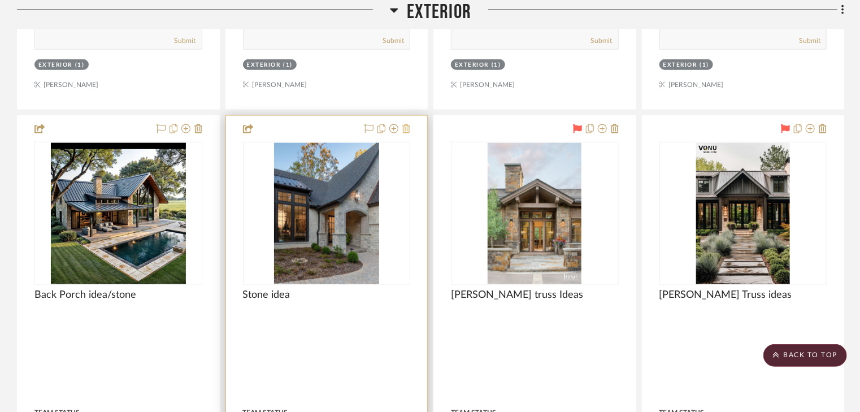
click at [405, 124] on icon at bounding box center [406, 128] width 8 height 9
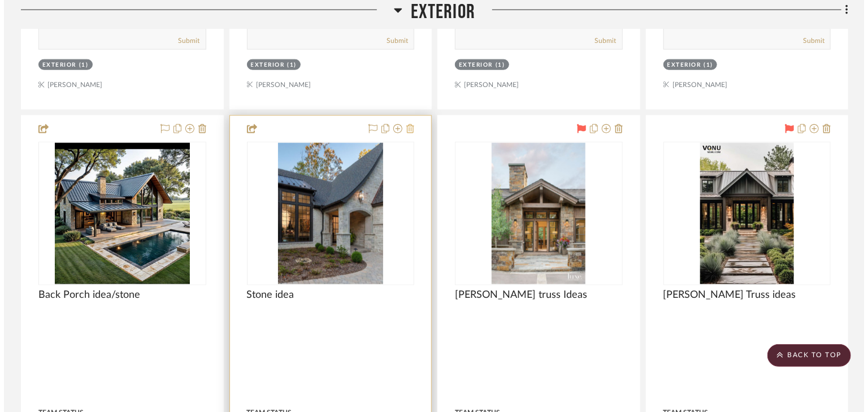
scroll to position [0, 0]
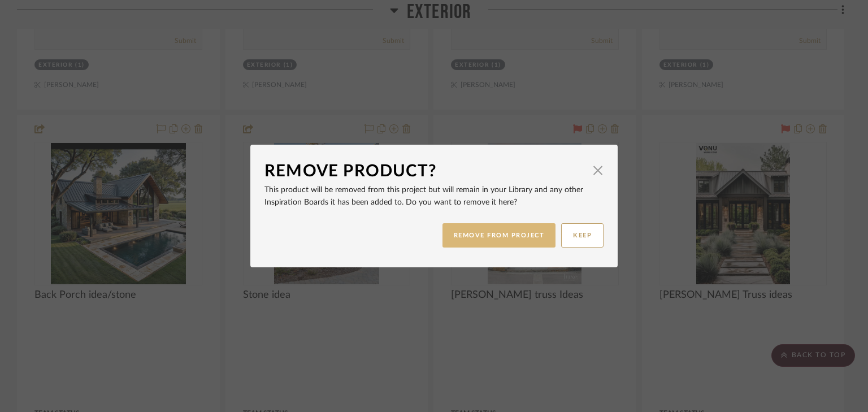
click at [464, 238] on button "REMOVE FROM PROJECT" at bounding box center [500, 235] width 114 height 24
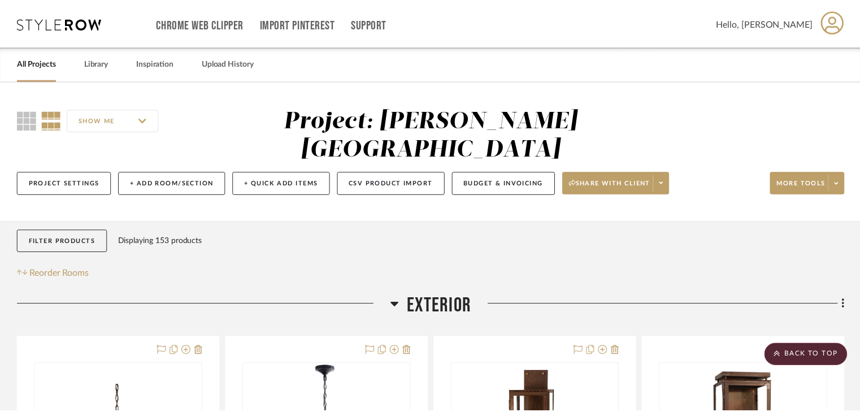
scroll to position [723, 0]
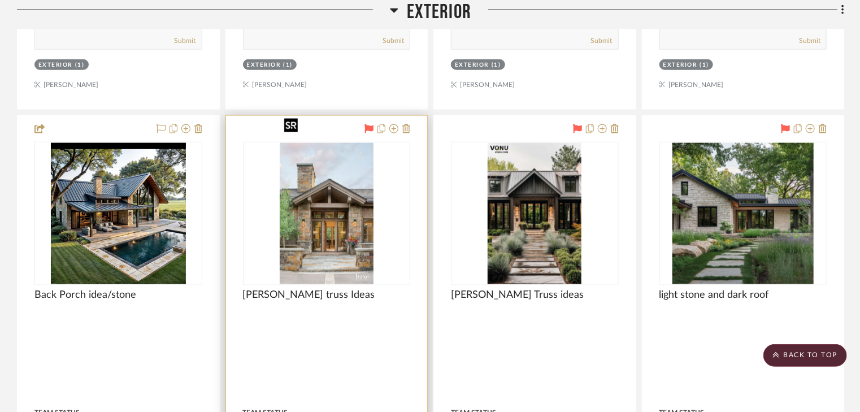
click at [327, 224] on img "0" at bounding box center [327, 213] width 94 height 141
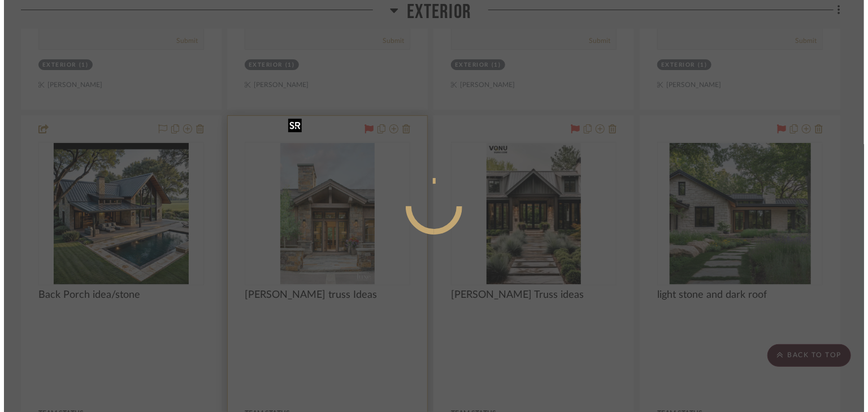
scroll to position [0, 0]
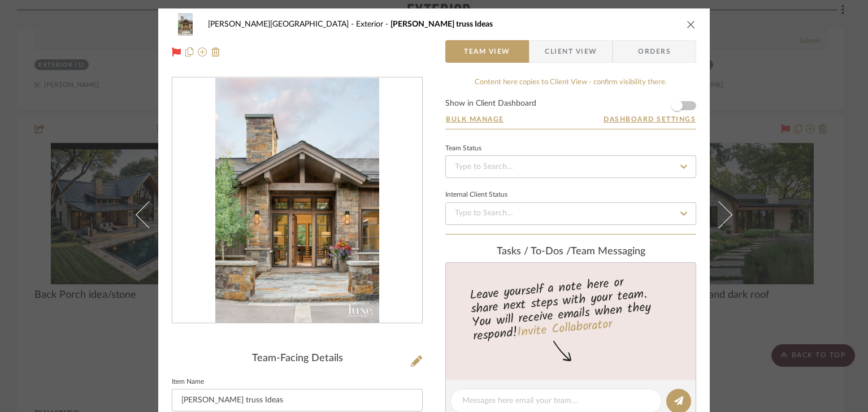
click at [687, 22] on icon "close" at bounding box center [691, 24] width 9 height 9
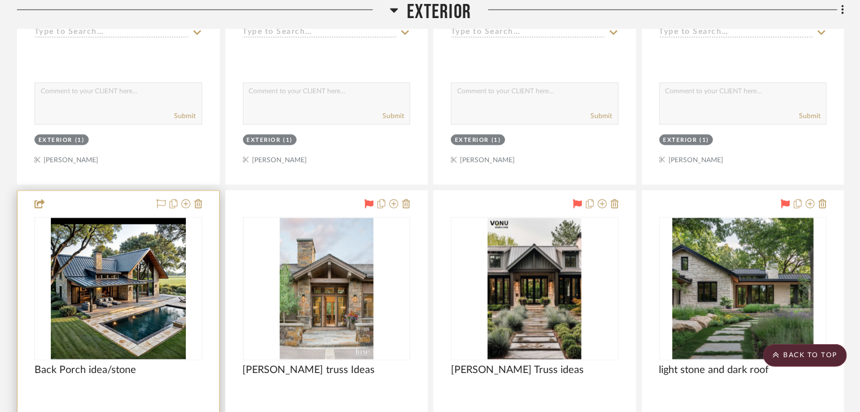
scroll to position [678, 0]
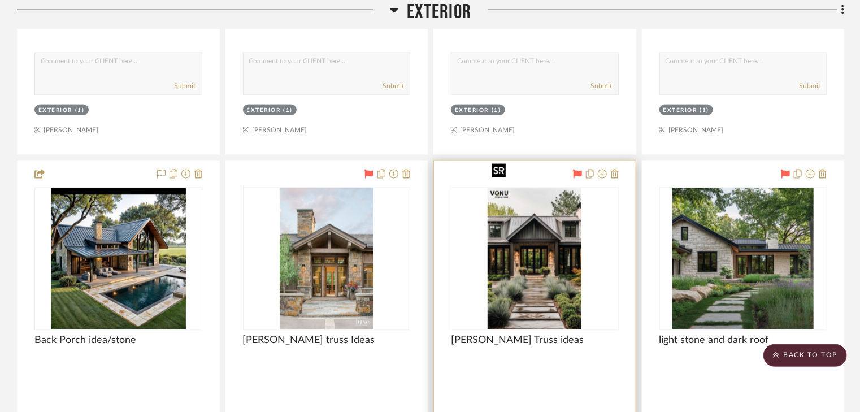
click at [552, 268] on img "0" at bounding box center [535, 258] width 94 height 141
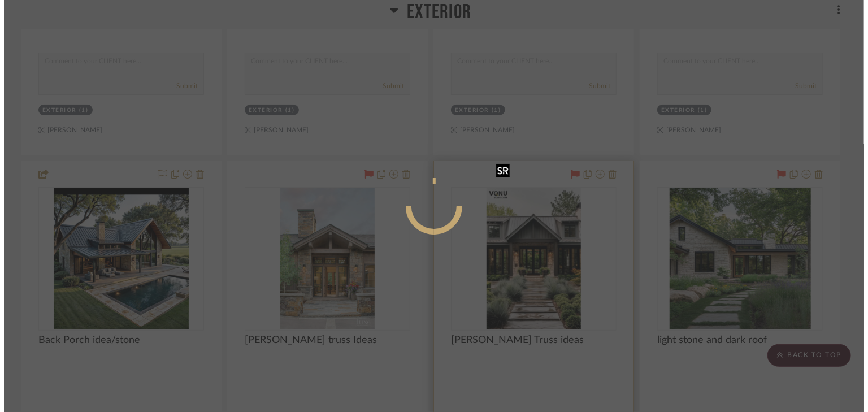
scroll to position [0, 0]
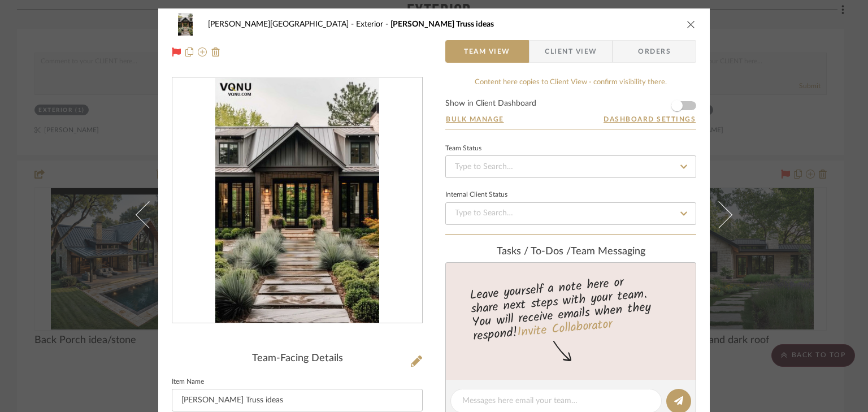
click at [687, 20] on icon "close" at bounding box center [691, 24] width 9 height 9
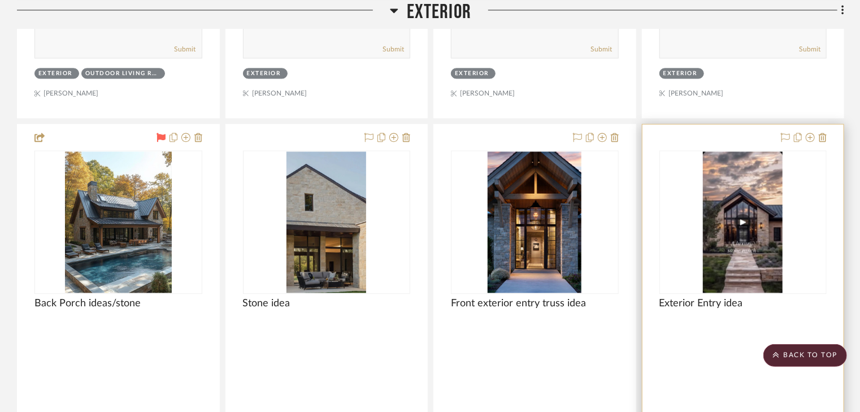
scroll to position [1221, 0]
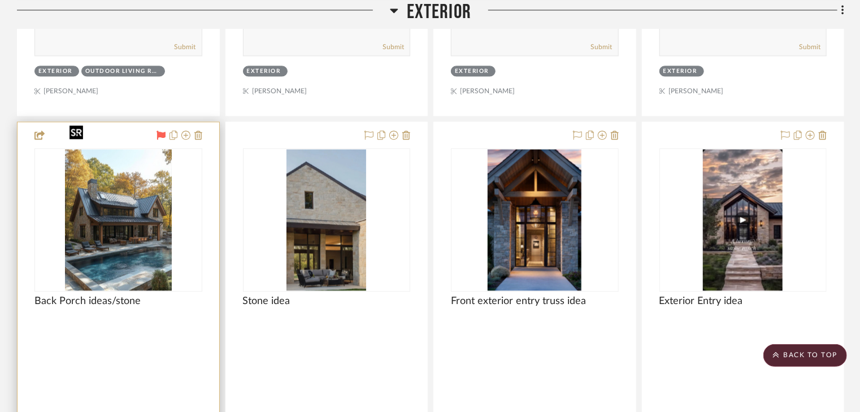
click at [110, 182] on img "0" at bounding box center [118, 219] width 107 height 141
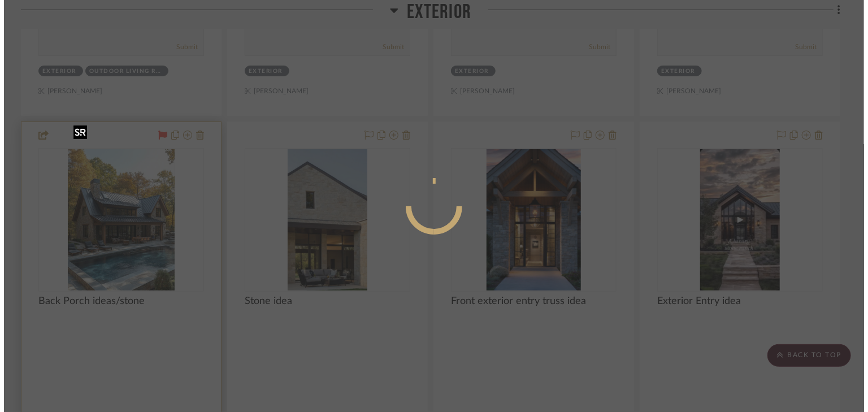
scroll to position [0, 0]
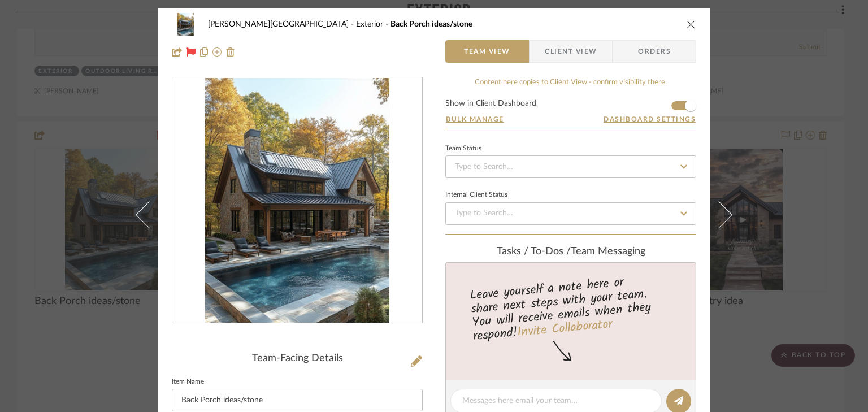
click at [682, 23] on div "Campbell Circle C Ranch Exterior Back Porch ideas/stone" at bounding box center [434, 24] width 525 height 23
click at [688, 23] on icon "close" at bounding box center [691, 24] width 9 height 9
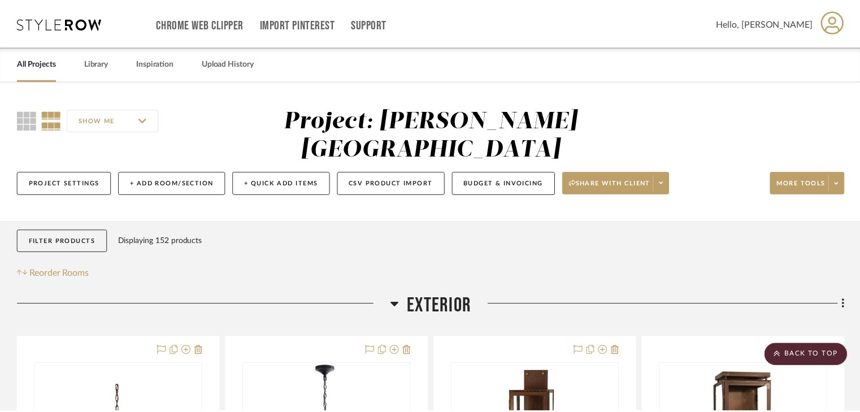
scroll to position [1221, 0]
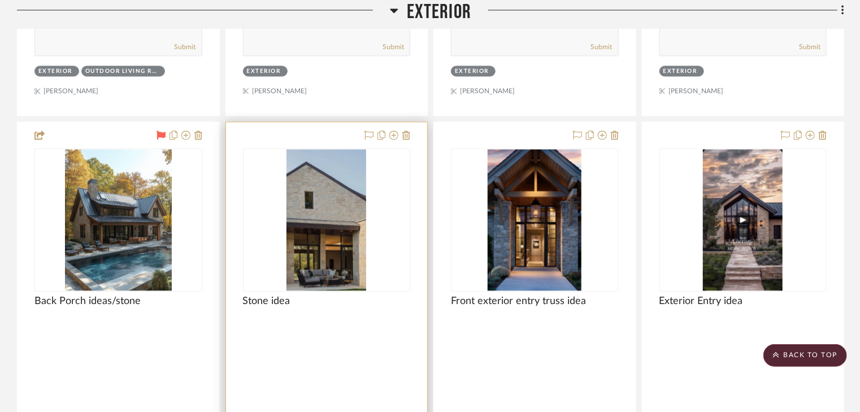
click at [353, 189] on img "0" at bounding box center [327, 219] width 80 height 141
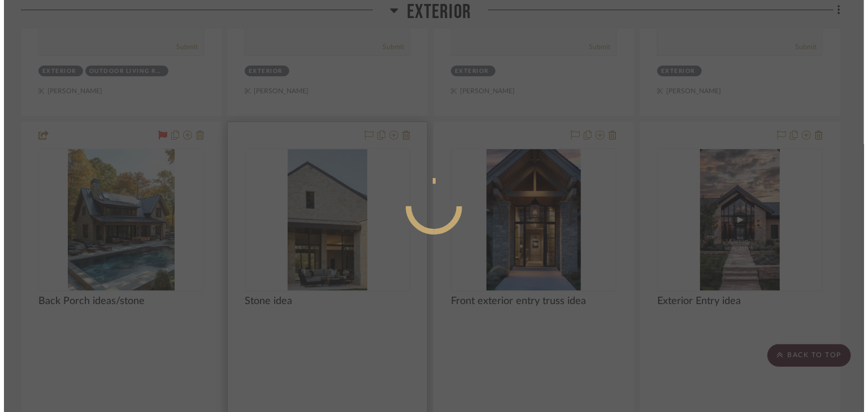
scroll to position [0, 0]
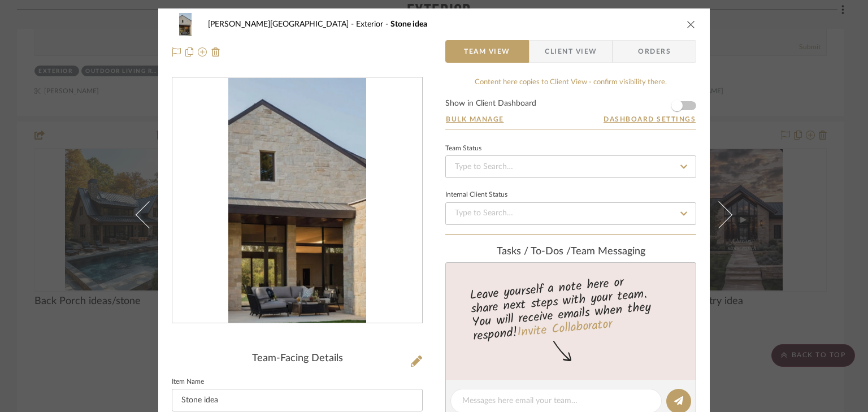
click at [687, 27] on icon "close" at bounding box center [691, 24] width 9 height 9
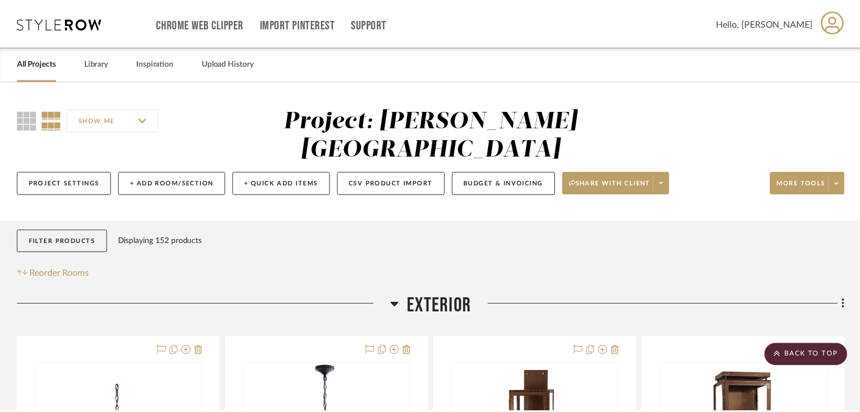
scroll to position [1221, 0]
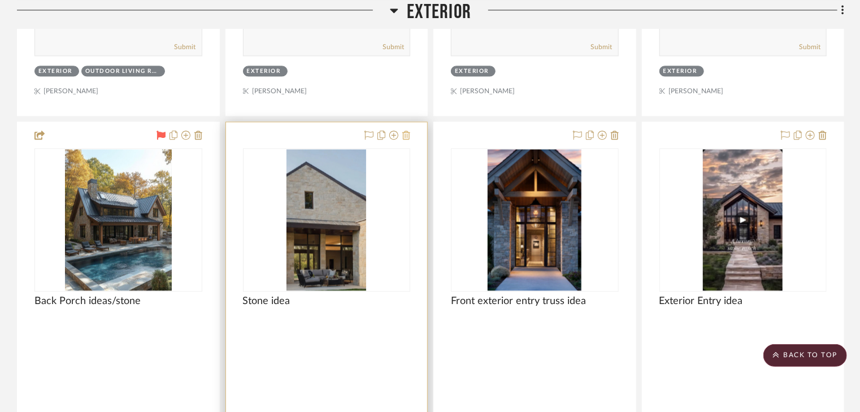
click at [409, 131] on icon at bounding box center [406, 135] width 8 height 9
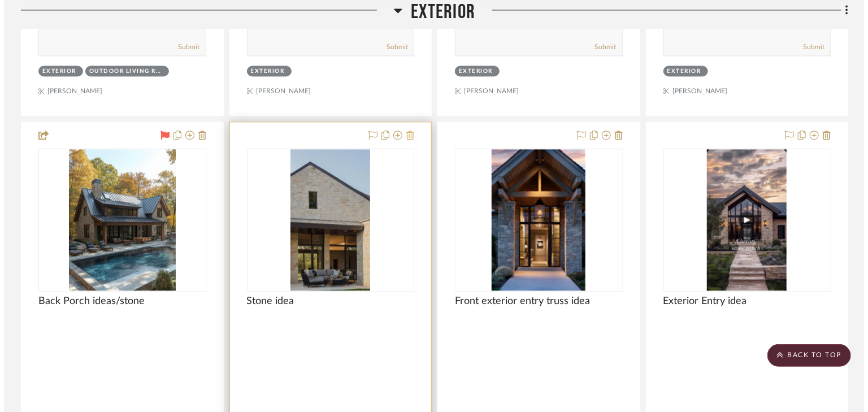
scroll to position [0, 0]
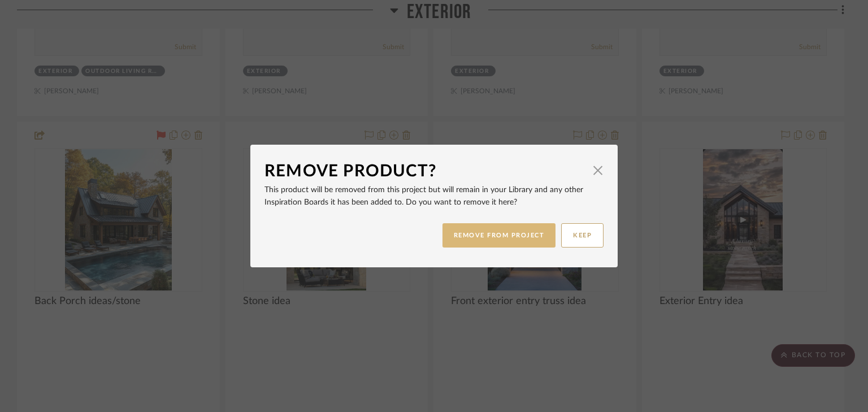
click at [445, 237] on button "REMOVE FROM PROJECT" at bounding box center [500, 235] width 114 height 24
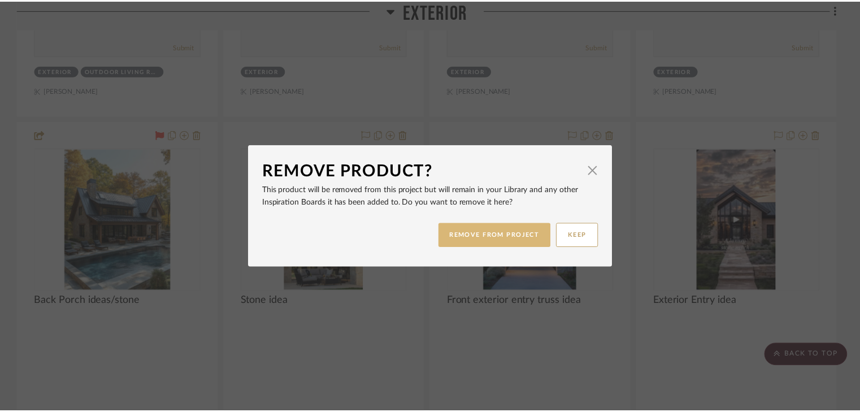
scroll to position [1221, 0]
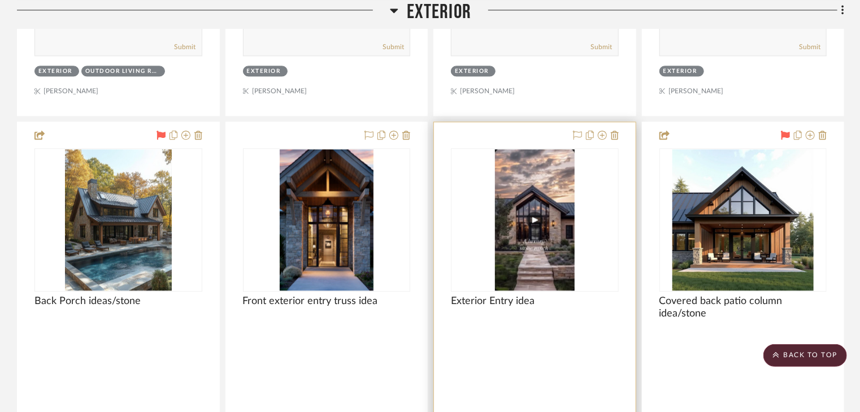
click at [506, 210] on img "0" at bounding box center [535, 219] width 80 height 141
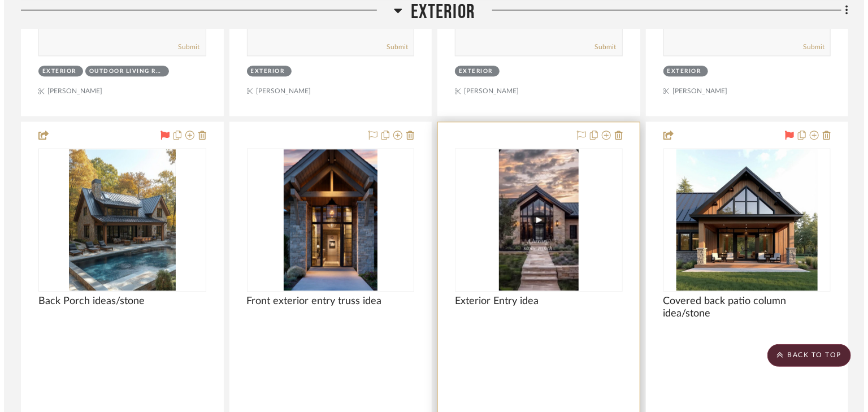
scroll to position [0, 0]
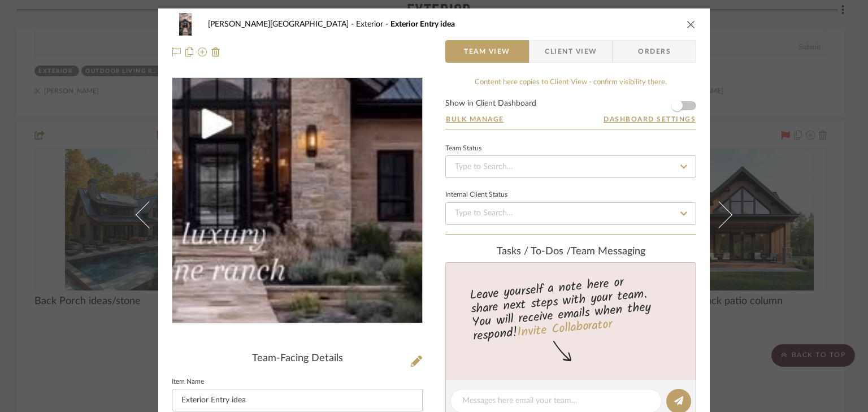
click at [331, 226] on img "0" at bounding box center [297, 200] width 138 height 245
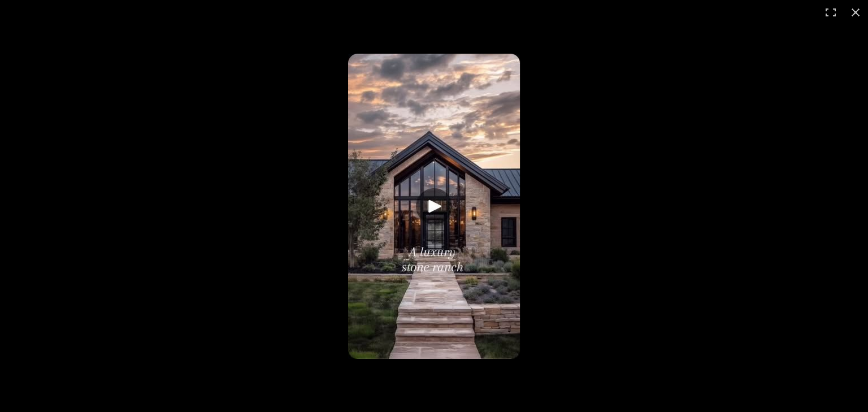
click at [386, 242] on img at bounding box center [434, 206] width 172 height 305
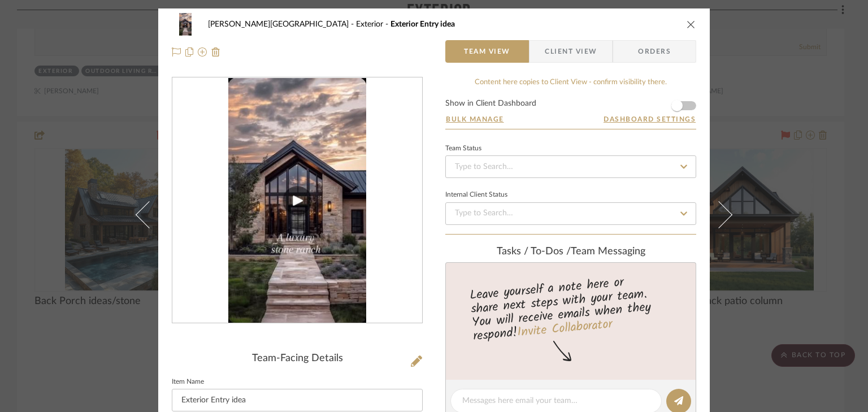
click at [687, 22] on icon "close" at bounding box center [691, 24] width 9 height 9
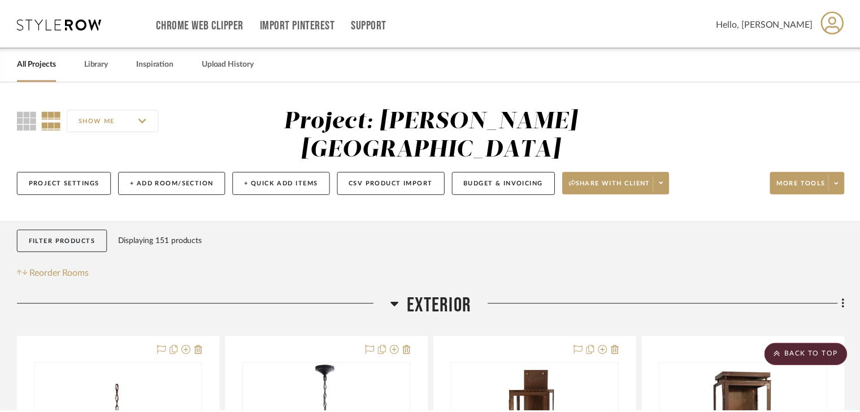
scroll to position [1221, 0]
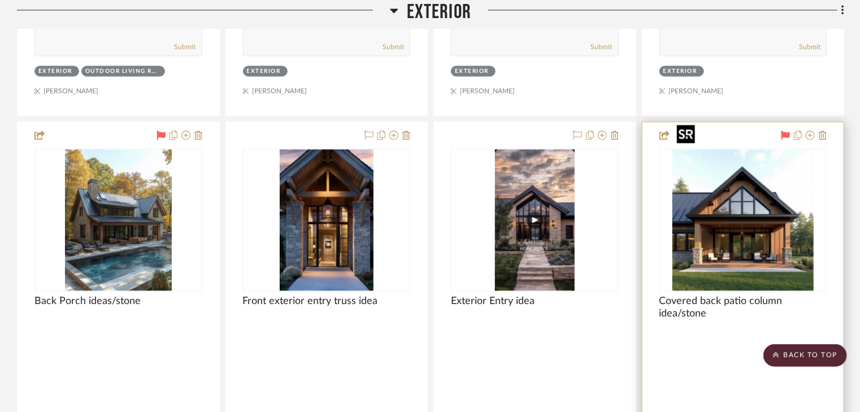
click at [0, 0] on img at bounding box center [0, 0] width 0 height 0
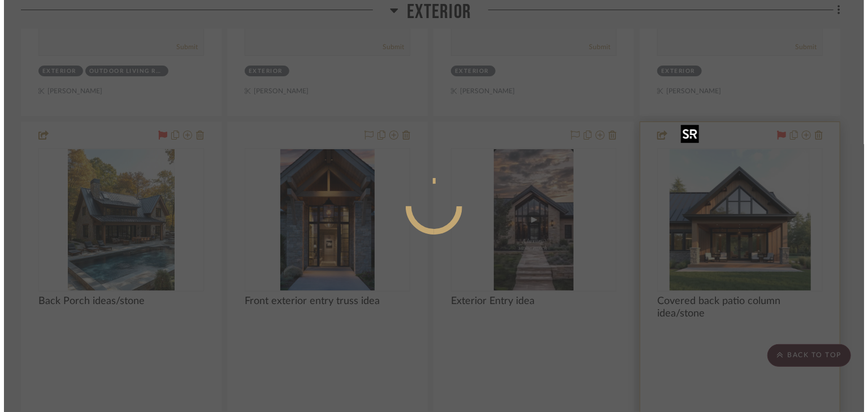
scroll to position [0, 0]
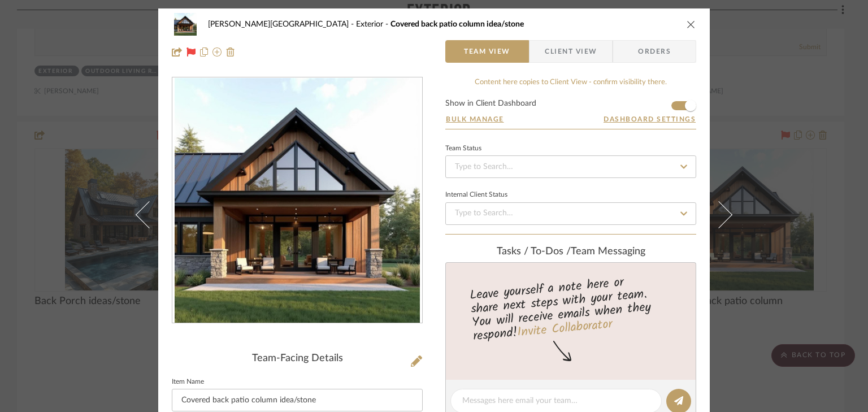
click at [687, 25] on icon "close" at bounding box center [691, 24] width 9 height 9
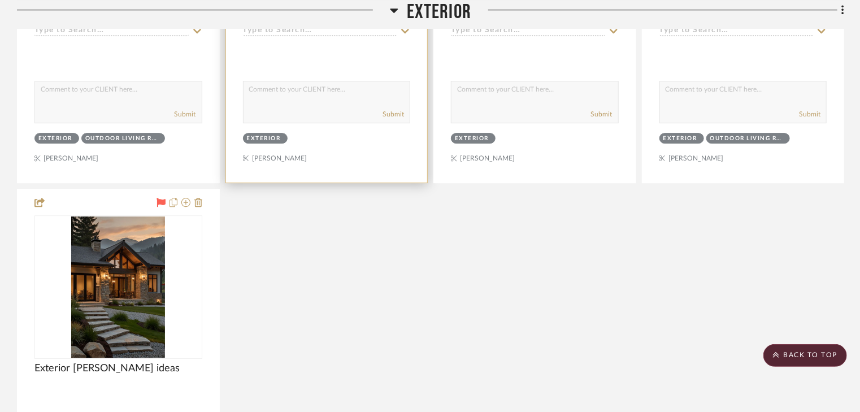
scroll to position [1673, 0]
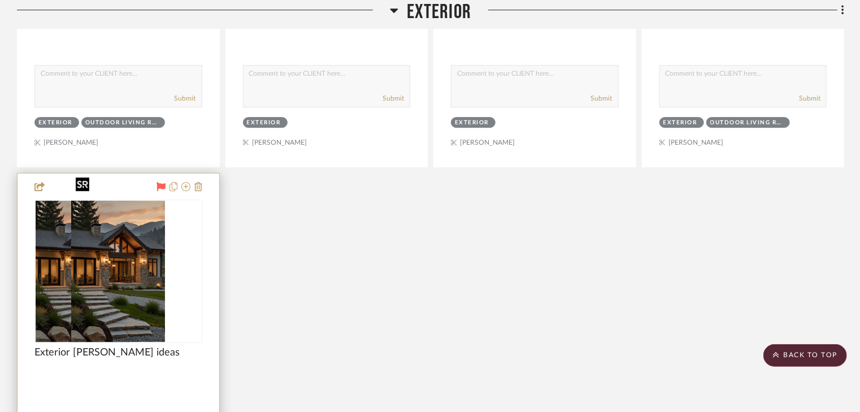
click at [129, 263] on img "0" at bounding box center [83, 271] width 94 height 141
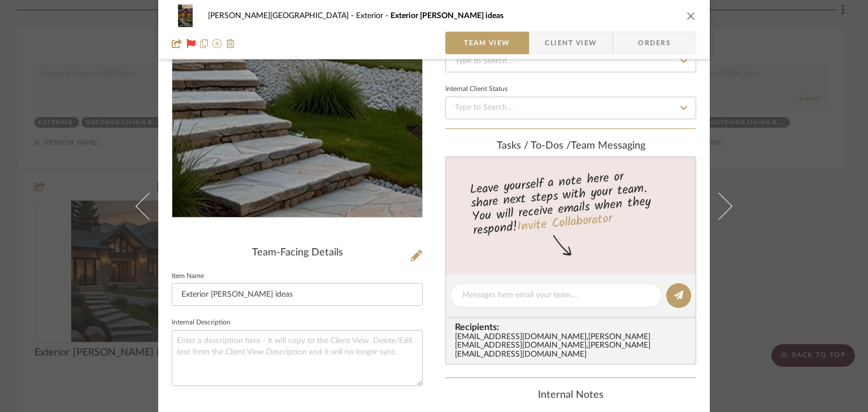
scroll to position [136, 0]
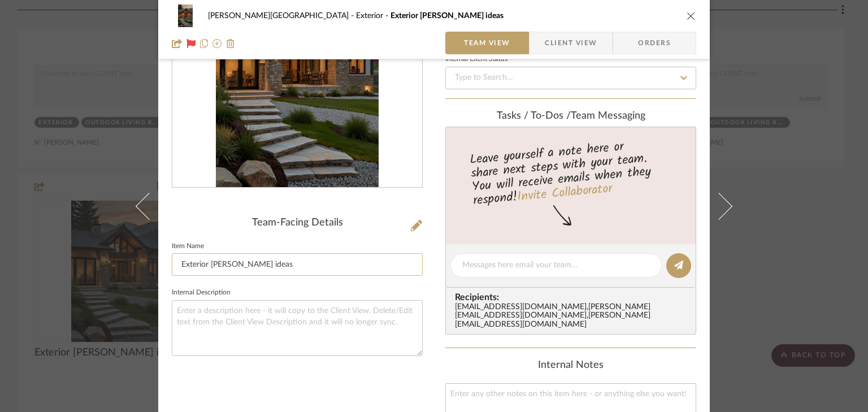
click at [269, 259] on input "Exterior gable ideas" at bounding box center [297, 264] width 251 height 23
type input "Exterior [PERSON_NAME] ideas/[PERSON_NAME]"
click at [791, 197] on div "Campbell Circle C Ranch Exterior Exterior gable ideas Team View Client View Ord…" at bounding box center [434, 206] width 868 height 412
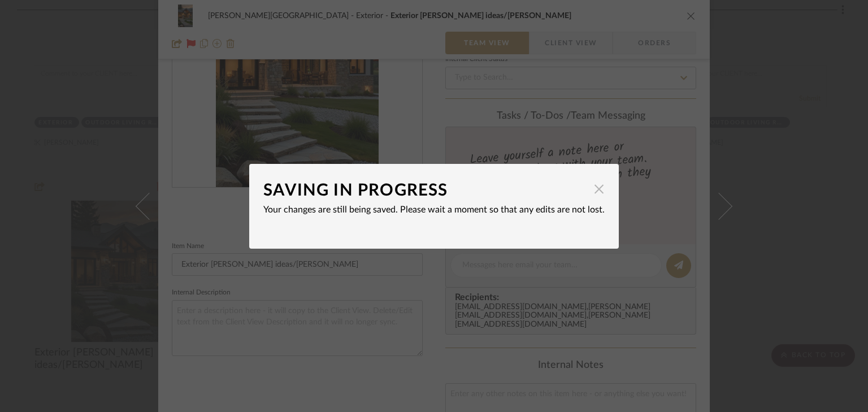
click at [591, 186] on span "button" at bounding box center [599, 189] width 23 height 23
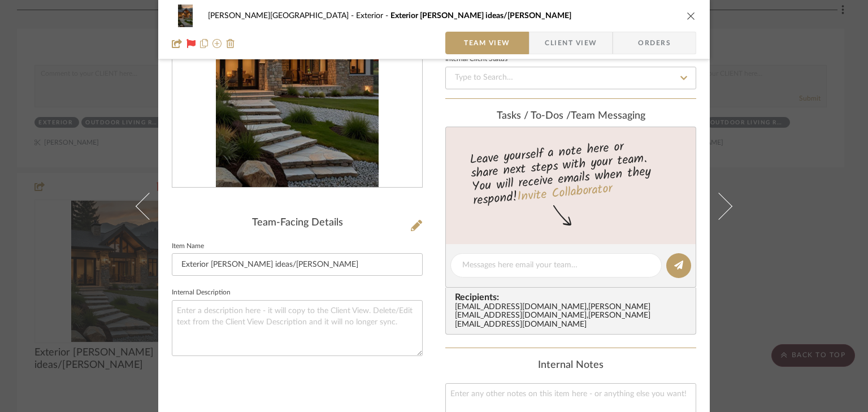
click at [769, 136] on div "Campbell Circle C Ranch Exterior Exterior gable ideas/stone Team View Client Vi…" at bounding box center [434, 206] width 868 height 412
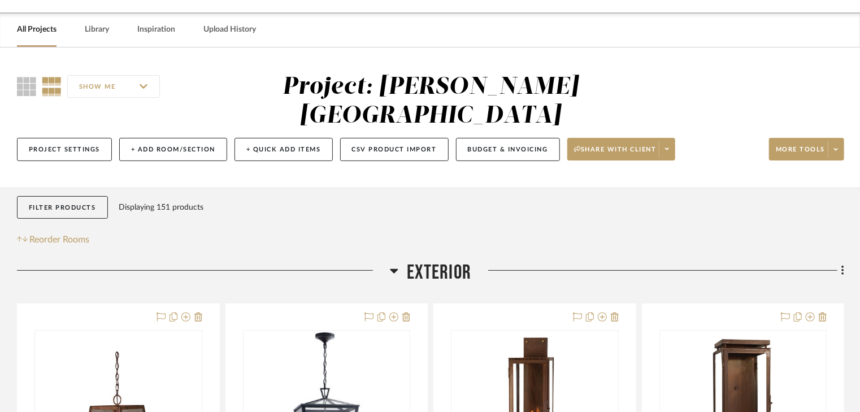
scroll to position [0, 0]
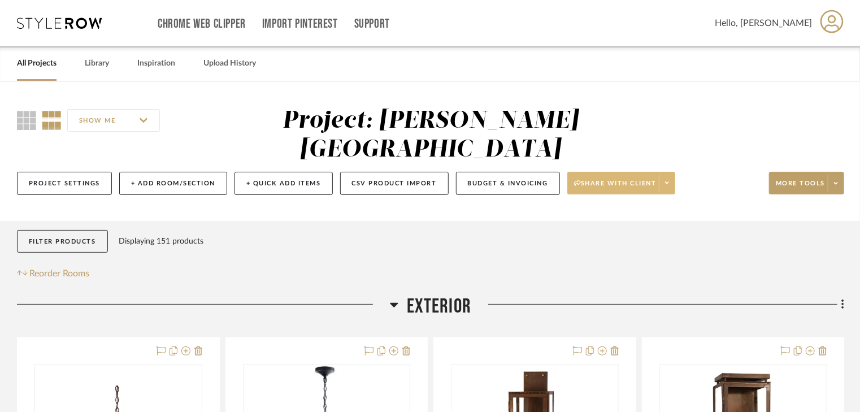
click at [640, 179] on span "Share with client" at bounding box center [615, 187] width 83 height 17
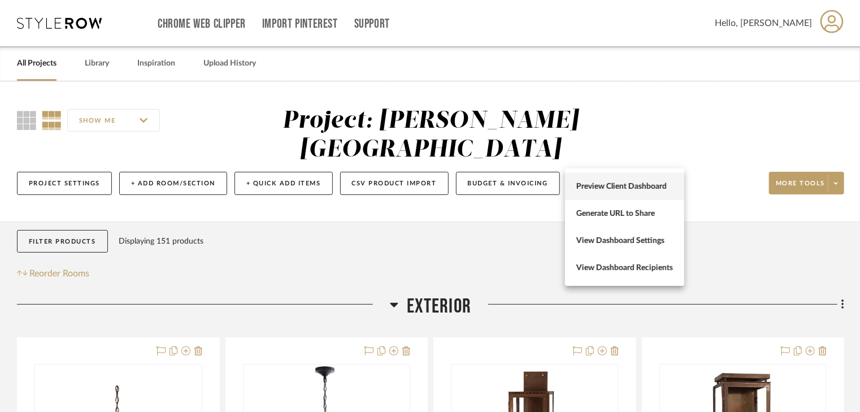
click at [615, 185] on span "Preview Client Dashboard" at bounding box center [625, 187] width 97 height 10
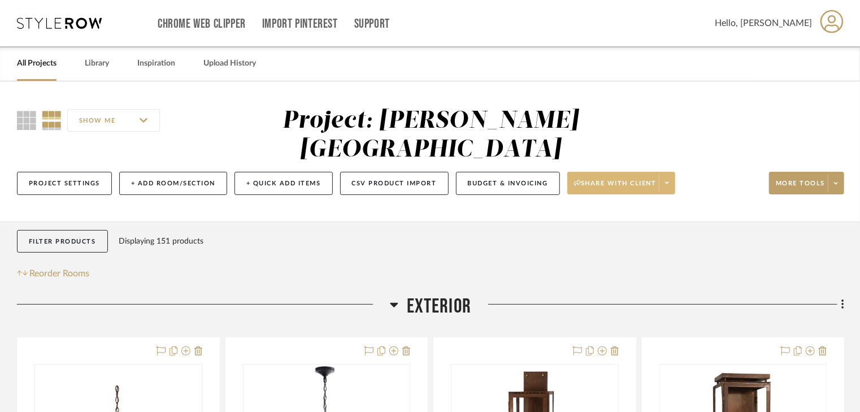
click at [639, 179] on span "Share with client" at bounding box center [615, 187] width 83 height 17
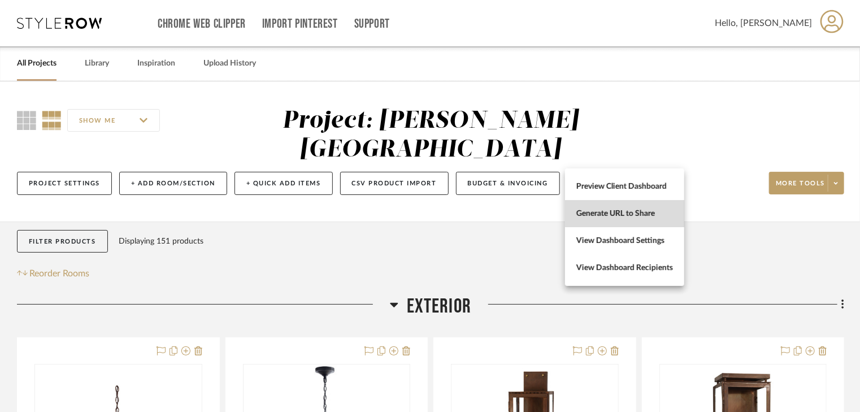
click at [626, 214] on span "Generate URL to Share" at bounding box center [625, 214] width 97 height 10
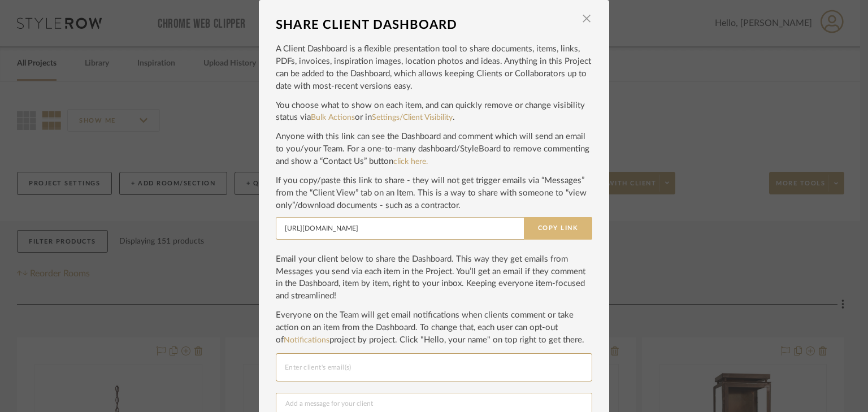
click at [567, 225] on button "Copy Link" at bounding box center [558, 228] width 68 height 23
click at [579, 18] on span "button" at bounding box center [586, 18] width 23 height 23
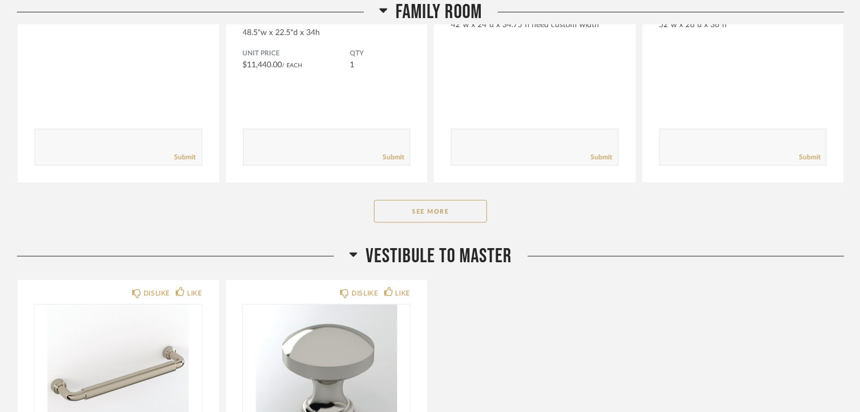
scroll to position [2623, 0]
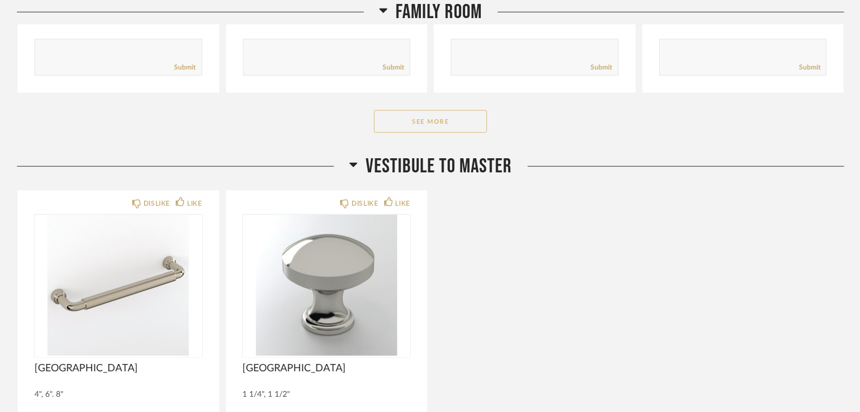
click at [418, 123] on button "See More" at bounding box center [430, 121] width 113 height 23
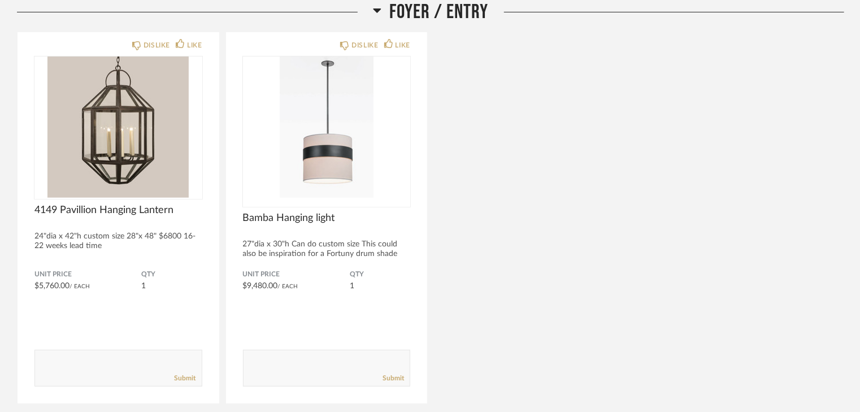
scroll to position [0, 0]
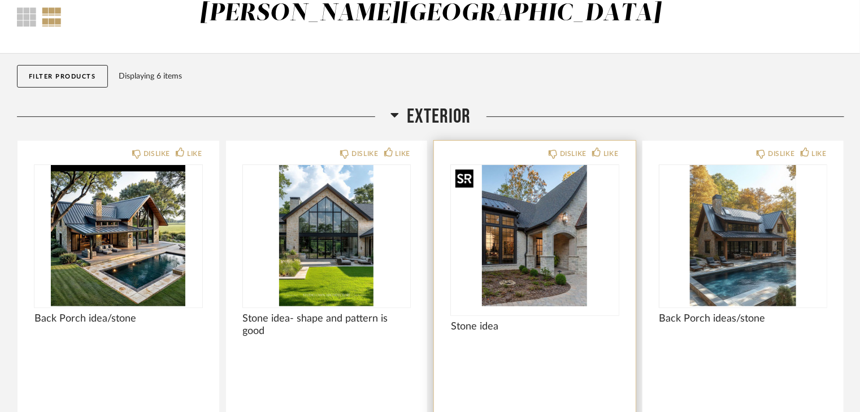
scroll to position [90, 0]
